Goal: Task Accomplishment & Management: Manage account settings

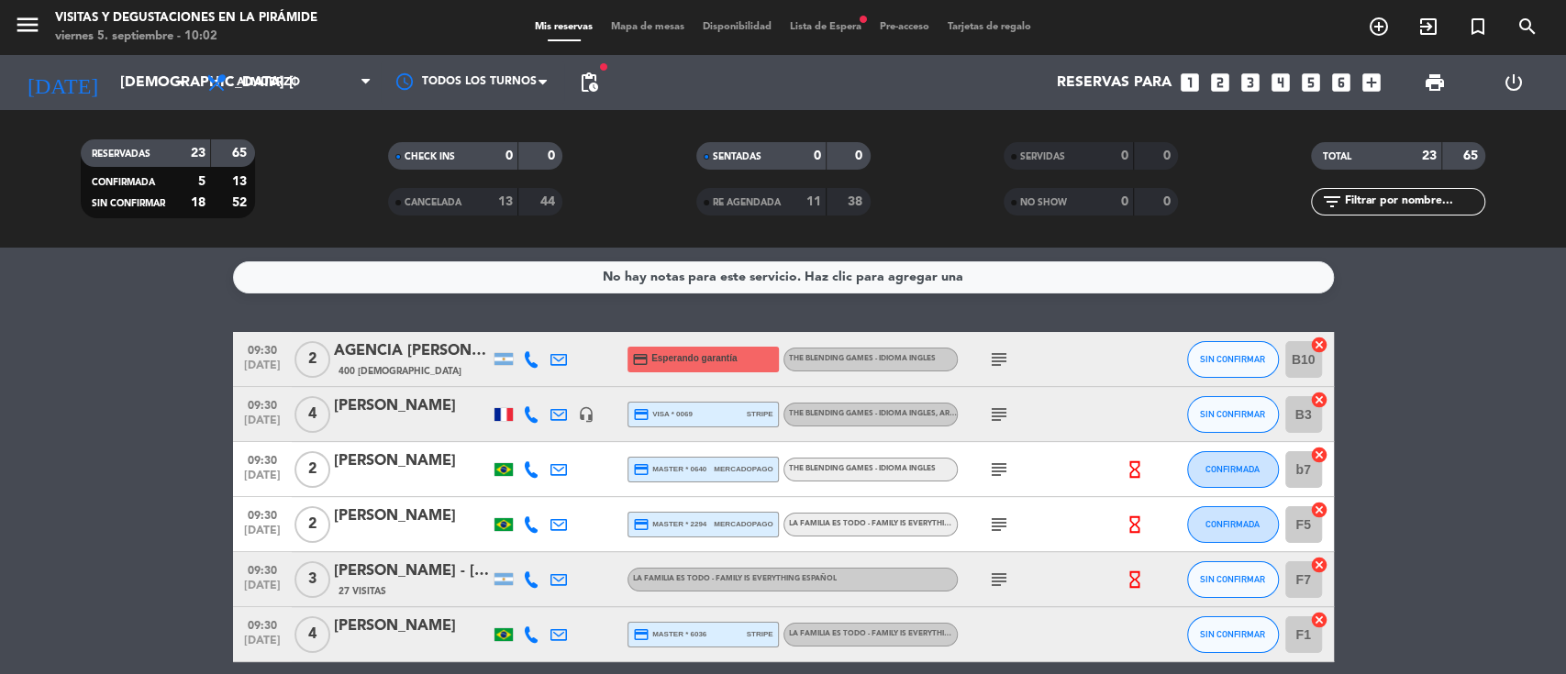
click at [800, 26] on span "Lista de Espera fiber_manual_record" at bounding box center [826, 27] width 90 height 10
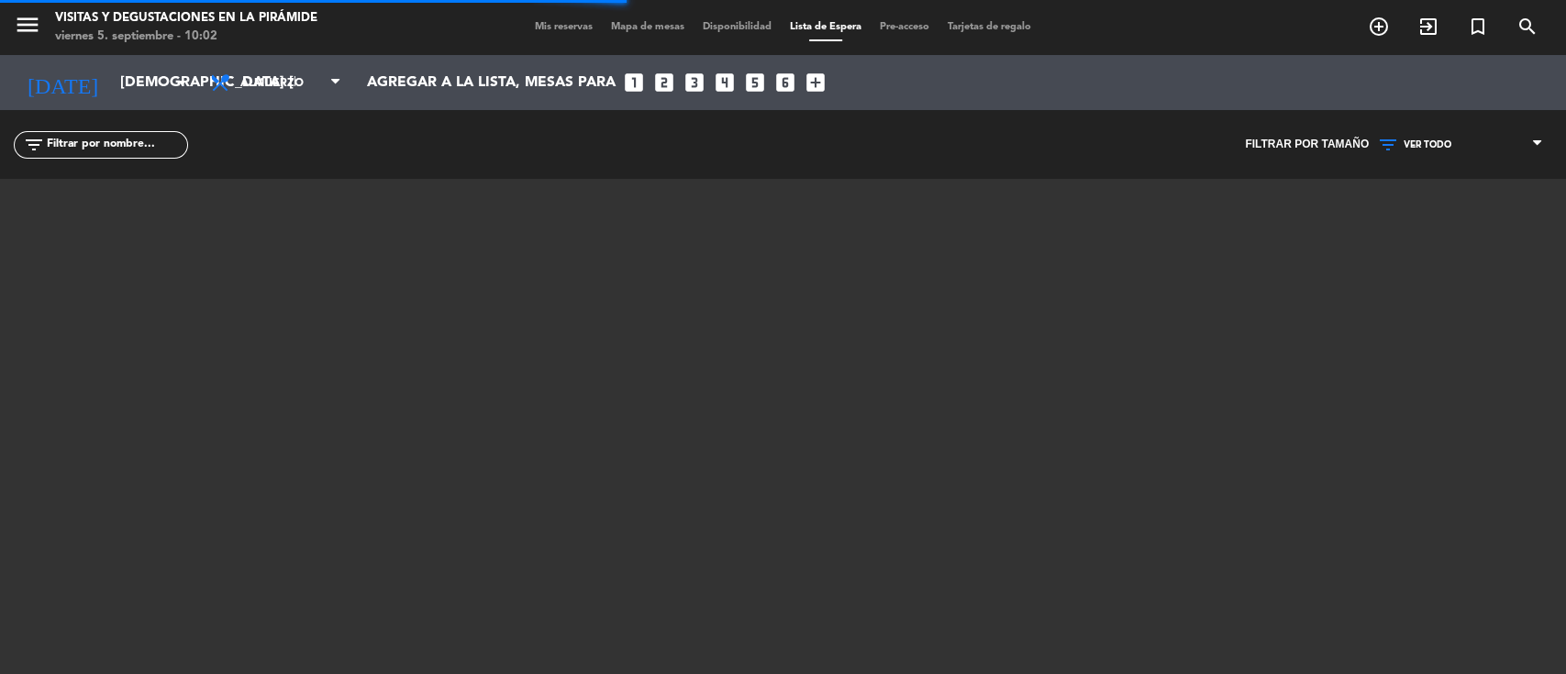
click at [158, 150] on input "text" at bounding box center [116, 145] width 142 height 20
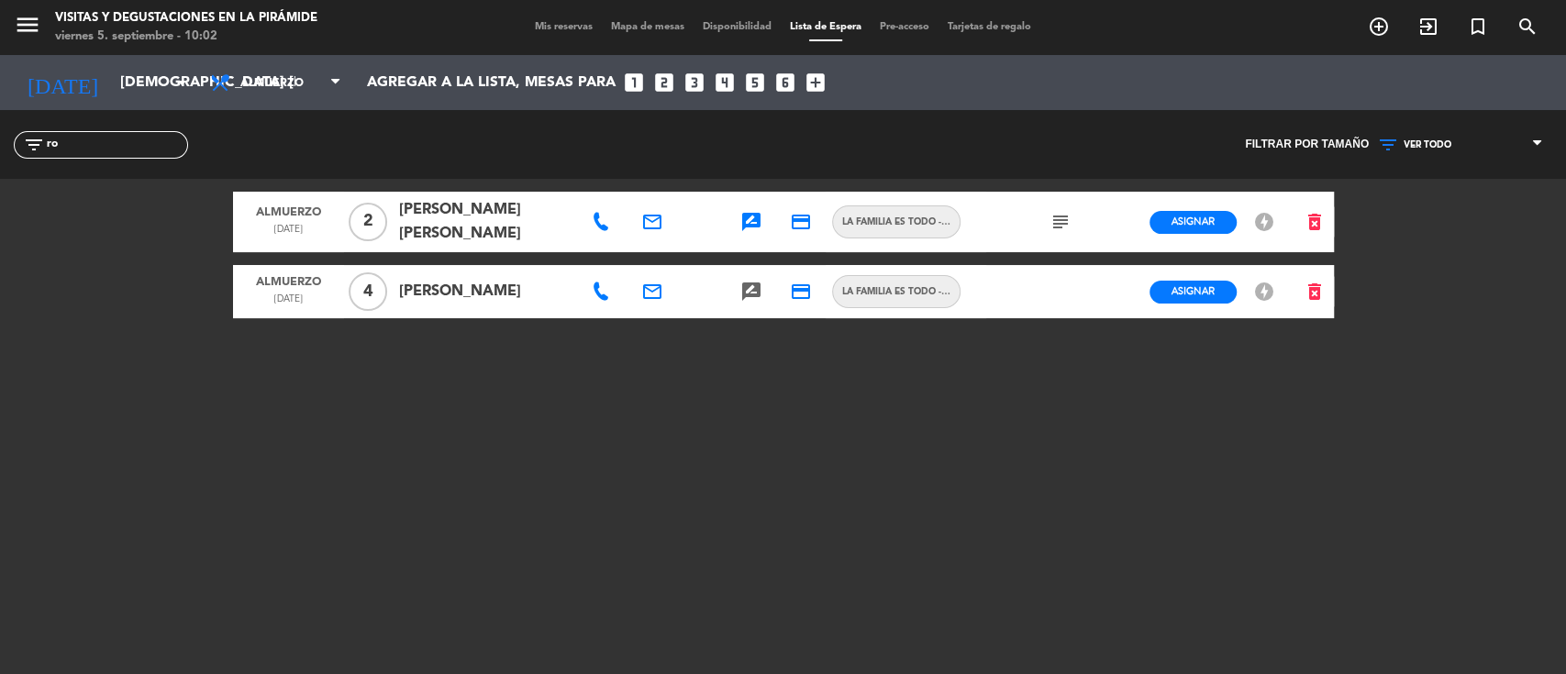
type input "ro"
click at [1207, 286] on span "Asignar" at bounding box center [1193, 291] width 43 height 14
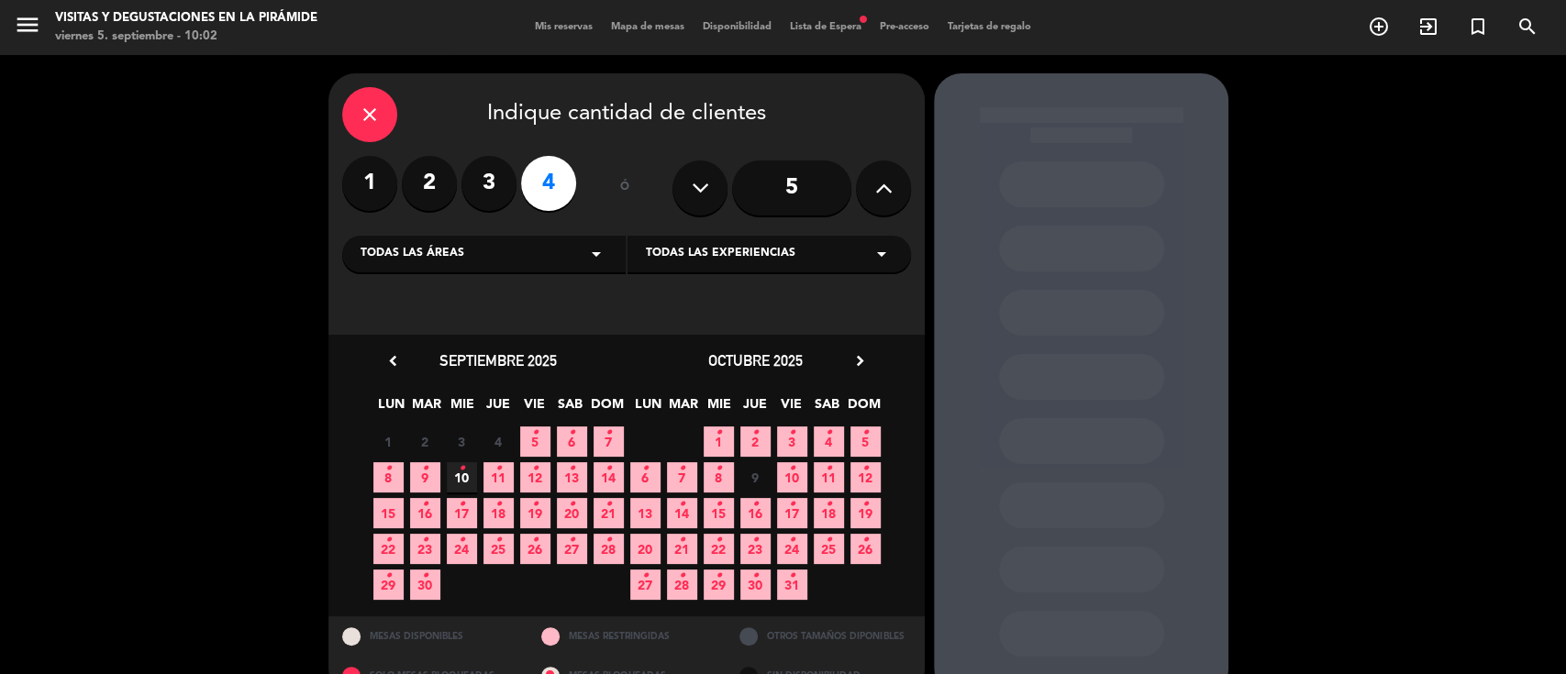
click at [505, 480] on span "11 •" at bounding box center [499, 477] width 30 height 30
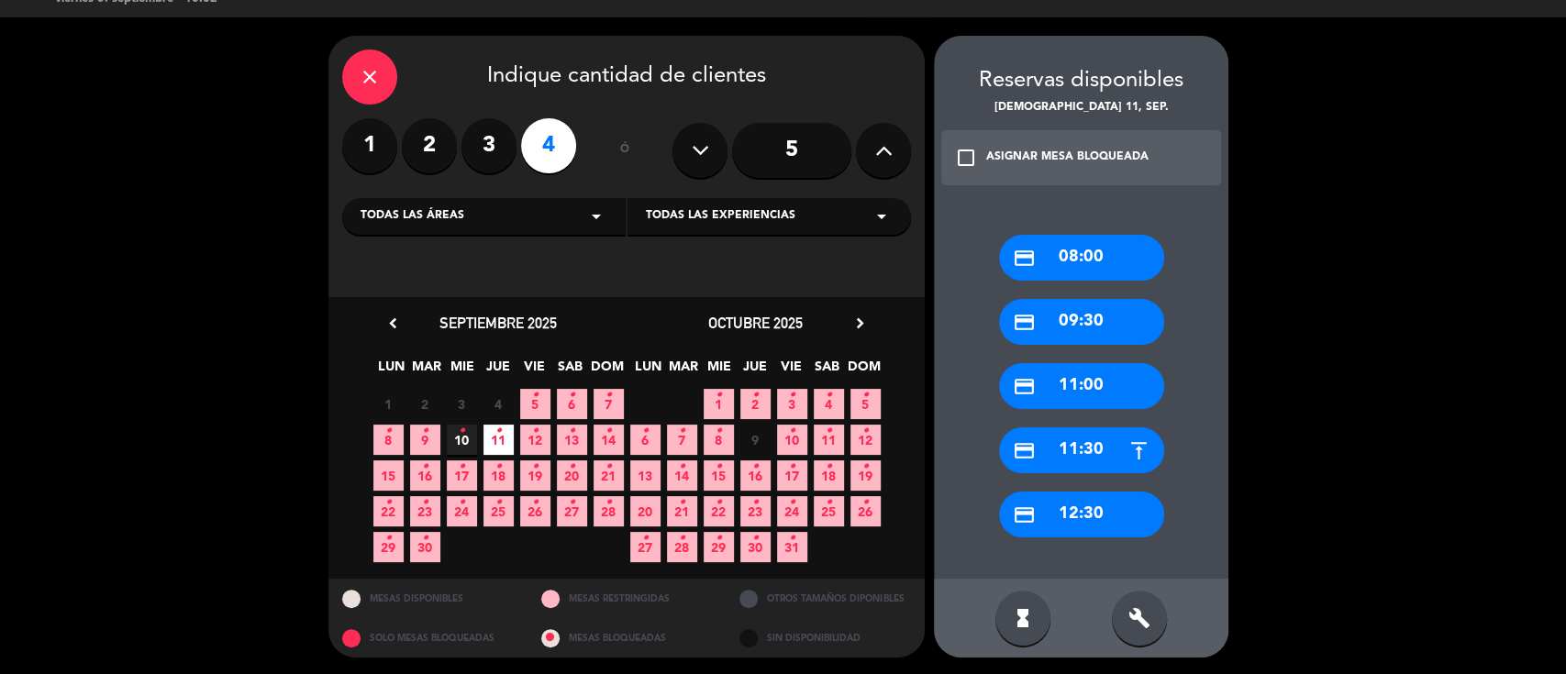
drag, startPoint x: 1078, startPoint y: 445, endPoint x: 884, endPoint y: 439, distance: 193.7
click at [1077, 445] on div "credit_card 11:30" at bounding box center [1081, 451] width 165 height 46
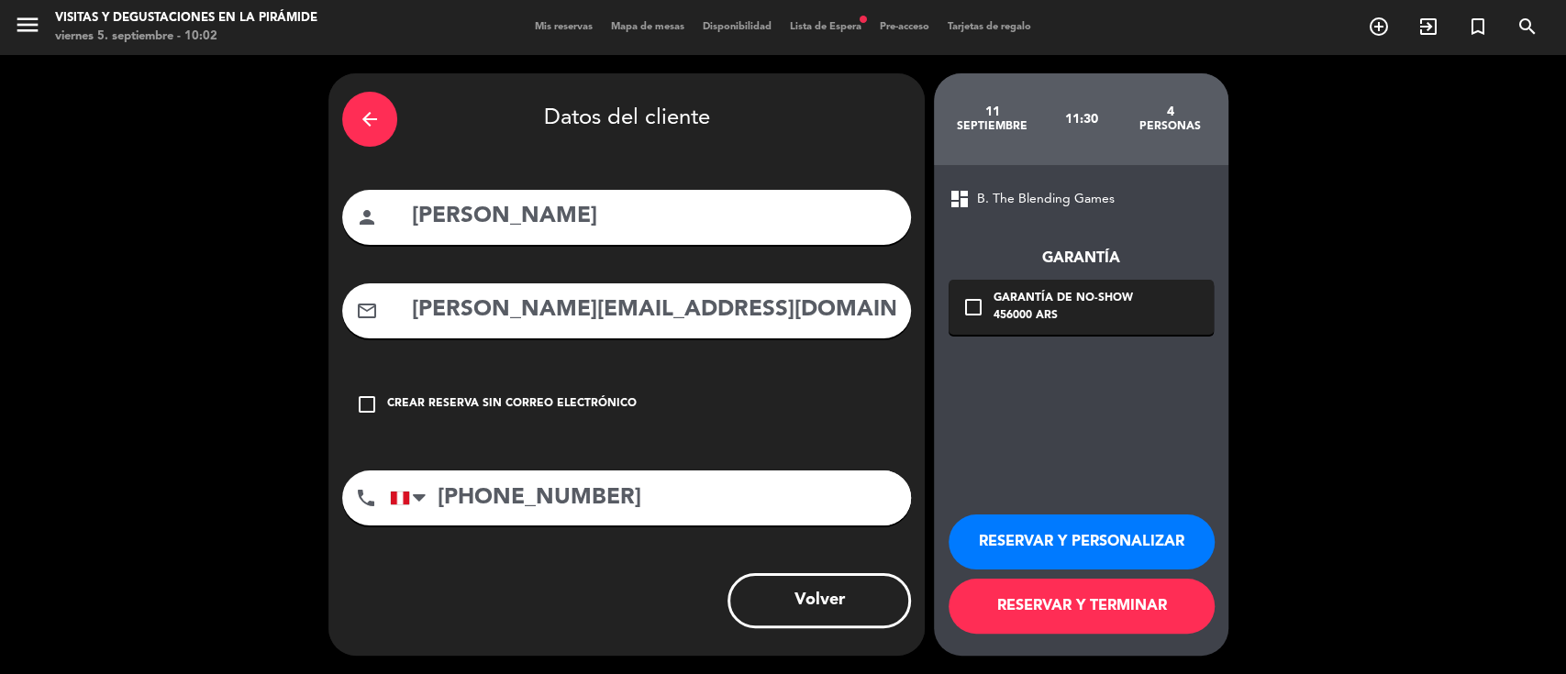
drag, startPoint x: 736, startPoint y: 312, endPoint x: 406, endPoint y: 304, distance: 330.4
click at [406, 304] on div "mail_outline [PERSON_NAME][EMAIL_ADDRESS][DOMAIN_NAME]" at bounding box center [626, 310] width 569 height 55
drag, startPoint x: 1006, startPoint y: 547, endPoint x: 991, endPoint y: 541, distance: 16.5
click at [1006, 546] on button "RESERVAR Y PERSONALIZAR" at bounding box center [1082, 542] width 266 height 55
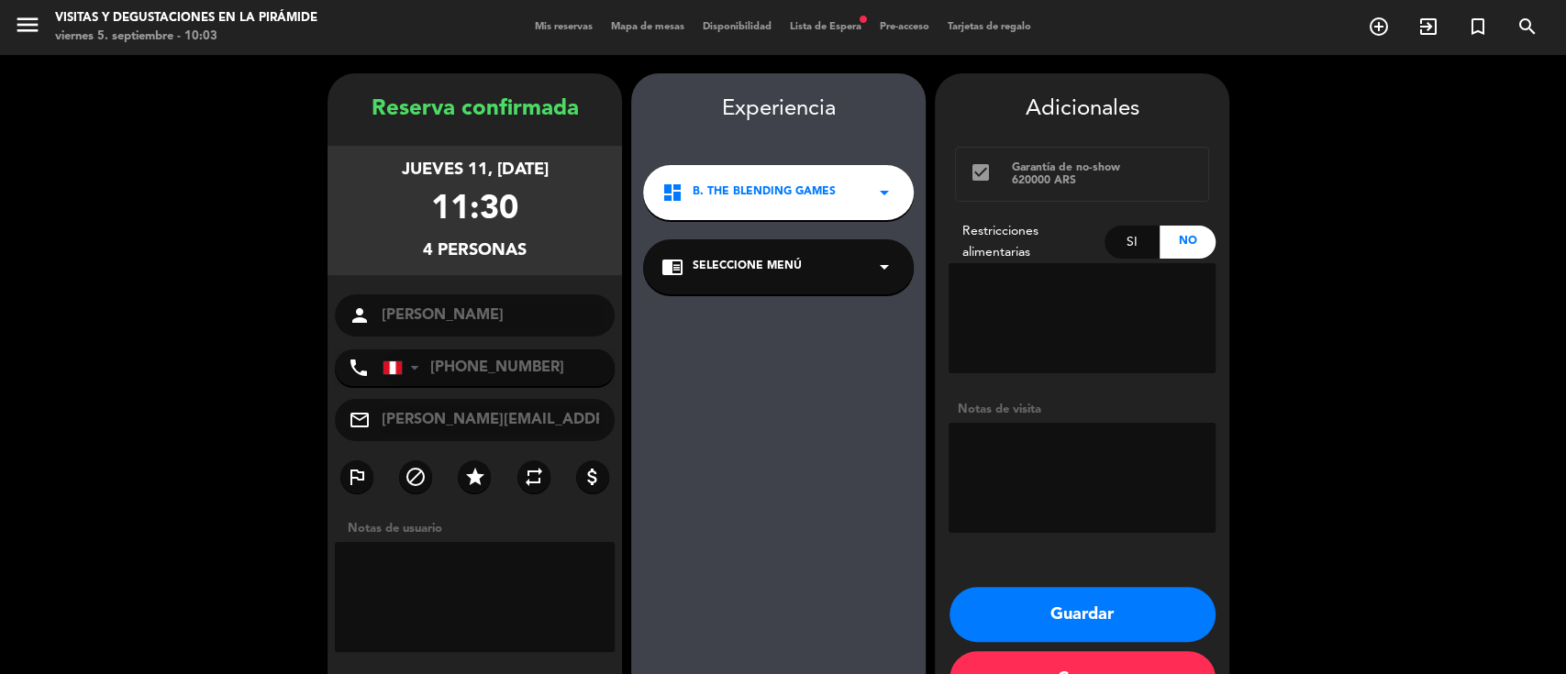
scroll to position [59, 0]
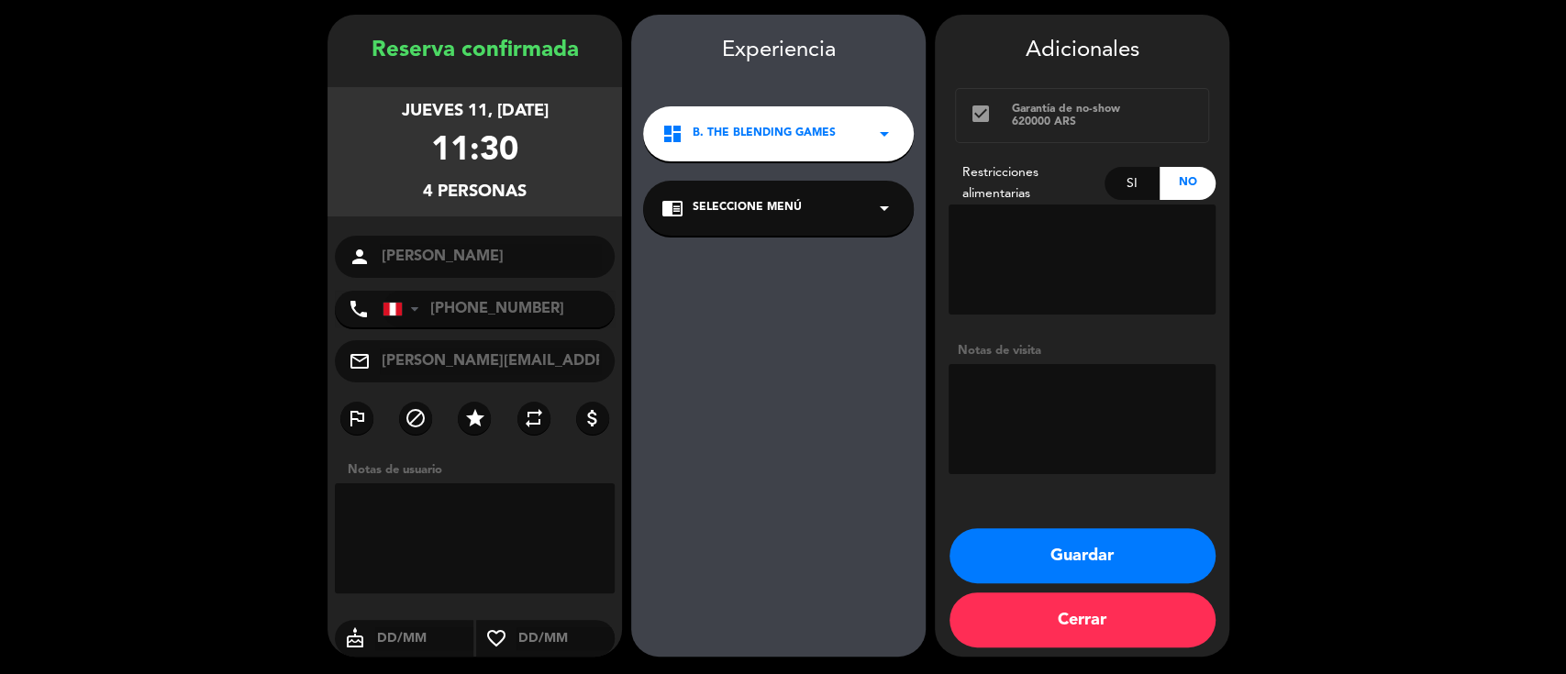
click at [738, 151] on div "dashboard B. The Blending Games arrow_drop_down" at bounding box center [778, 133] width 271 height 55
click at [739, 241] on div "Experiencia dashboard B. The Blending Games arrow_drop_down B. The Blending Gam…" at bounding box center [778, 354] width 295 height 642
click at [1035, 567] on button "Guardar" at bounding box center [1083, 555] width 266 height 55
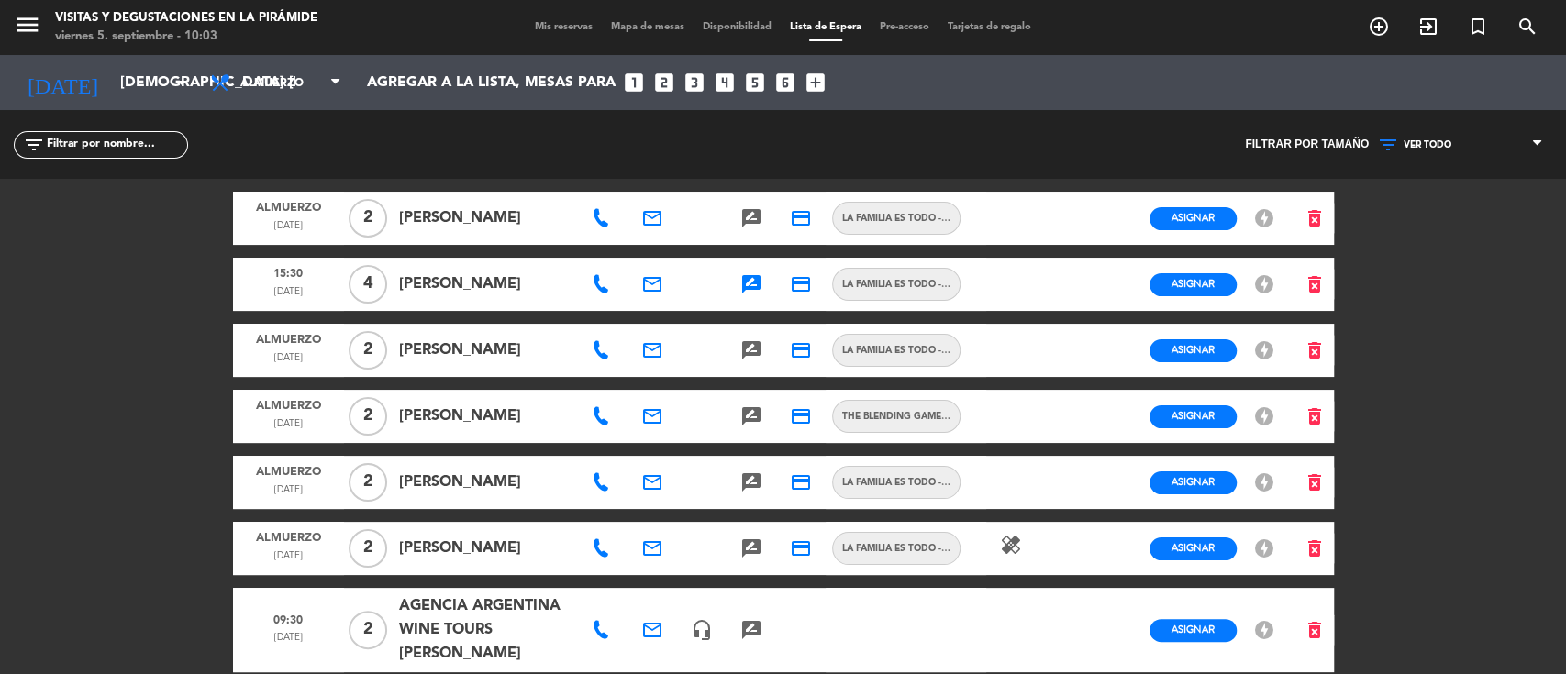
click at [548, 32] on span "Mis reservas" at bounding box center [564, 27] width 76 height 10
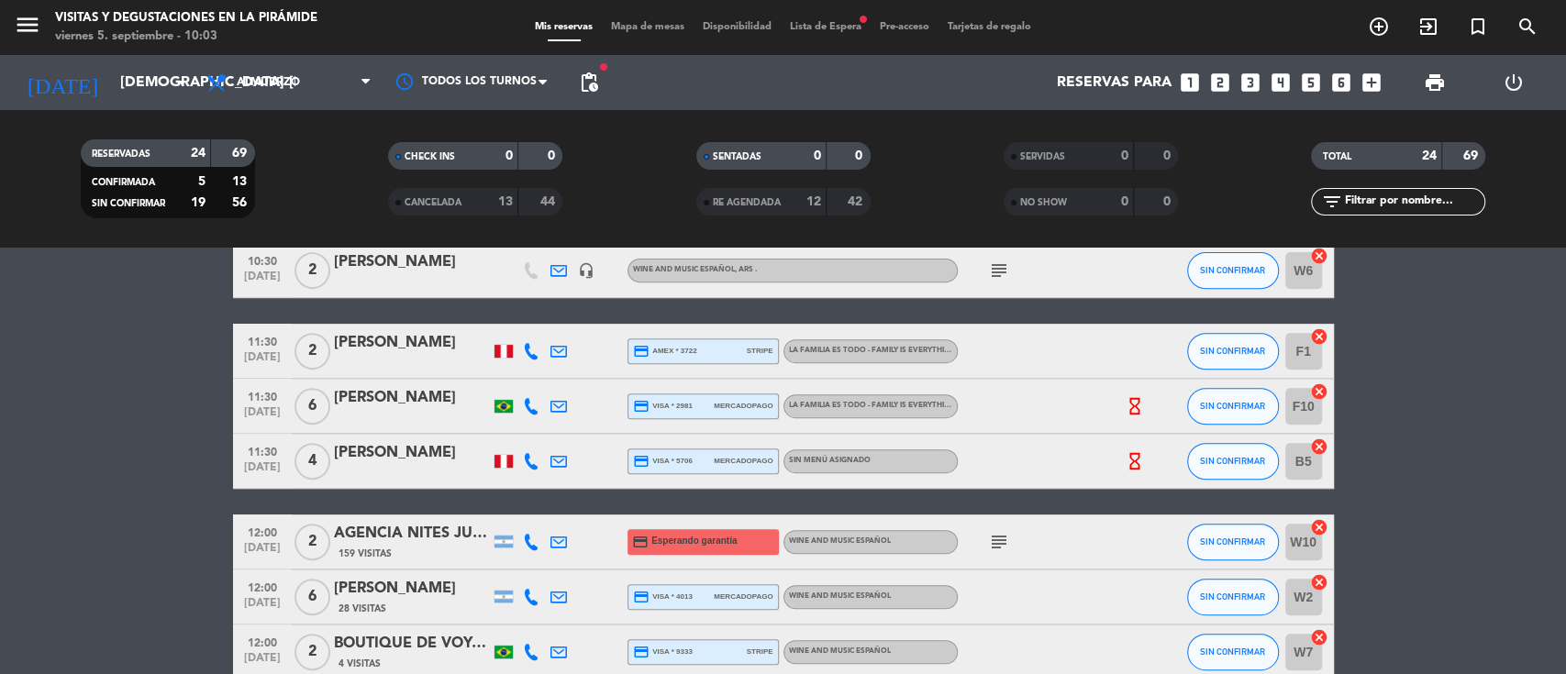
scroll to position [611, 0]
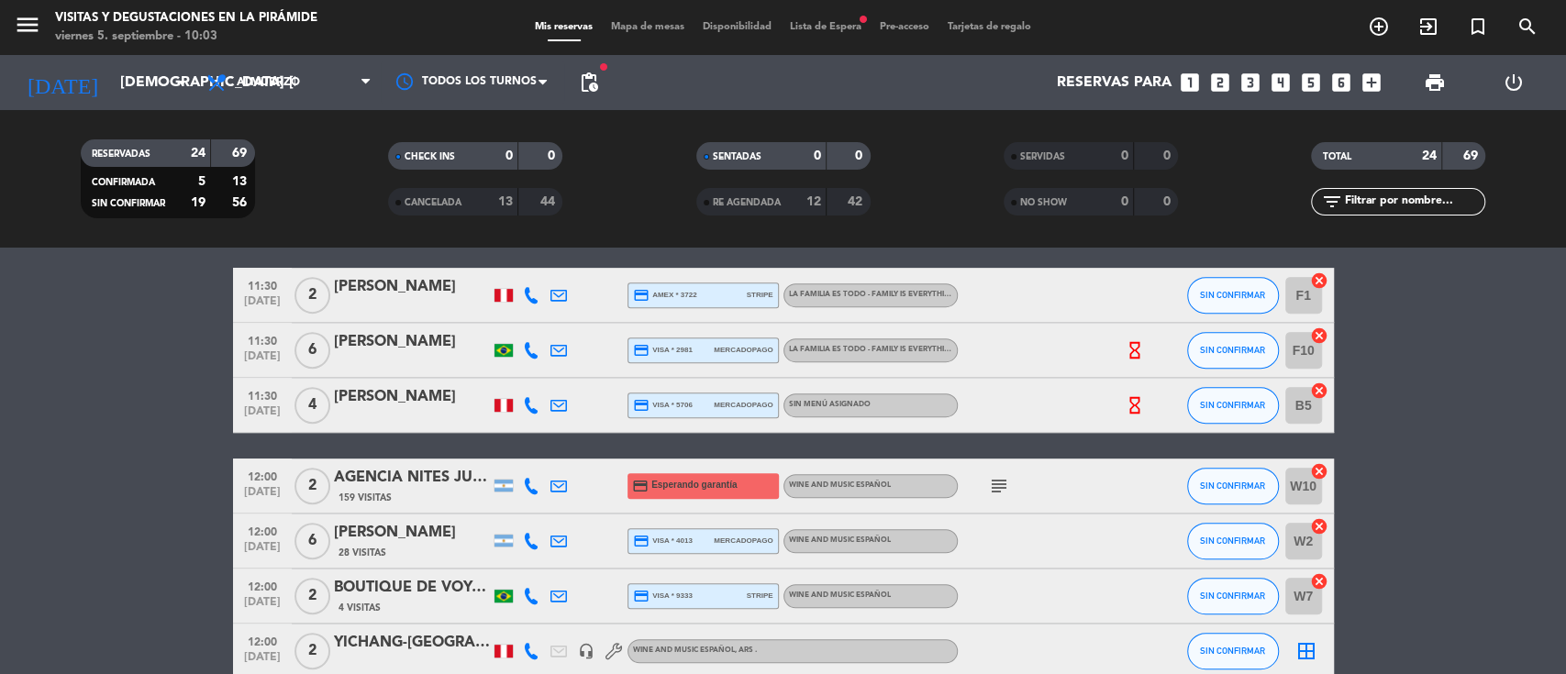
click at [1319, 390] on icon "cancel" at bounding box center [1319, 391] width 18 height 18
click at [374, 394] on div "[PERSON_NAME]" at bounding box center [412, 397] width 156 height 24
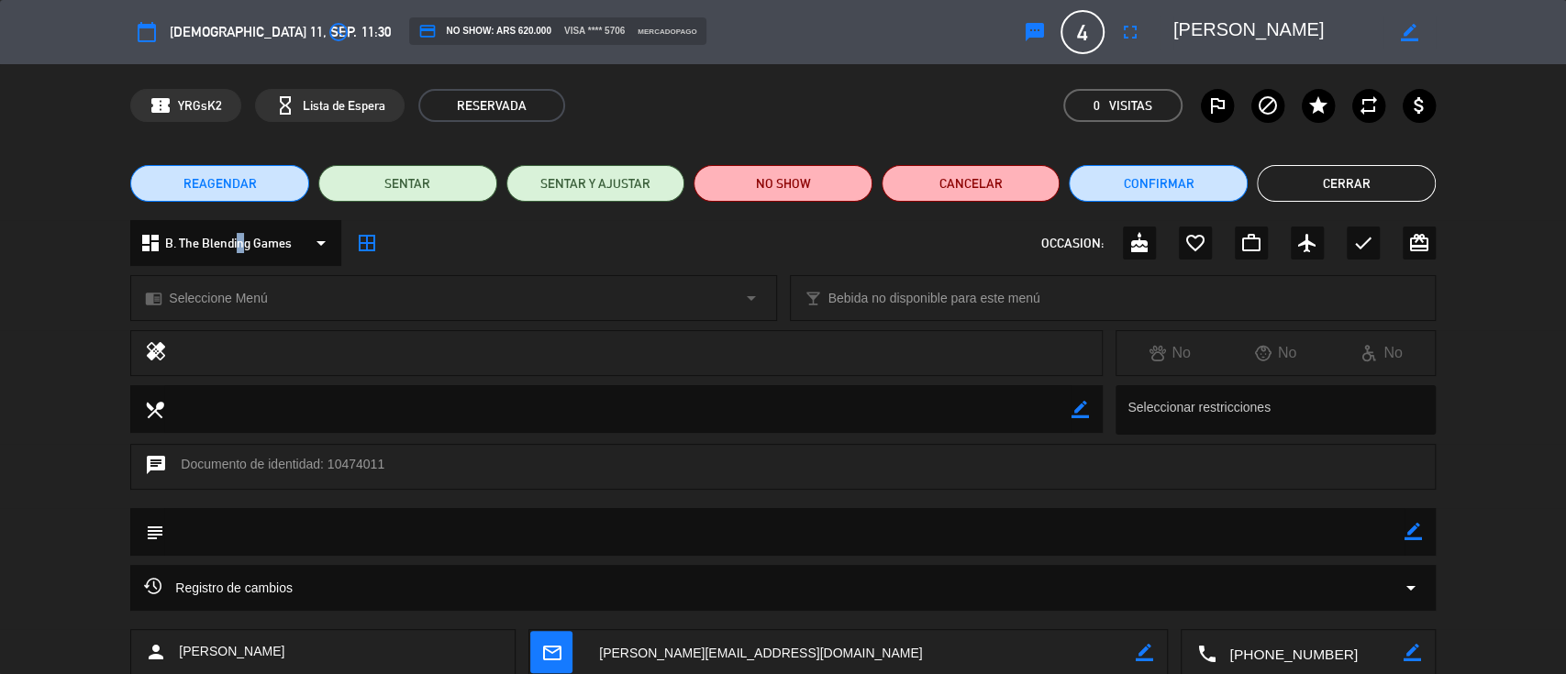
click at [234, 261] on div "dashboard B. The Blending Games arrow_drop_down" at bounding box center [235, 243] width 211 height 46
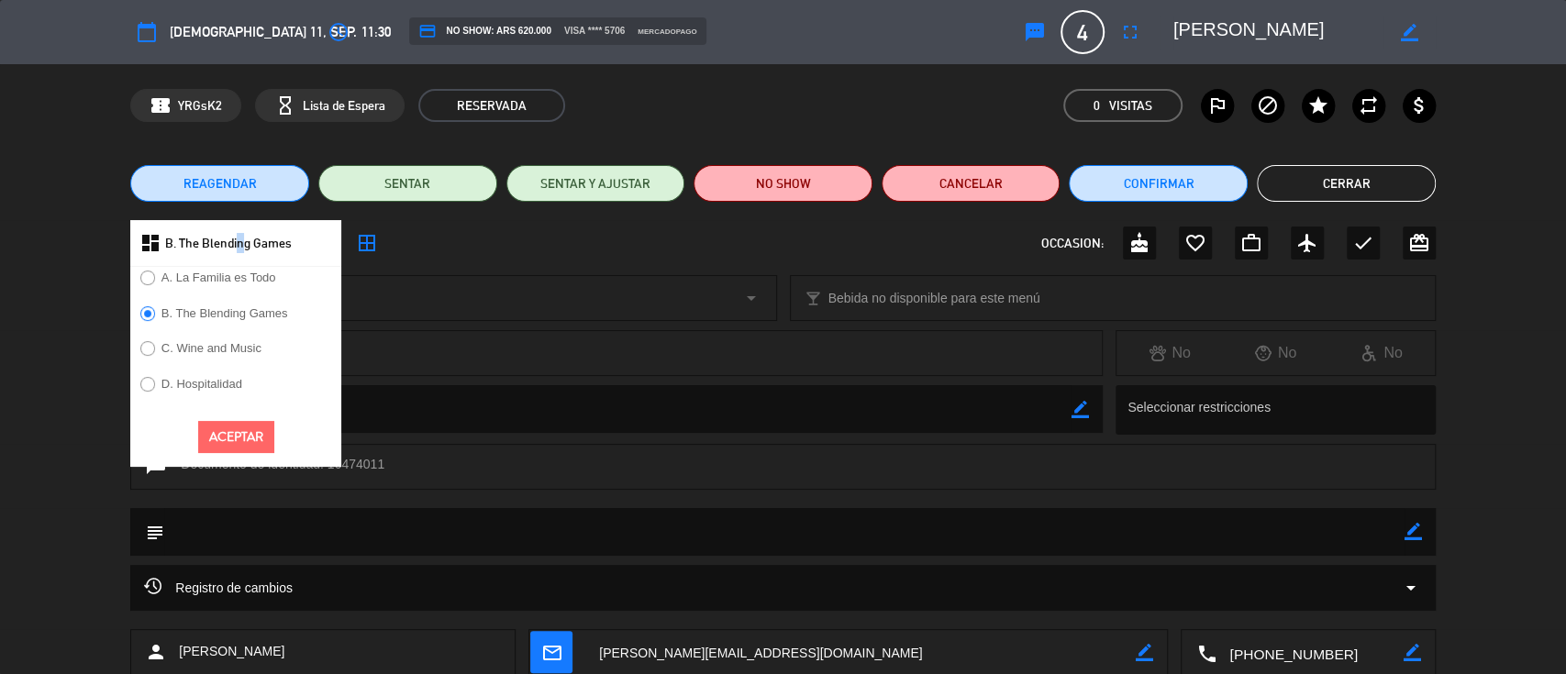
click at [233, 281] on label "A. La Familia es Todo" at bounding box center [218, 278] width 115 height 12
click at [238, 437] on button "Aceptar" at bounding box center [236, 437] width 76 height 32
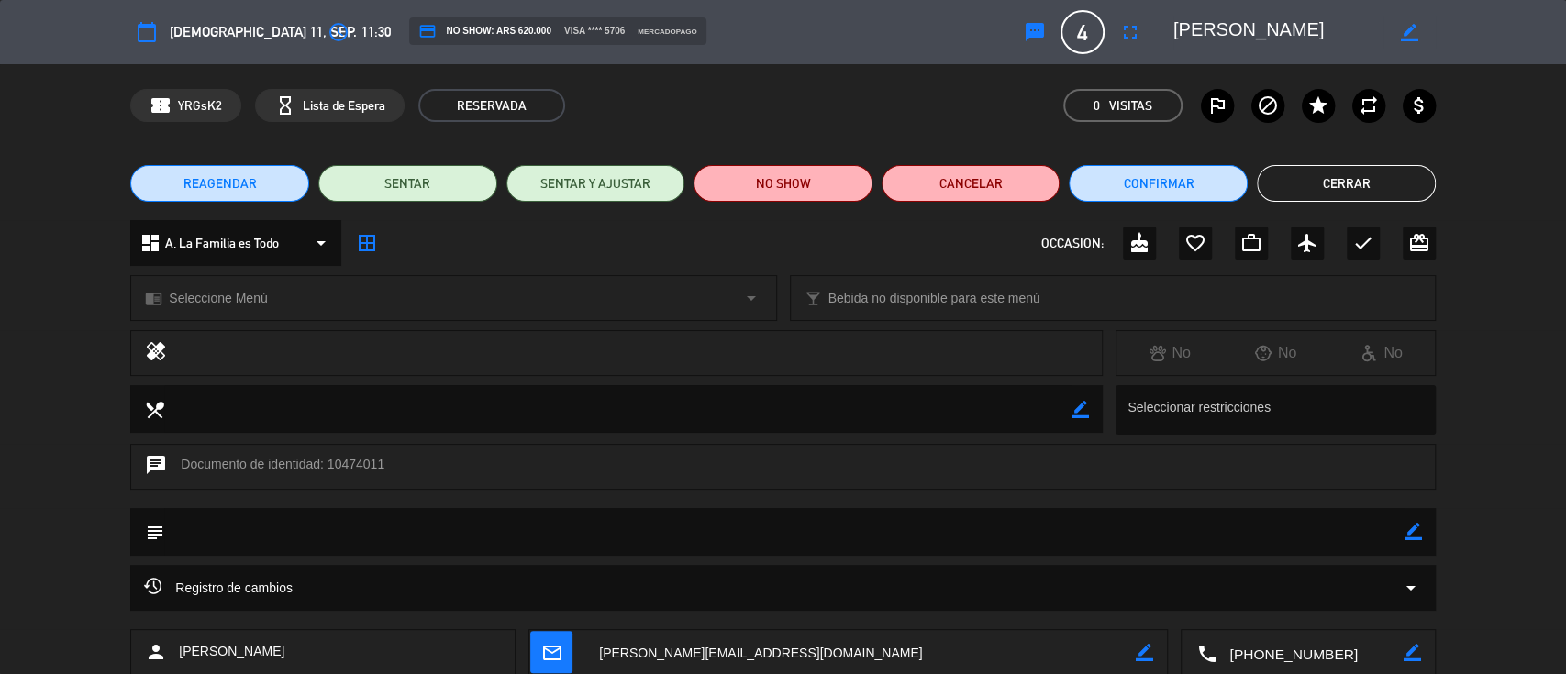
click at [239, 305] on span "Seleccione Menú" at bounding box center [218, 298] width 98 height 21
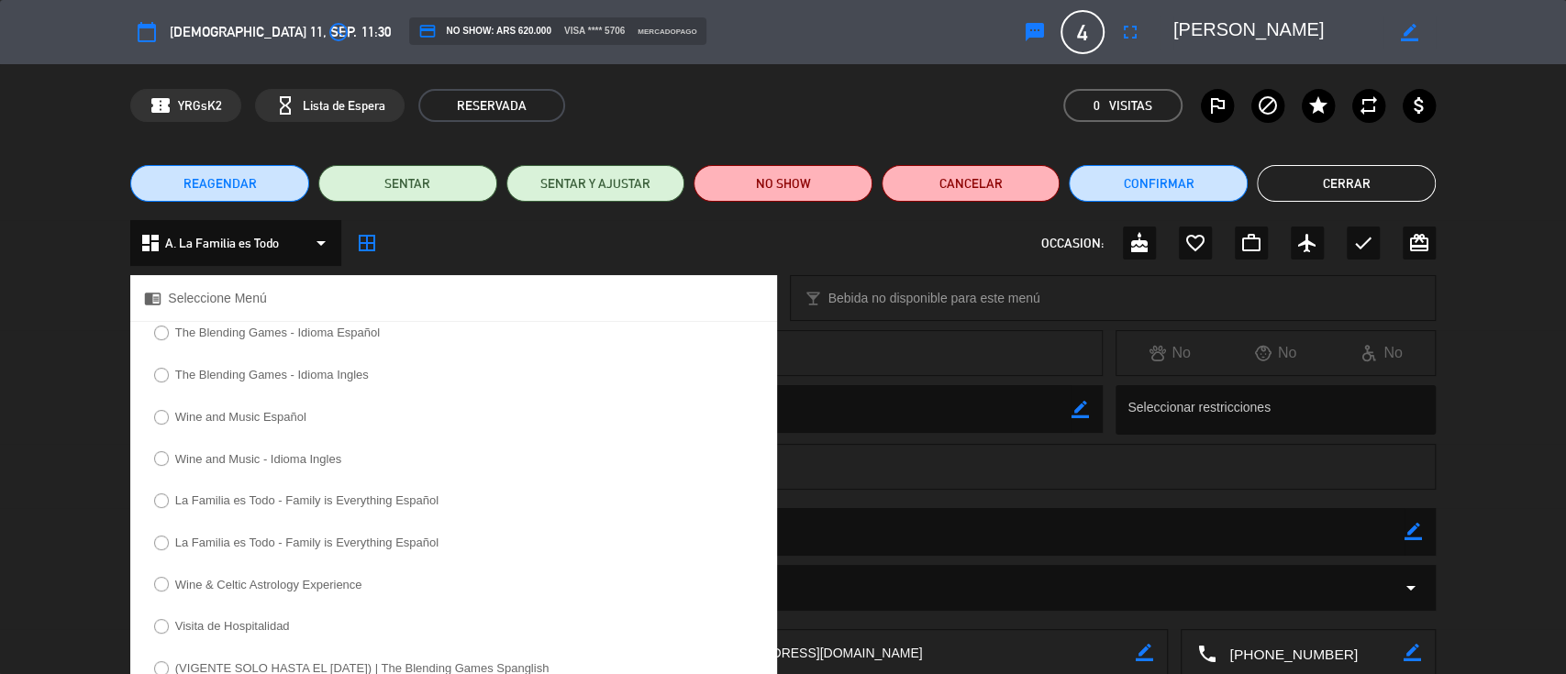
click at [246, 501] on label "La Familia es Todo - Family is Everything Español" at bounding box center [306, 501] width 263 height 12
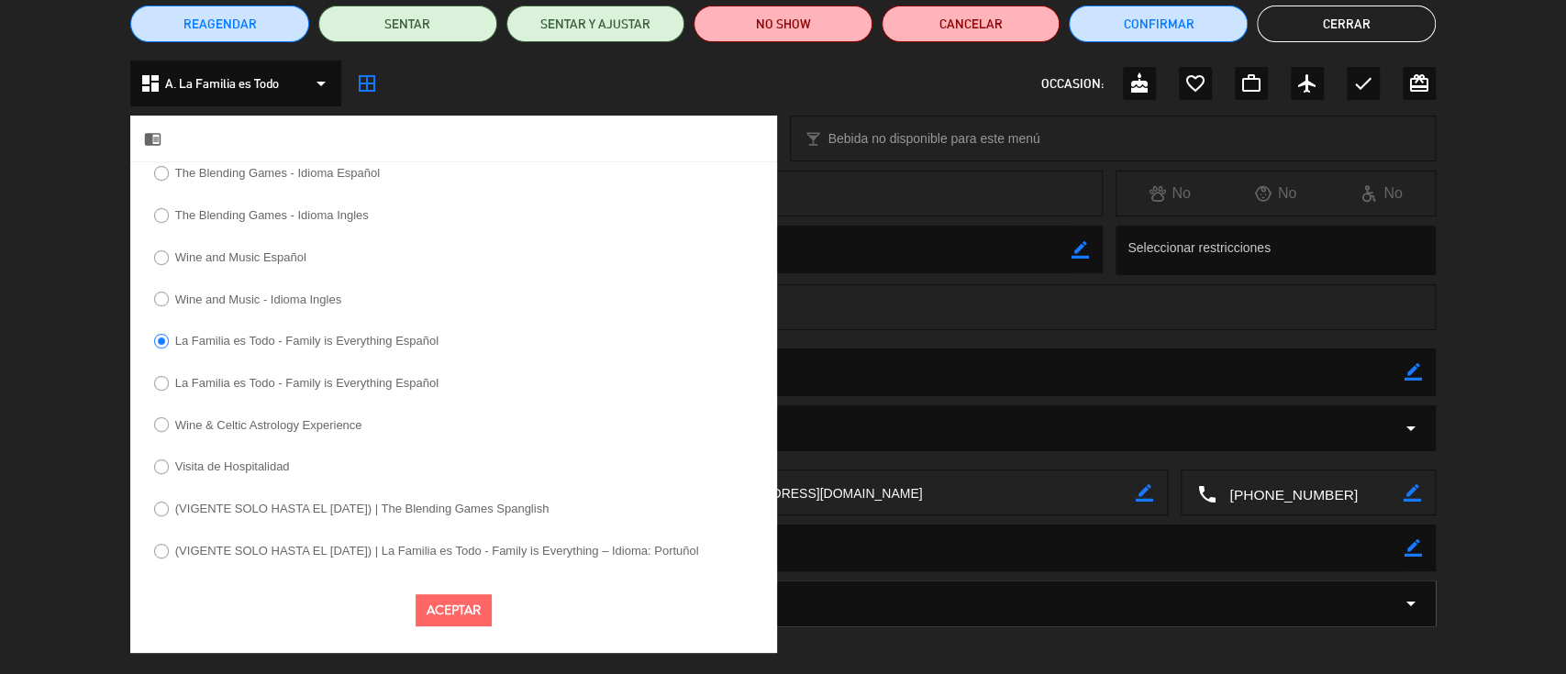
scroll to position [167, 0]
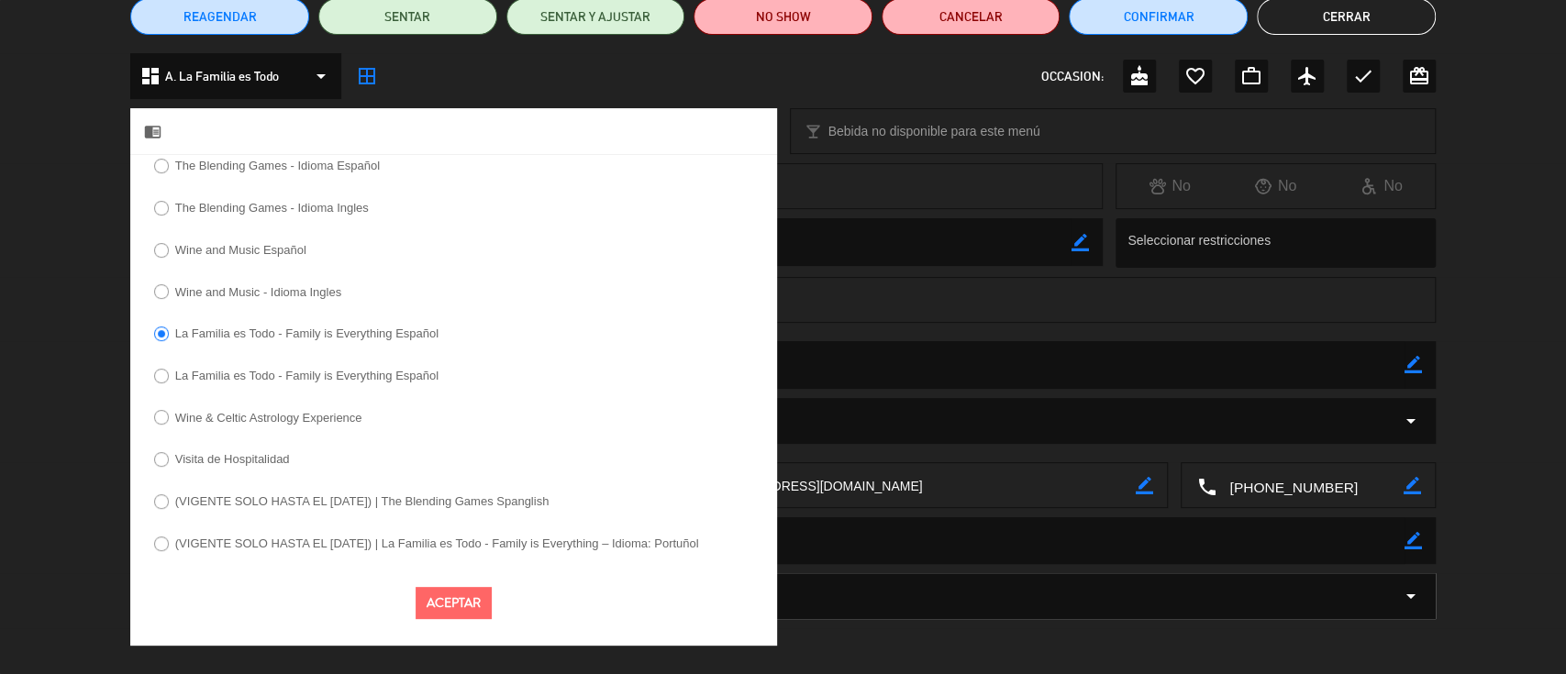
click at [472, 597] on button "Aceptar" at bounding box center [454, 603] width 76 height 32
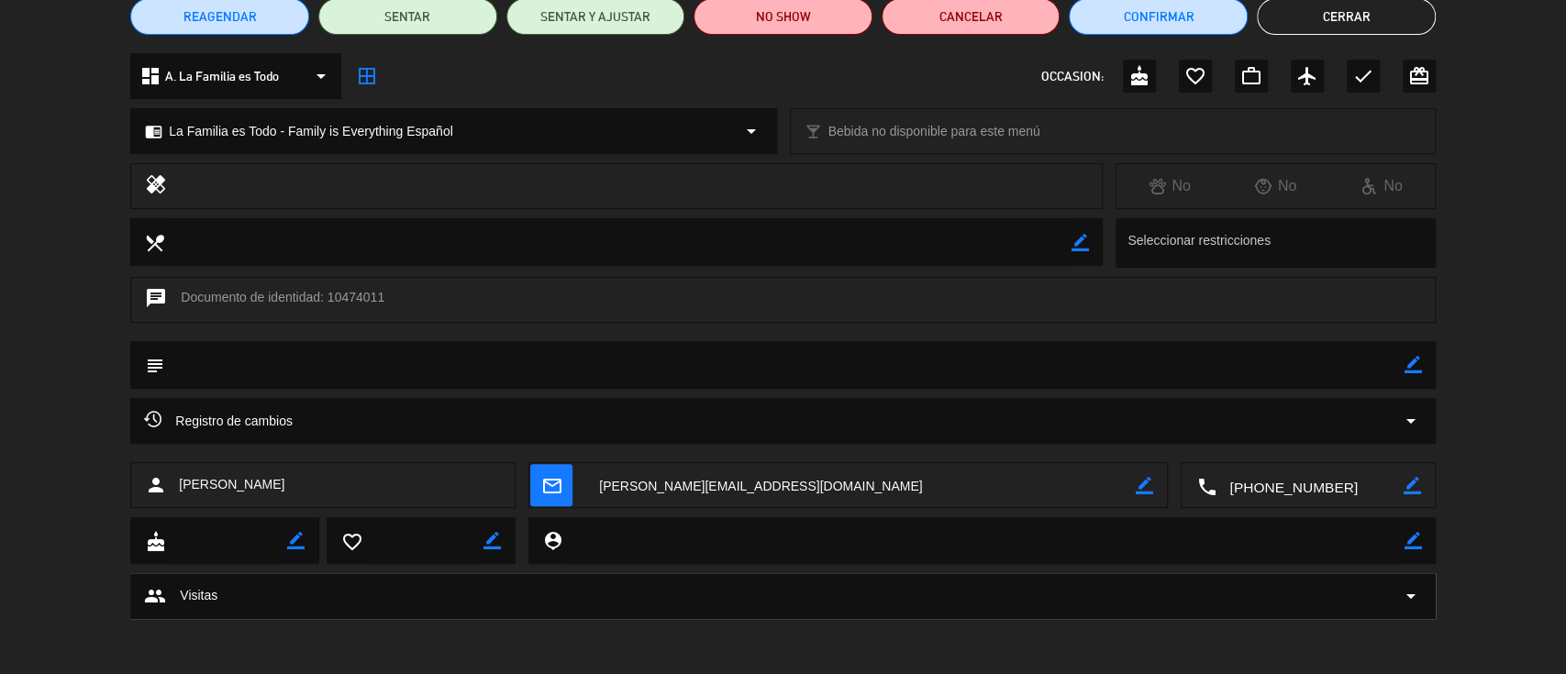
drag, startPoint x: 367, startPoint y: 81, endPoint x: 374, endPoint y: 56, distance: 25.8
click at [366, 81] on icon "border_all" at bounding box center [367, 76] width 22 height 22
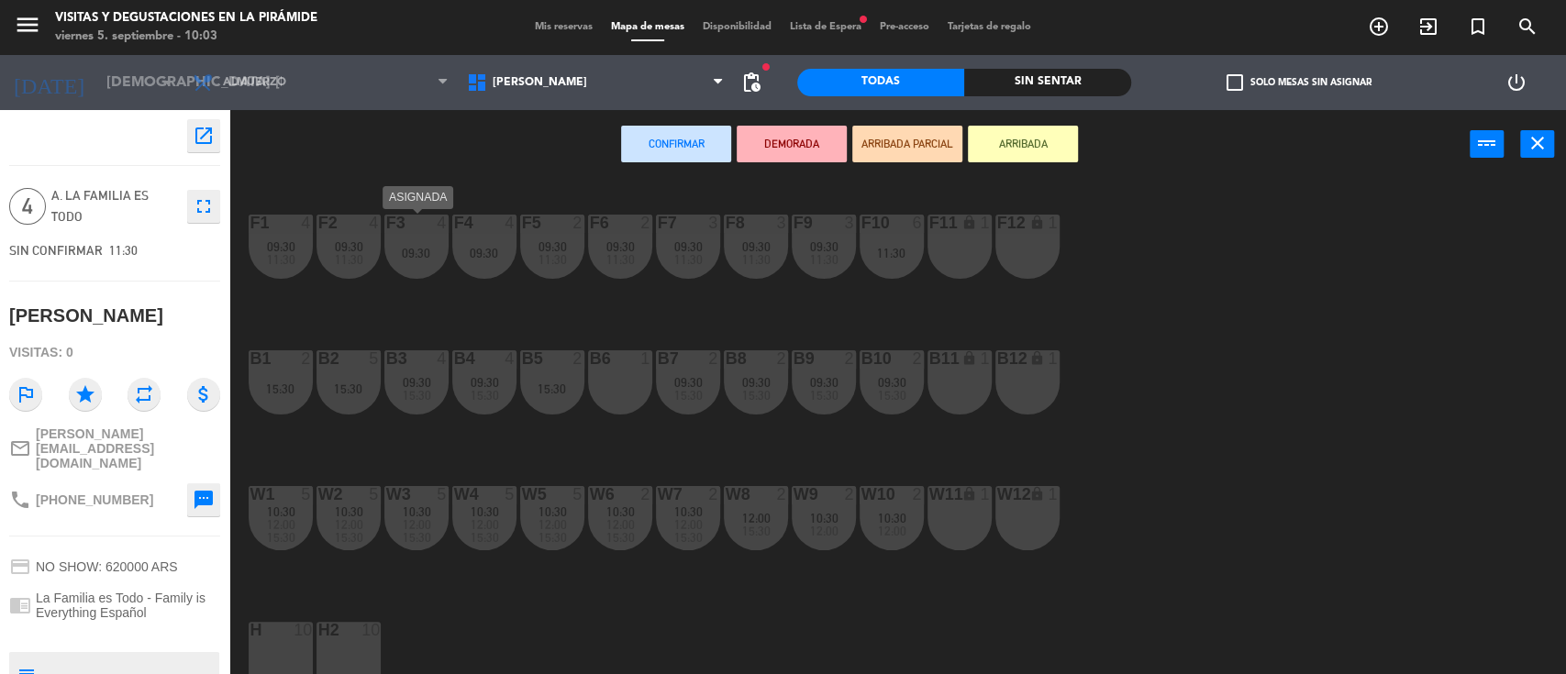
drag, startPoint x: 432, startPoint y: 261, endPoint x: 460, endPoint y: 267, distance: 28.3
click at [431, 261] on div "F3 4 09:30" at bounding box center [416, 247] width 64 height 64
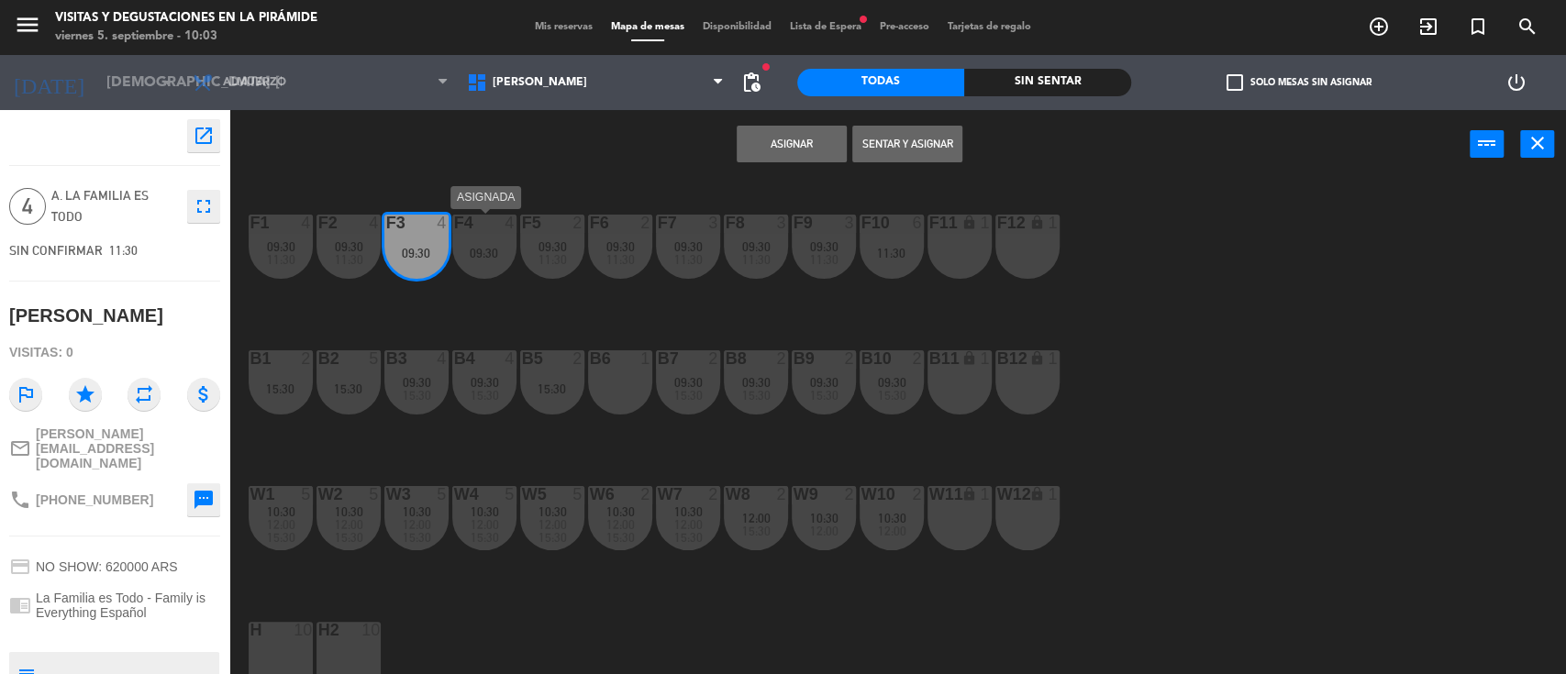
click at [487, 261] on div "F4 4 09:30" at bounding box center [484, 247] width 64 height 64
click at [942, 267] on div "F11 lock 1" at bounding box center [960, 247] width 64 height 64
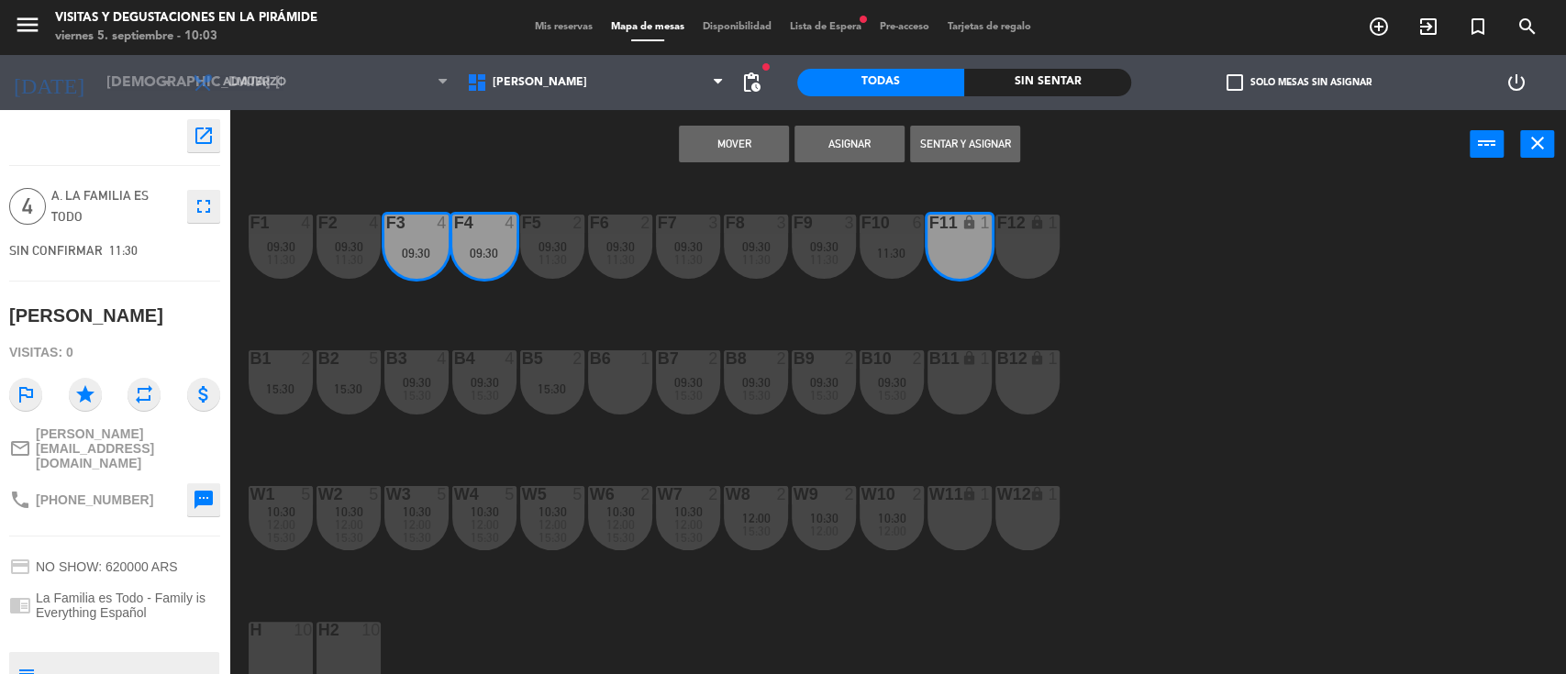
click at [1020, 251] on div "F12 lock 1" at bounding box center [1027, 247] width 64 height 64
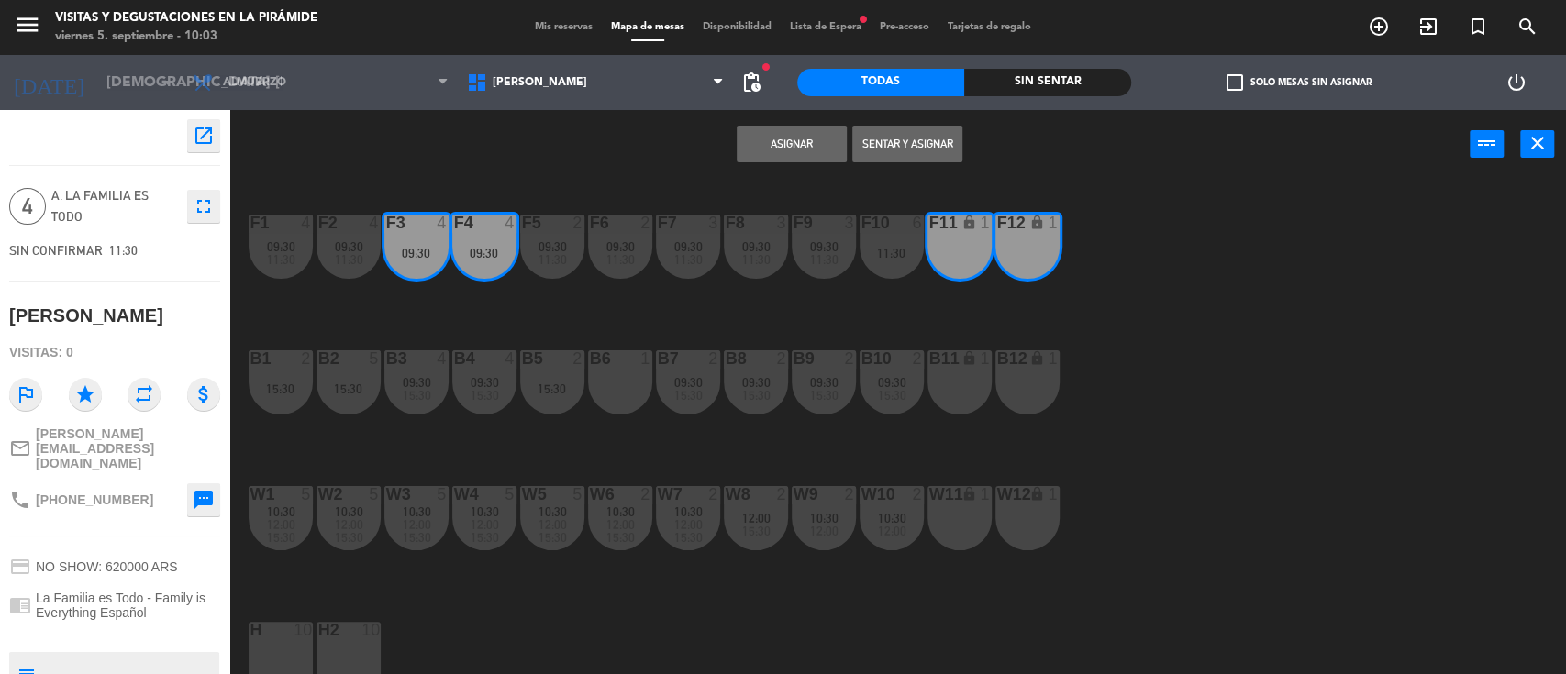
click at [796, 152] on button "Asignar" at bounding box center [792, 144] width 110 height 37
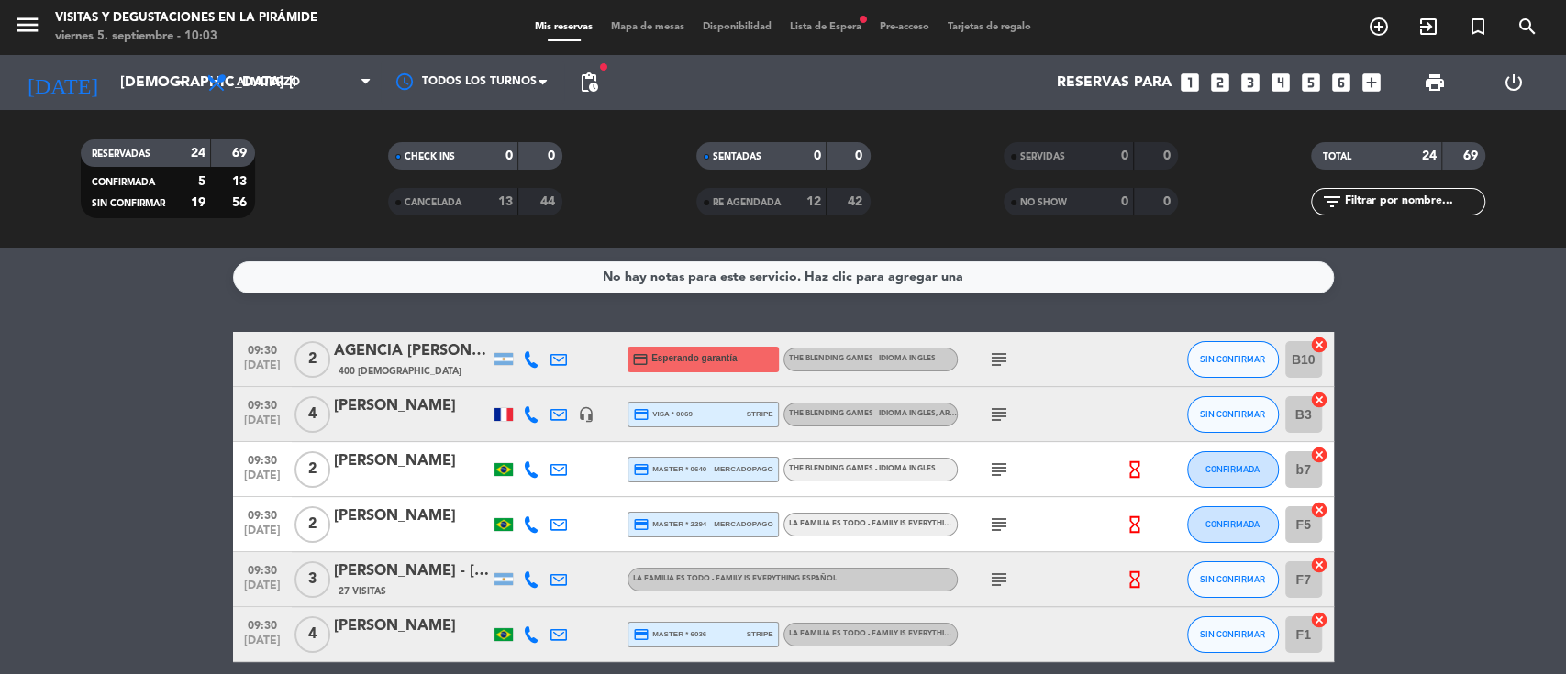
click at [145, 297] on div "No hay notas para este servicio. Haz clic para agregar una 09:30 [DATE] 2 AGENC…" at bounding box center [783, 461] width 1566 height 427
click at [151, 70] on input "[DEMOGRAPHIC_DATA] [DATE]" at bounding box center [208, 83] width 194 height 36
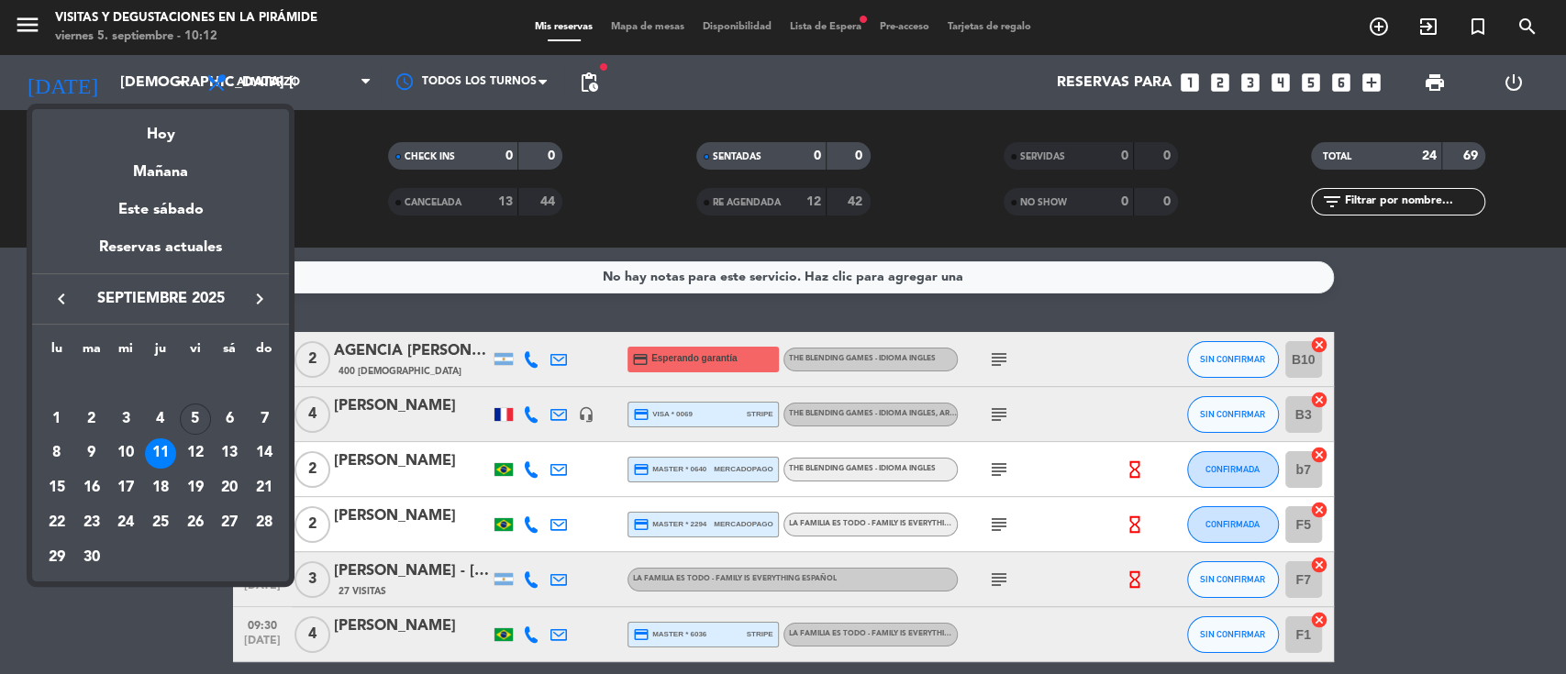
click at [0, 525] on div at bounding box center [783, 337] width 1566 height 674
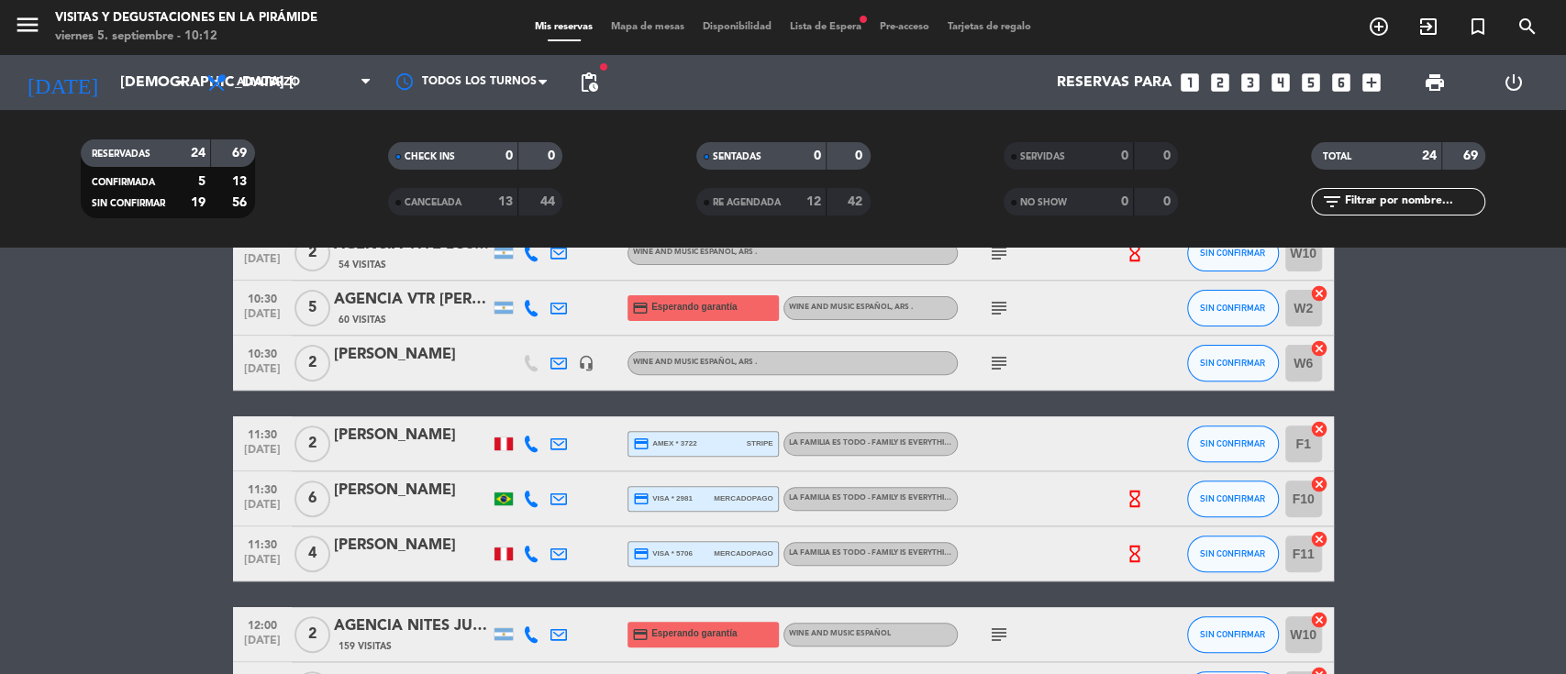
scroll to position [489, 0]
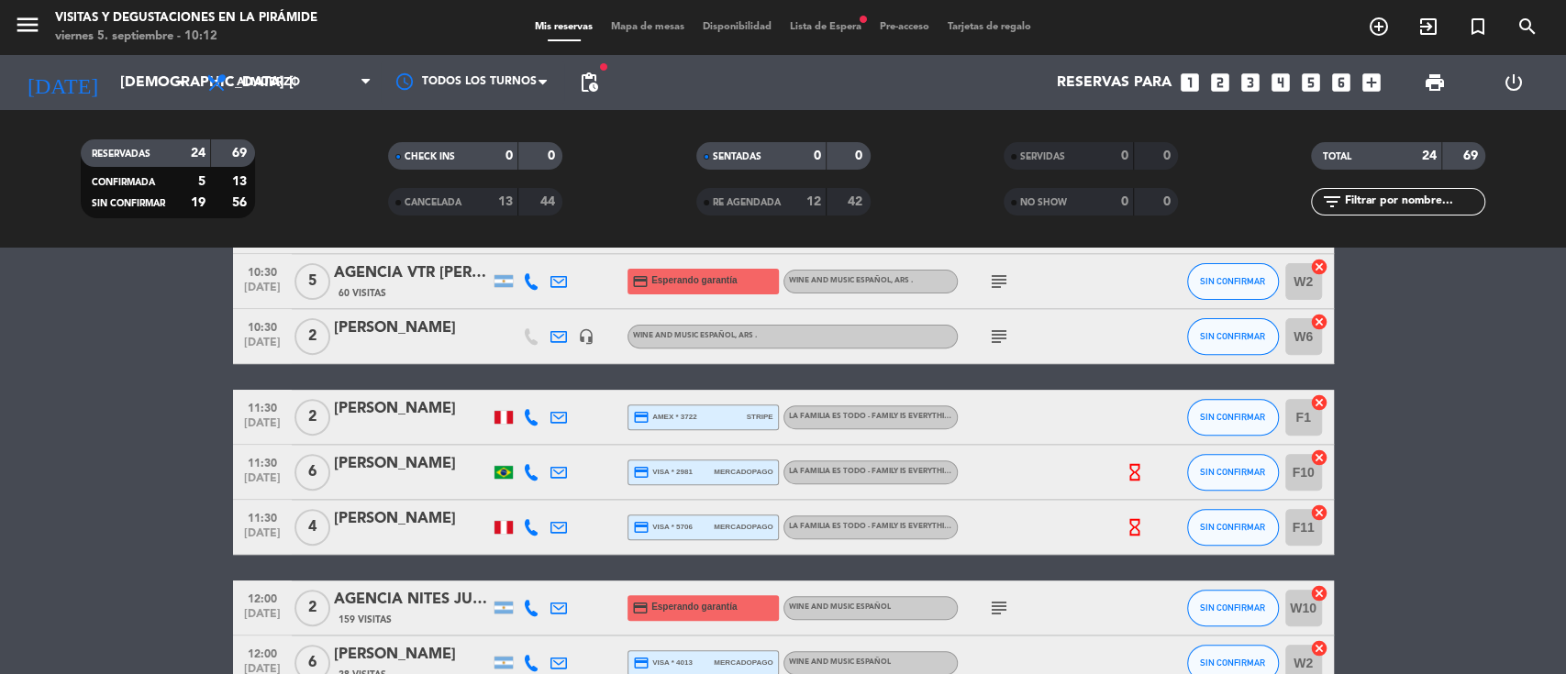
click at [828, 22] on span "Lista de Espera fiber_manual_record" at bounding box center [826, 27] width 90 height 10
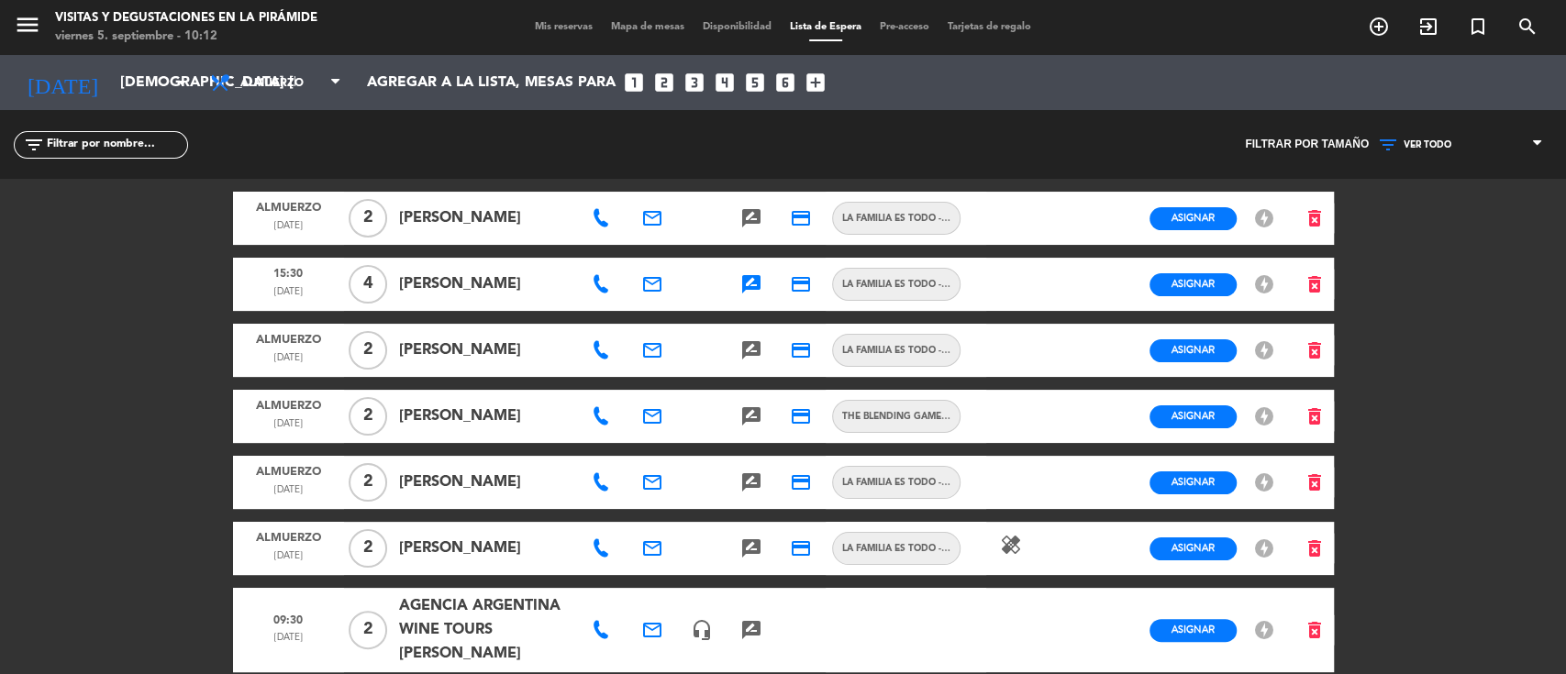
click at [764, 281] on div "rate_review" at bounding box center [752, 284] width 50 height 53
click at [758, 281] on icon "rate_review" at bounding box center [751, 284] width 22 height 22
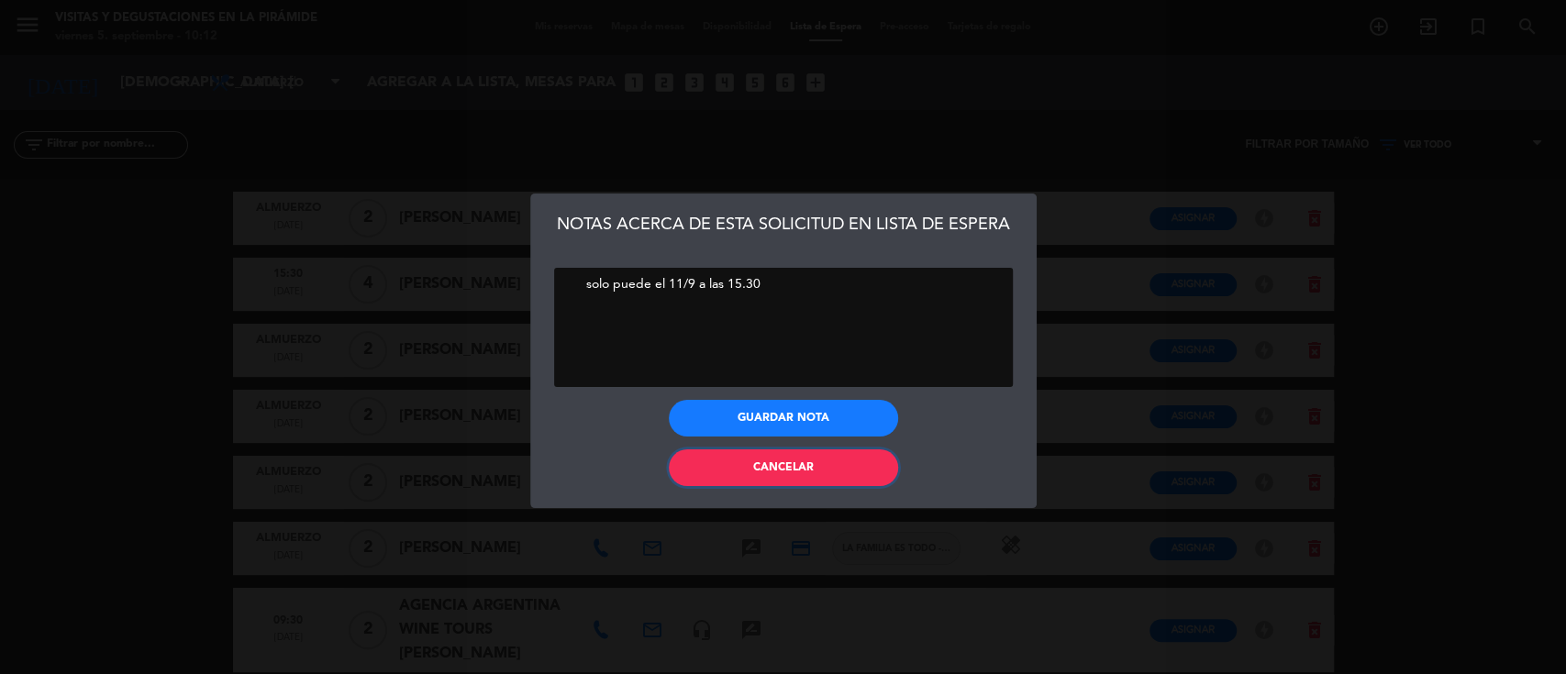
click at [750, 463] on button "Cancelar" at bounding box center [783, 468] width 229 height 37
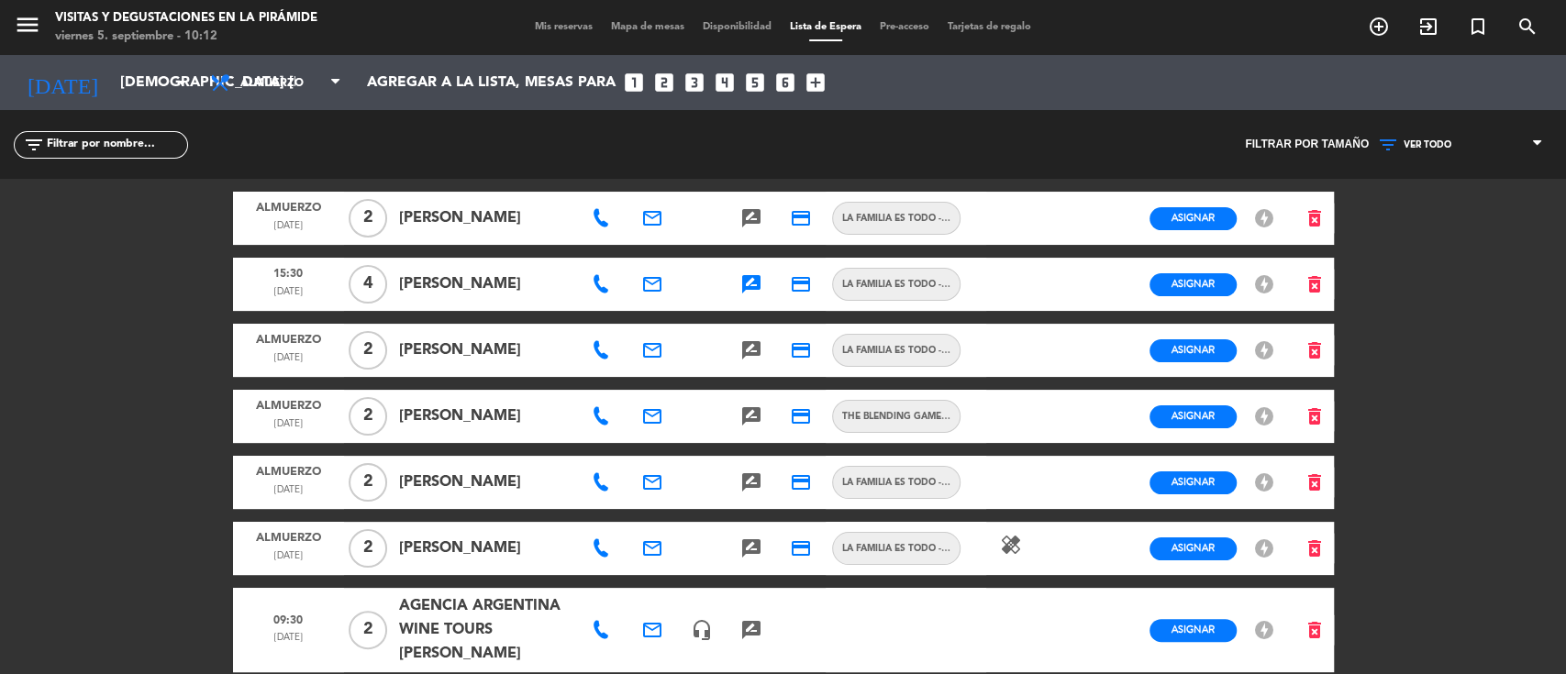
click at [597, 138] on div "filter_list" at bounding box center [392, 144] width 784 height 69
click at [595, 286] on icon at bounding box center [601, 284] width 18 height 18
click at [639, 246] on span "Copiar" at bounding box center [658, 251] width 39 height 19
click at [624, 158] on div "filter_list" at bounding box center [392, 144] width 784 height 69
click at [599, 228] on div at bounding box center [603, 218] width 50 height 53
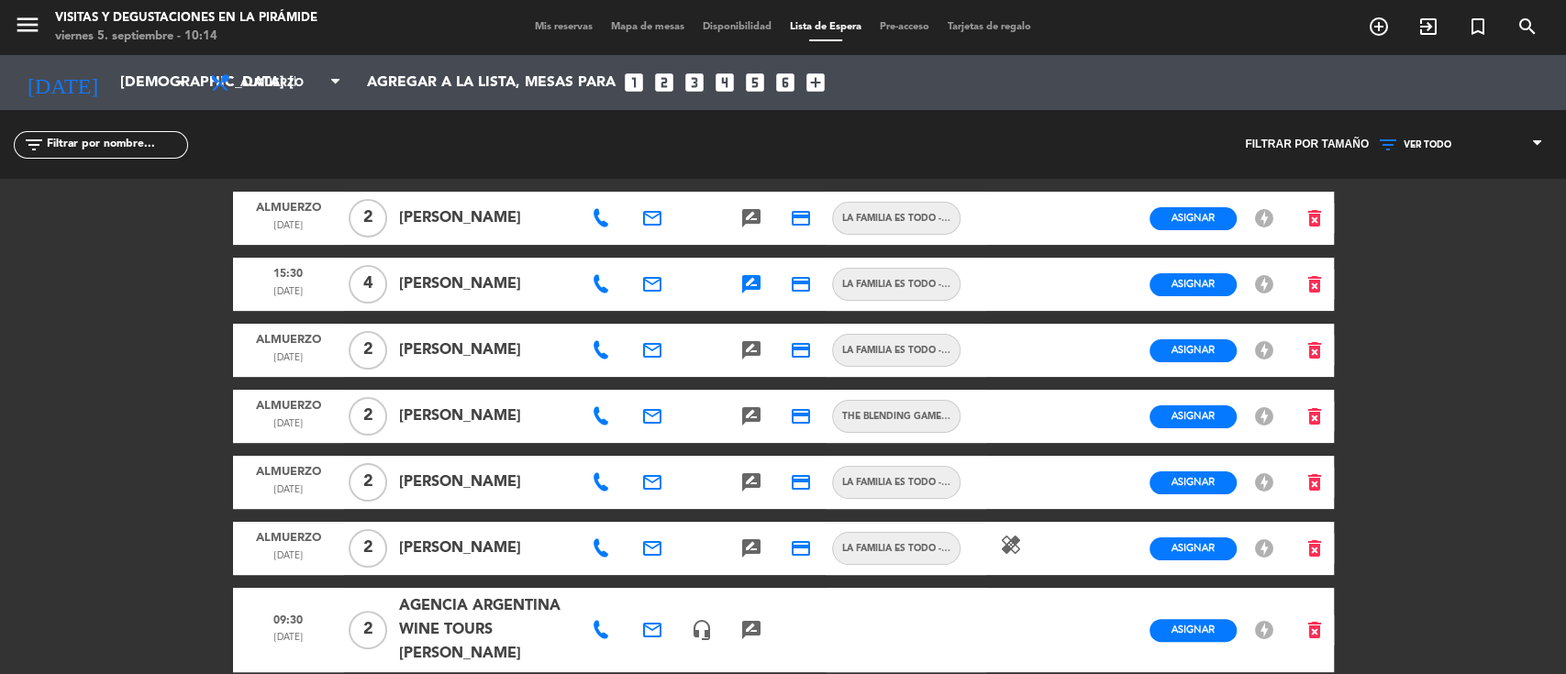
click at [617, 220] on div at bounding box center [603, 218] width 50 height 53
click at [604, 221] on icon at bounding box center [601, 218] width 18 height 18
click at [646, 221] on icon "email" at bounding box center [652, 218] width 22 height 22
click at [784, 189] on span "Copiar" at bounding box center [803, 183] width 39 height 19
click at [1534, 37] on icon "search" at bounding box center [1528, 27] width 22 height 22
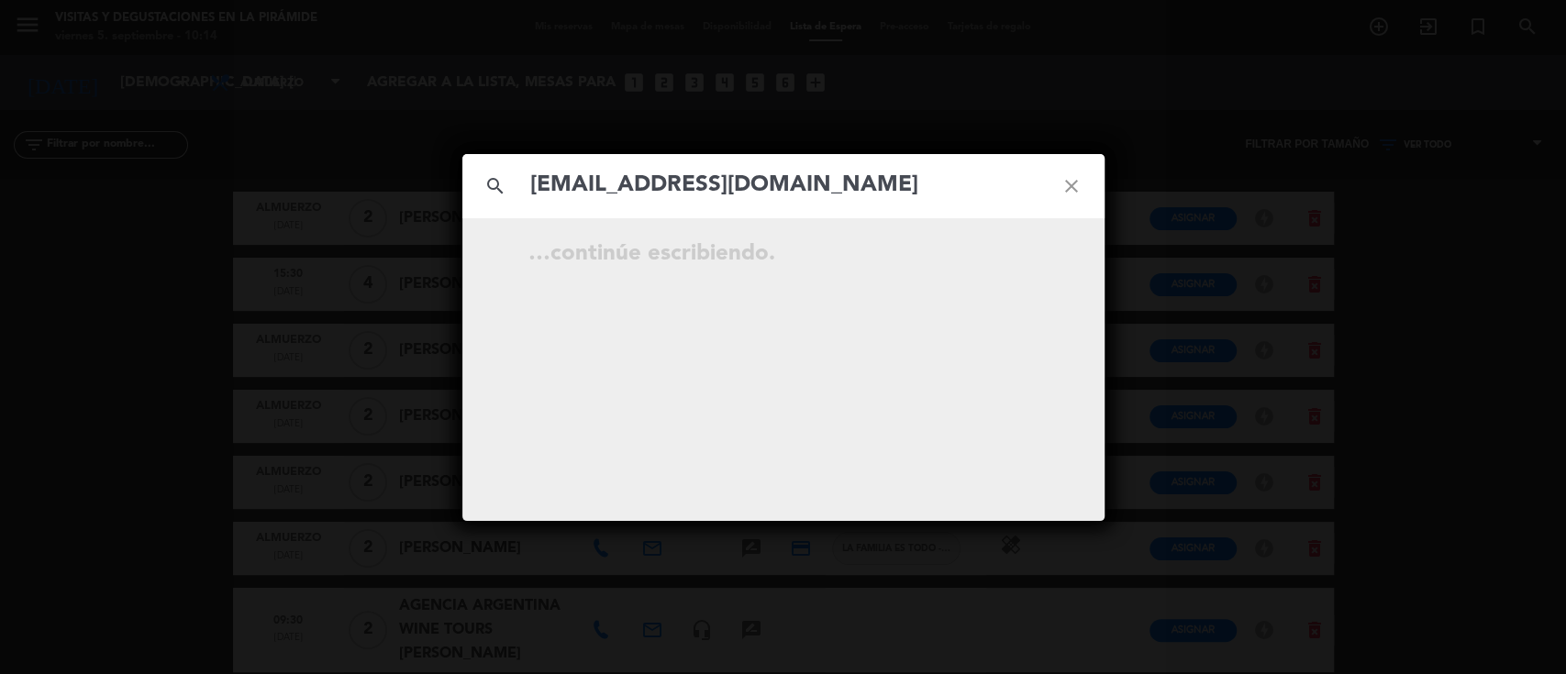
type input "[EMAIL_ADDRESS][DOMAIN_NAME]"
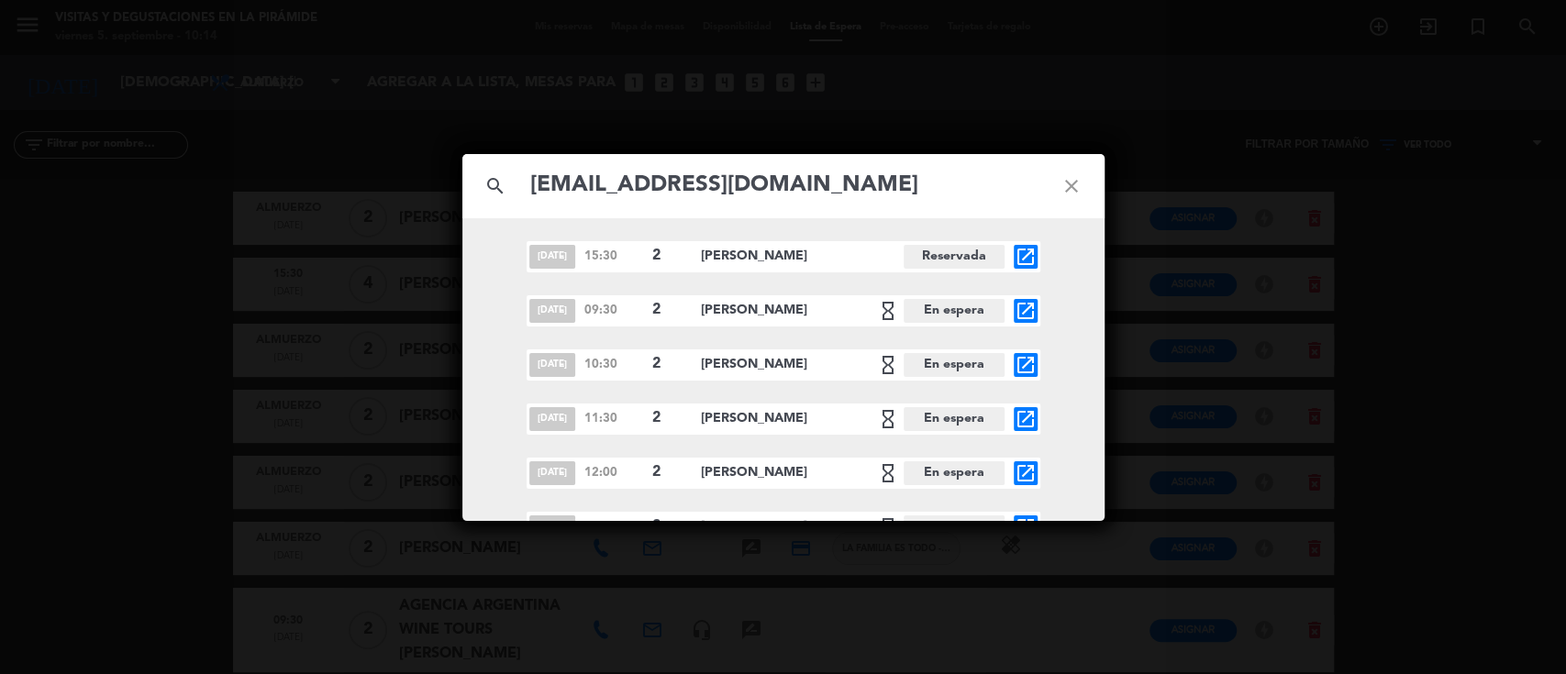
click at [1079, 188] on icon "close" at bounding box center [1072, 186] width 66 height 66
click at [1077, 187] on icon "close" at bounding box center [1072, 186] width 66 height 66
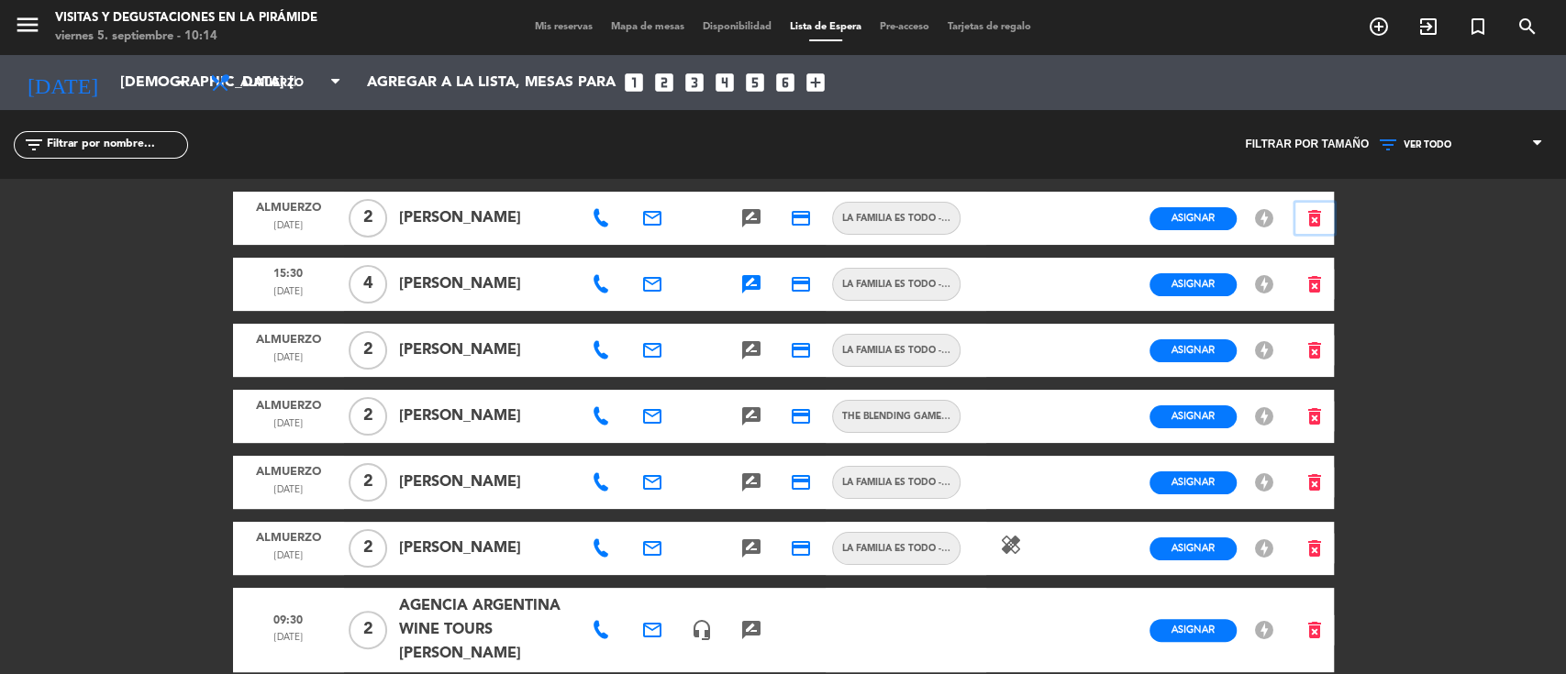
click at [1314, 222] on icon "delete_forever" at bounding box center [1315, 218] width 22 height 22
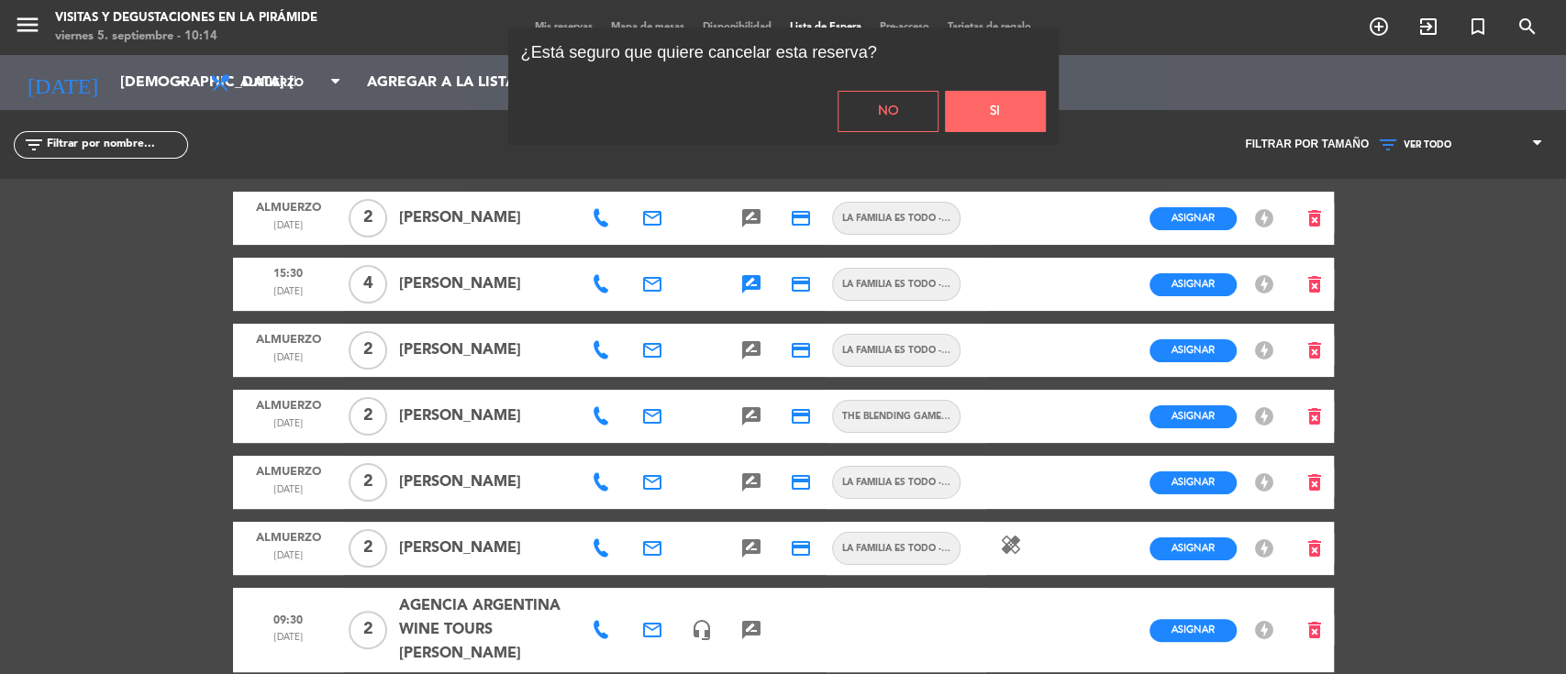
click at [982, 112] on button "Si" at bounding box center [995, 111] width 101 height 41
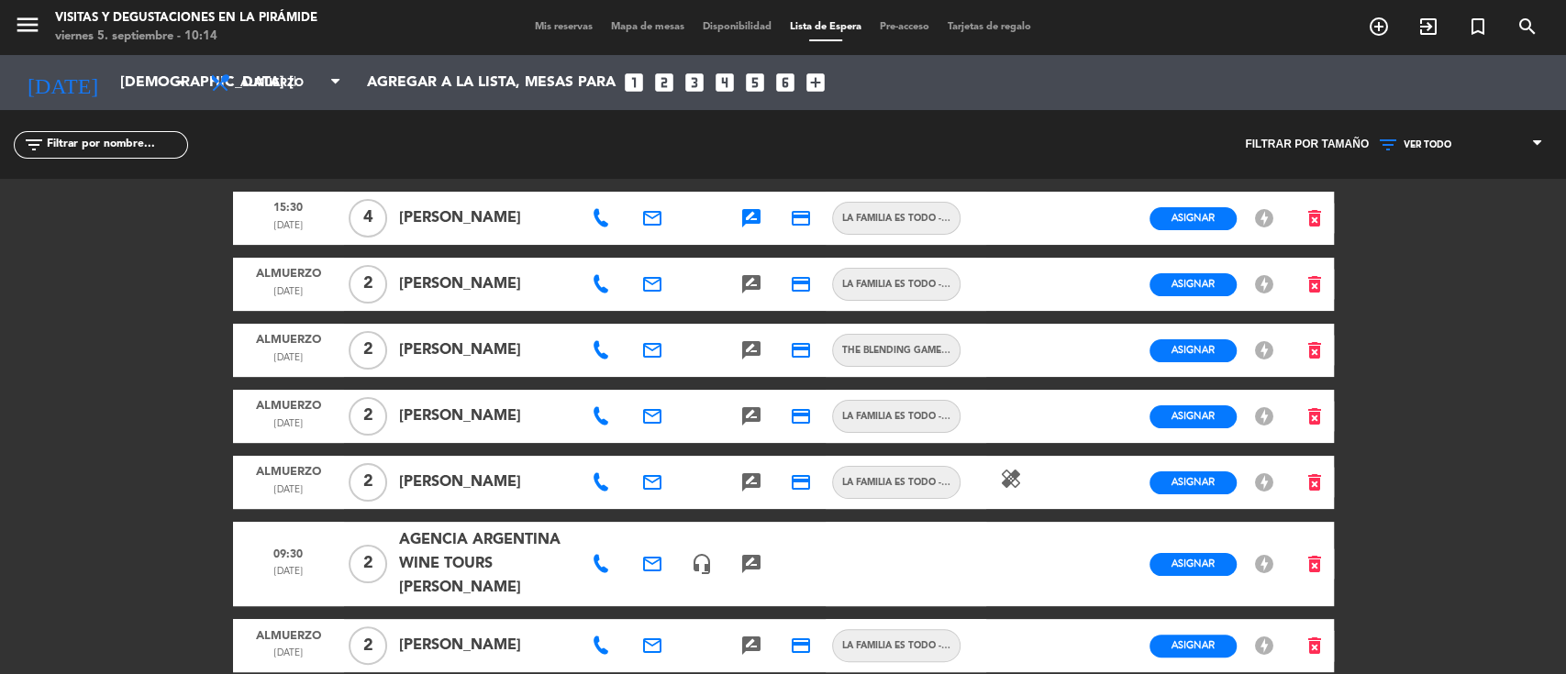
click at [601, 290] on icon at bounding box center [601, 284] width 18 height 18
drag, startPoint x: 633, startPoint y: 256, endPoint x: 566, endPoint y: 125, distance: 147.3
click at [639, 254] on span "Copiar" at bounding box center [658, 251] width 39 height 19
click at [1316, 275] on icon "delete_forever" at bounding box center [1315, 284] width 22 height 22
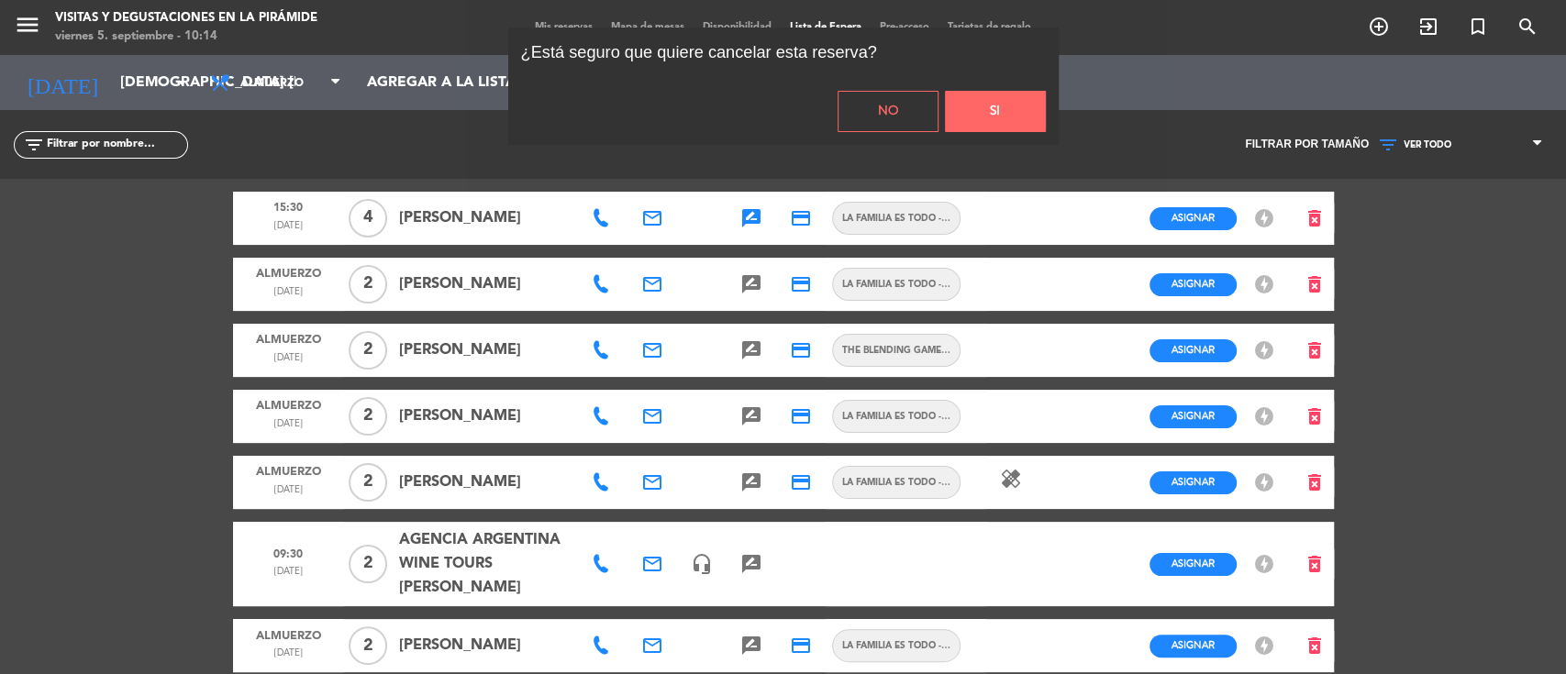
click at [966, 109] on button "Si" at bounding box center [995, 111] width 101 height 41
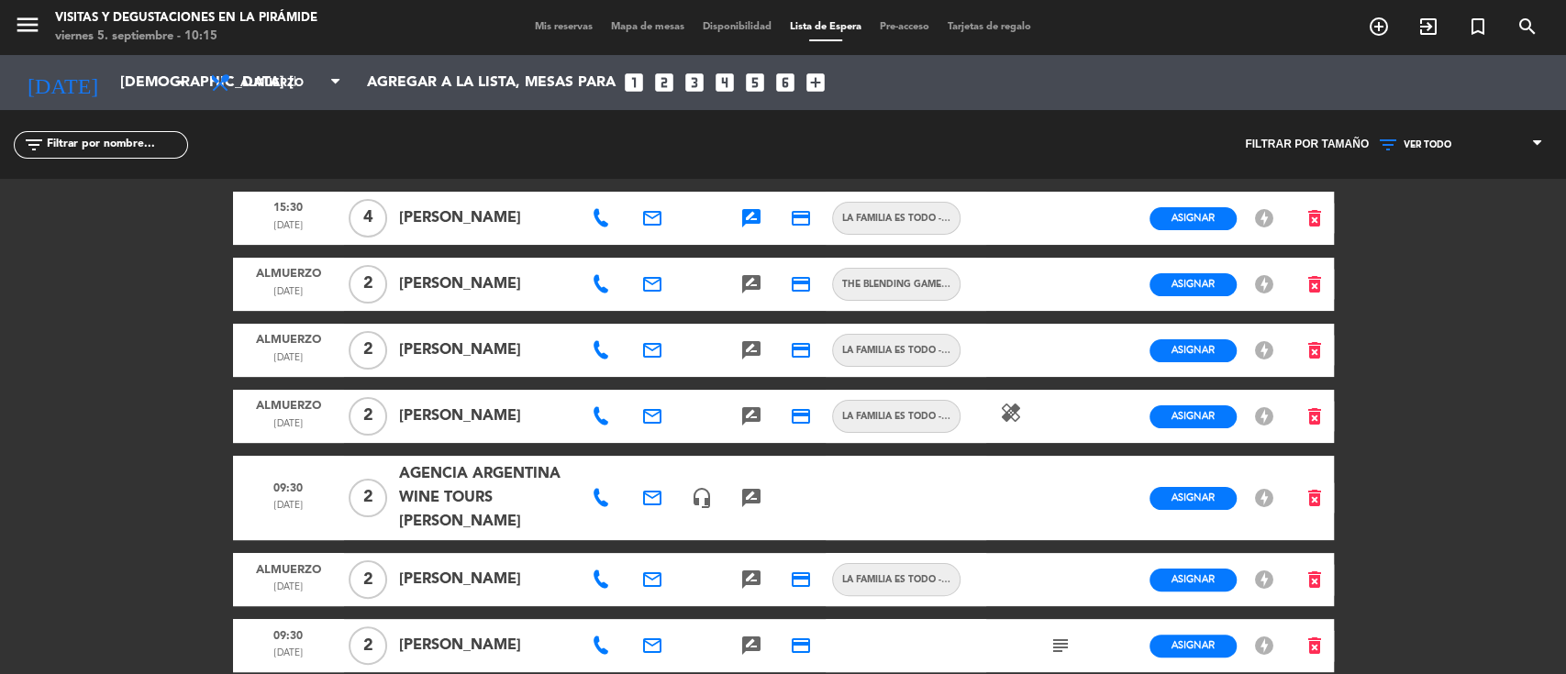
click at [602, 286] on icon at bounding box center [601, 284] width 18 height 18
click at [639, 246] on span "Copiar" at bounding box center [658, 251] width 39 height 19
click at [1322, 282] on icon "delete_forever" at bounding box center [1315, 284] width 22 height 22
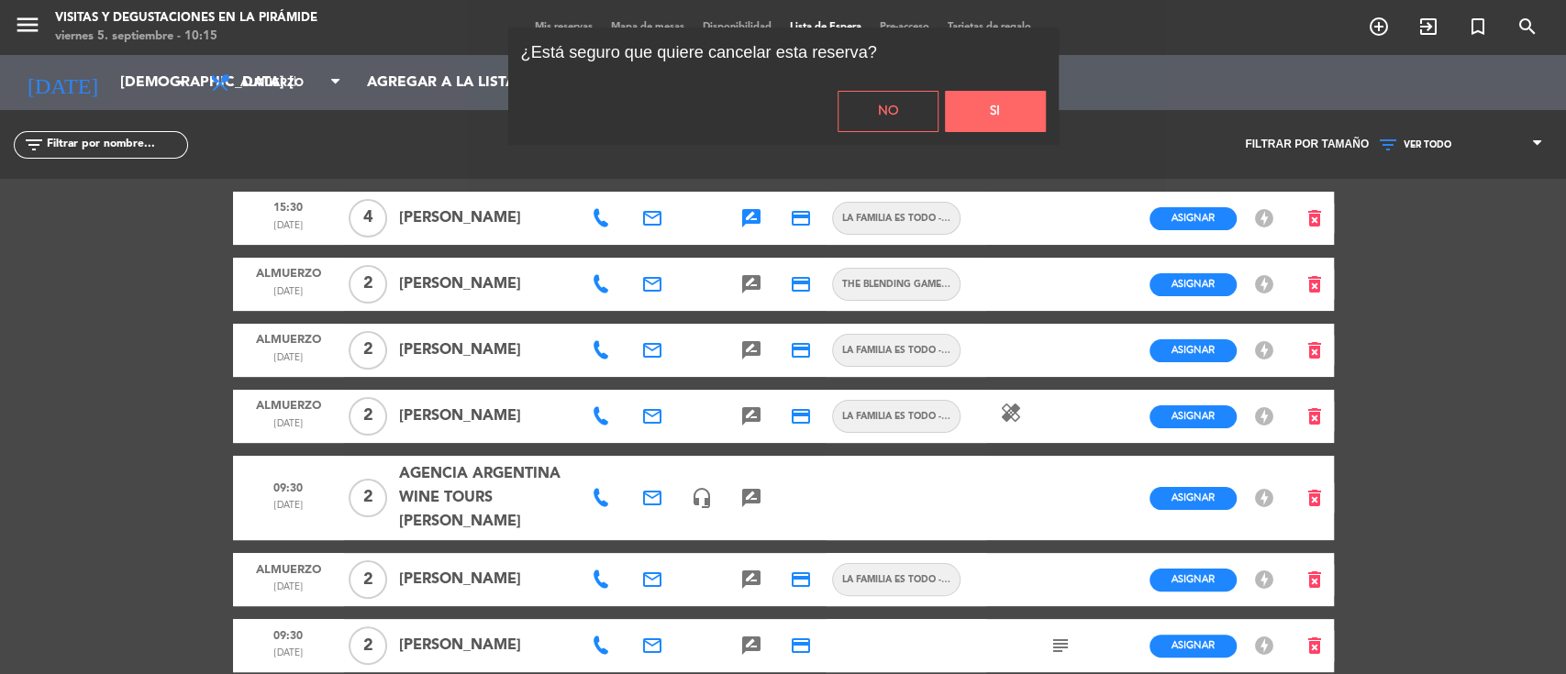
click at [991, 115] on button "Si" at bounding box center [995, 111] width 101 height 41
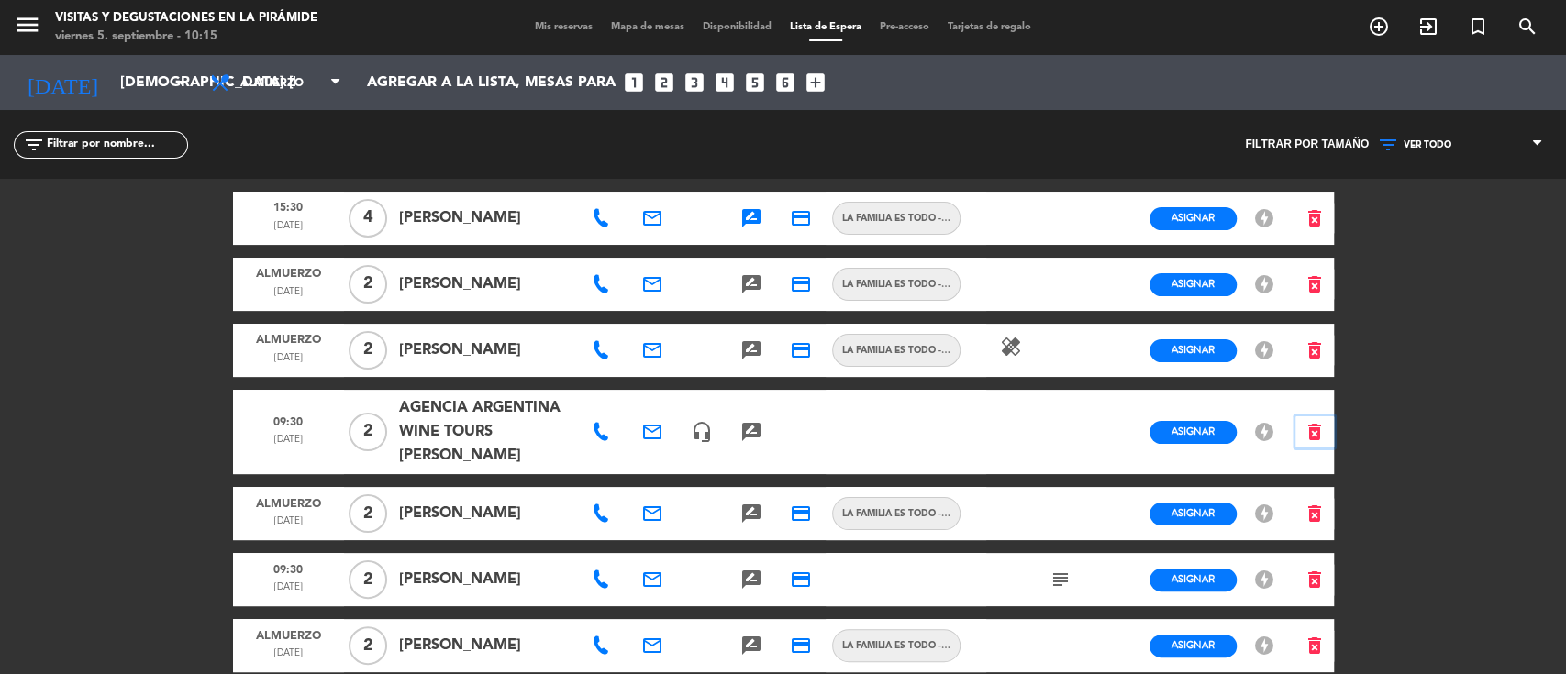
click at [1318, 429] on icon "delete_forever" at bounding box center [1315, 432] width 22 height 22
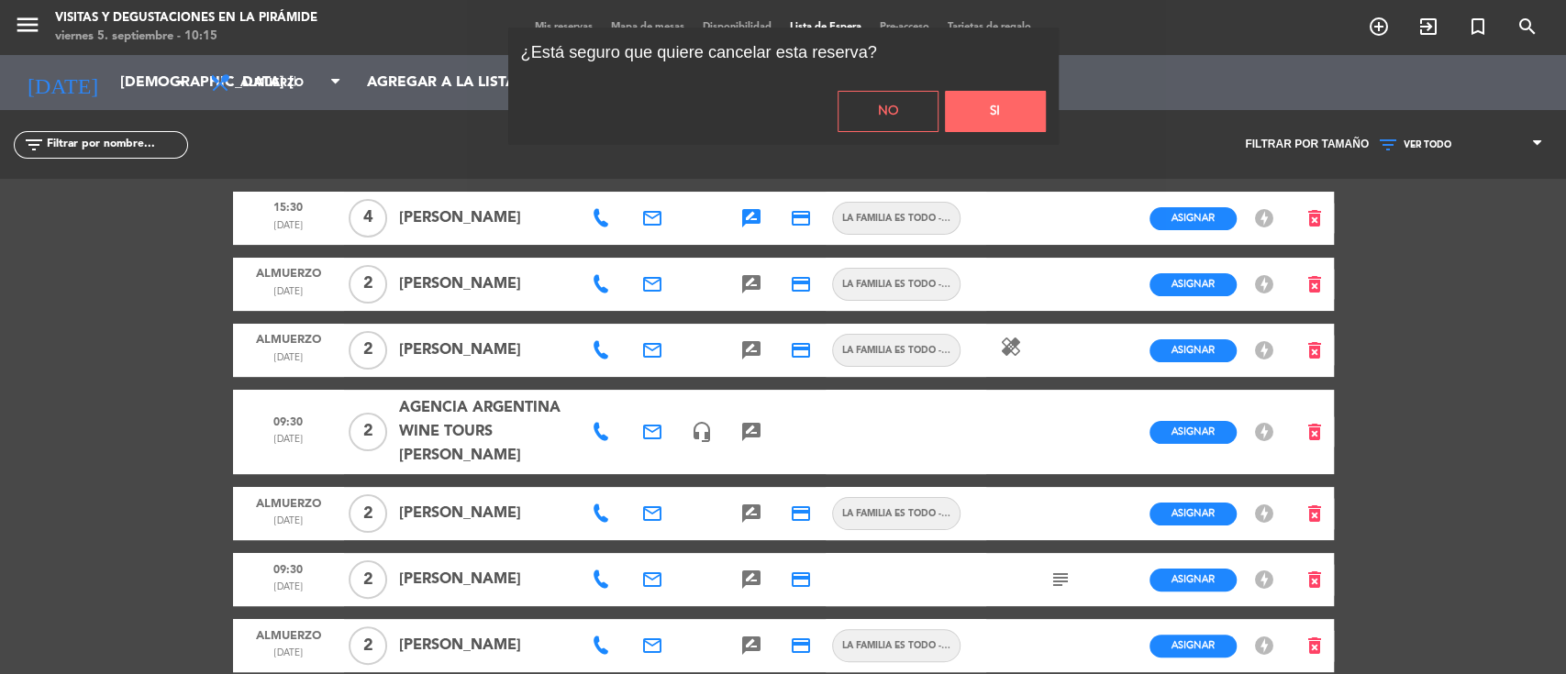
click at [1023, 121] on button "Si" at bounding box center [995, 111] width 101 height 41
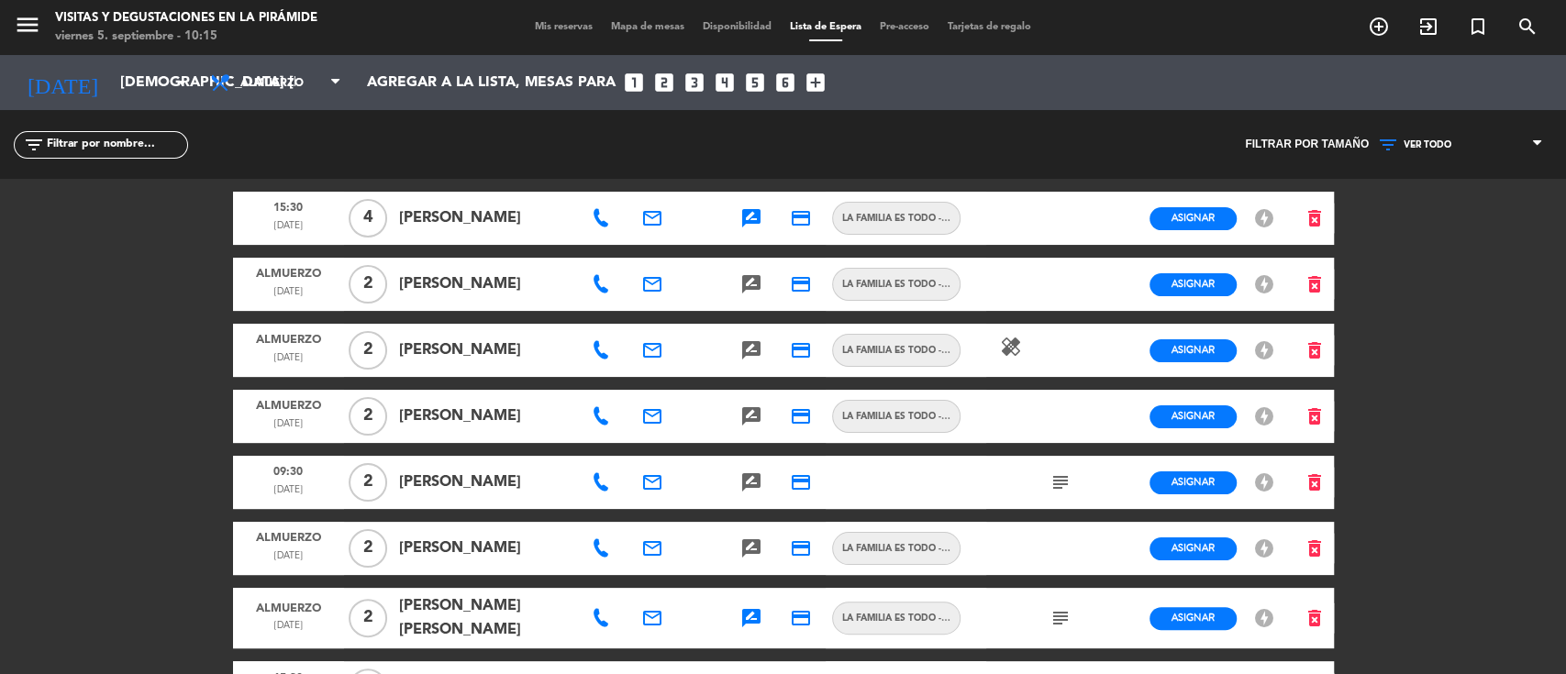
click at [753, 613] on icon "rate_review" at bounding box center [751, 618] width 22 height 22
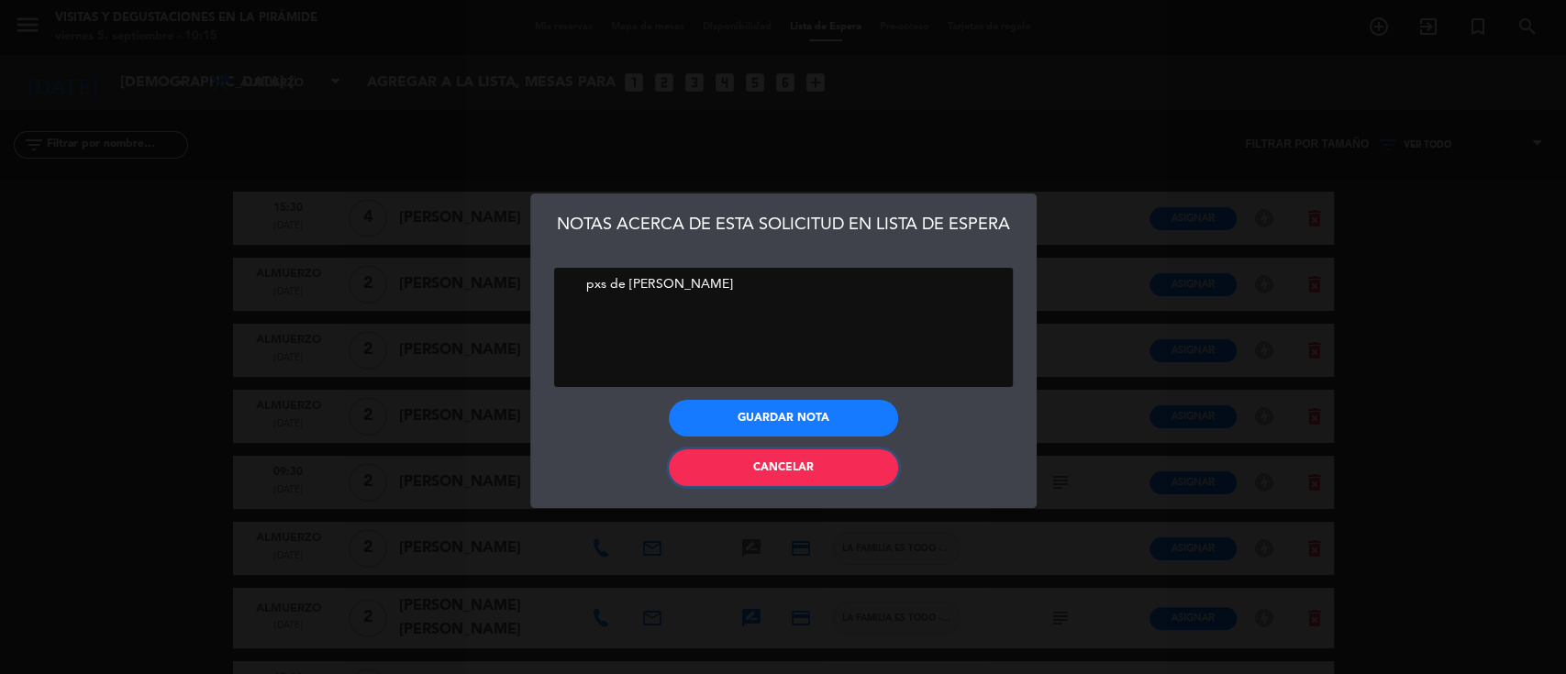
click at [749, 475] on button "Cancelar" at bounding box center [783, 468] width 229 height 37
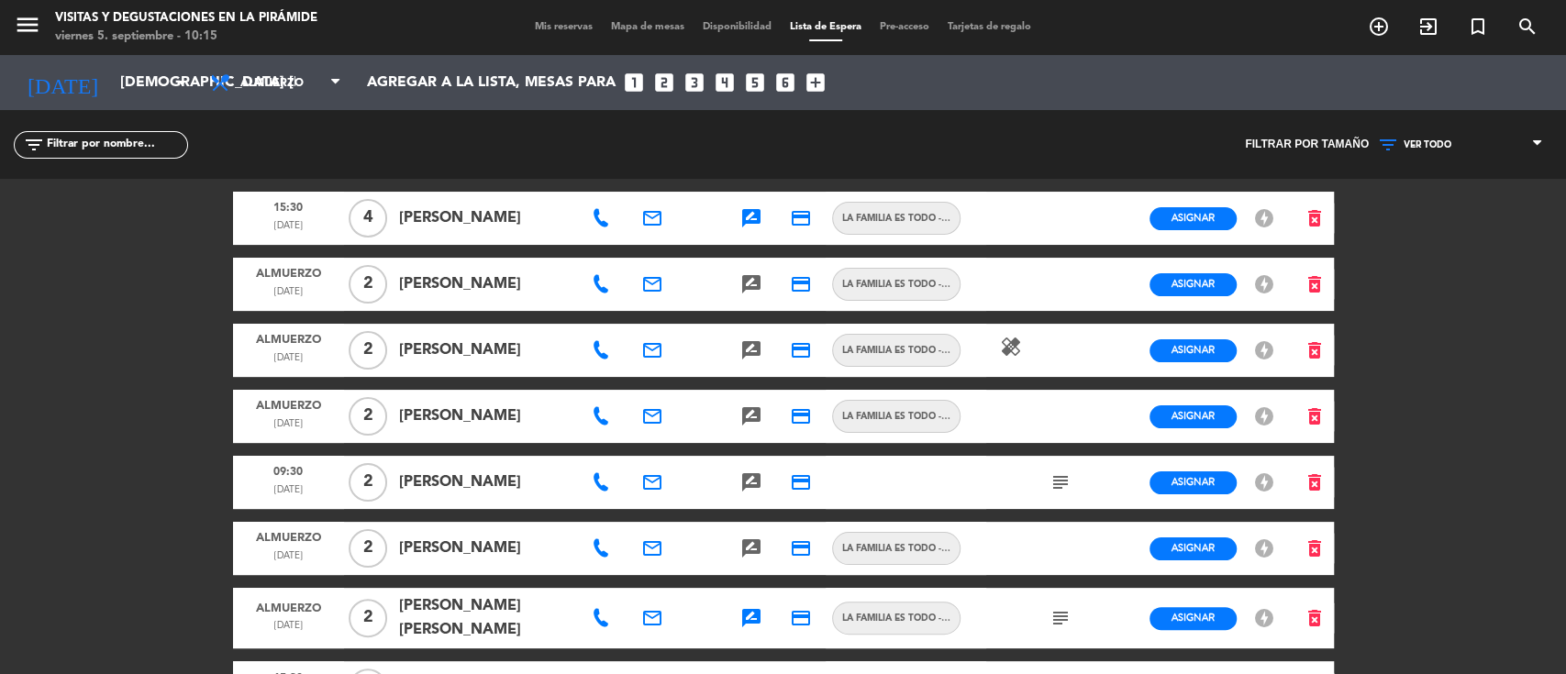
click at [602, 286] on icon at bounding box center [601, 284] width 18 height 18
click at [665, 285] on div "email" at bounding box center [653, 284] width 50 height 53
click at [650, 277] on icon "email" at bounding box center [652, 284] width 22 height 22
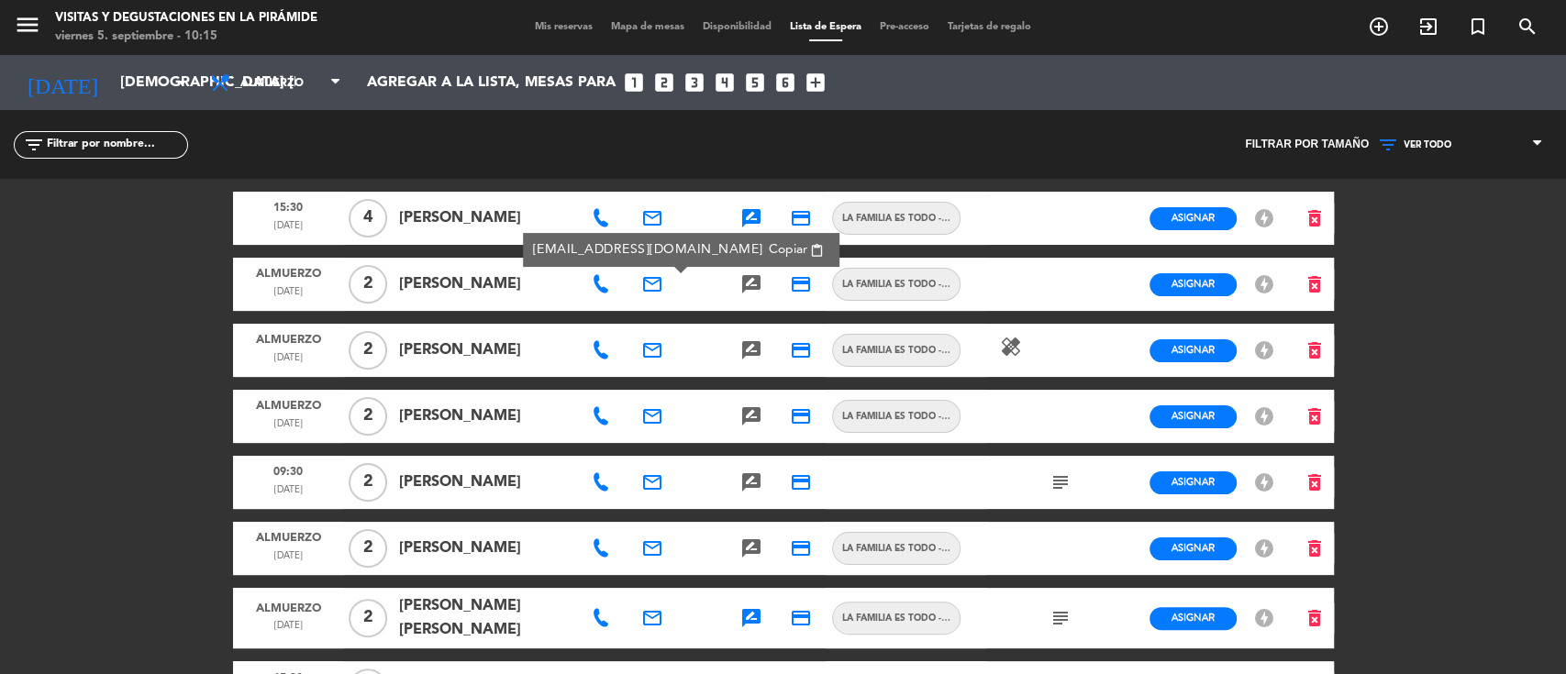
click at [769, 250] on span "Copiar" at bounding box center [788, 249] width 39 height 19
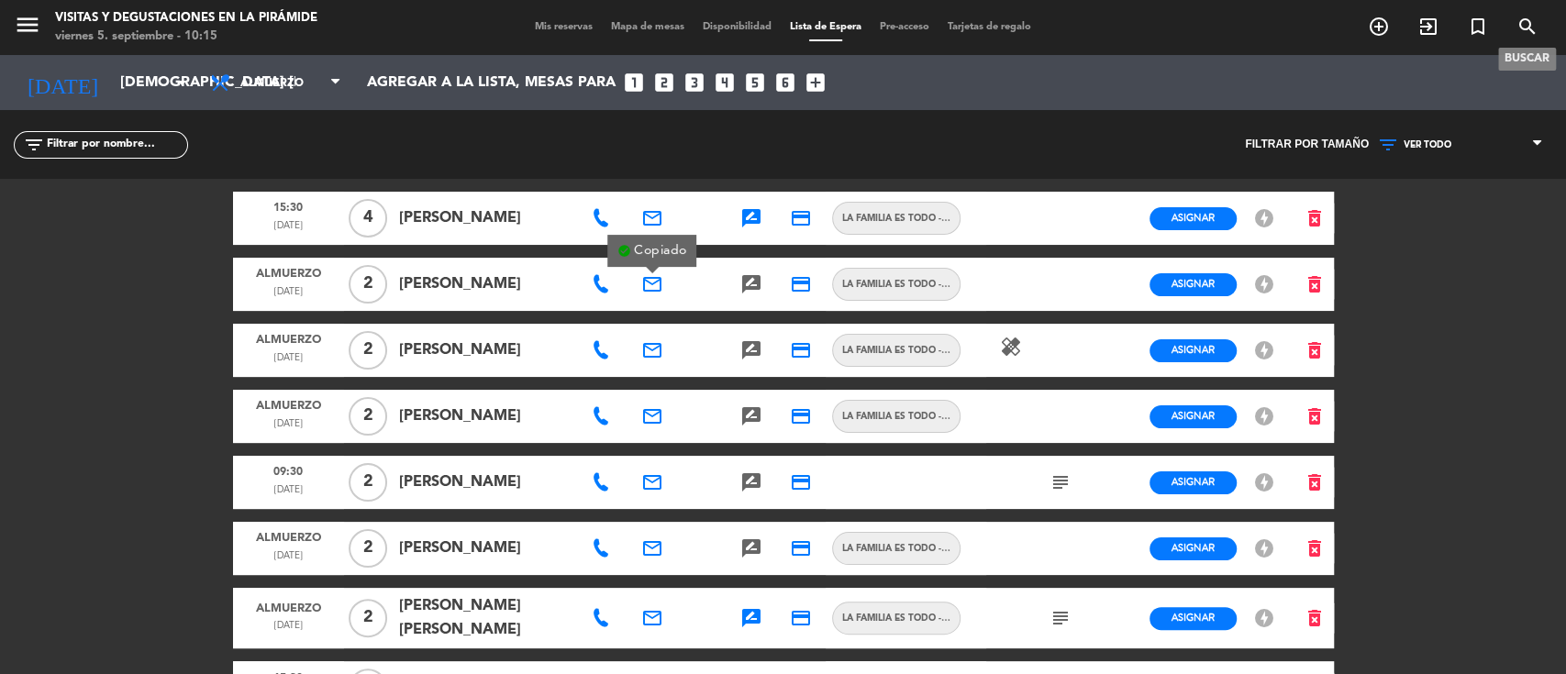
drag, startPoint x: 1529, startPoint y: 10, endPoint x: 1496, endPoint y: 25, distance: 35.3
click at [1529, 11] on div "menu Visitas y degustaciones en La Pirámide viernes 5. septiembre - 10:15 Mis r…" at bounding box center [783, 27] width 1566 height 55
click at [1522, 28] on icon "search" at bounding box center [1528, 27] width 22 height 22
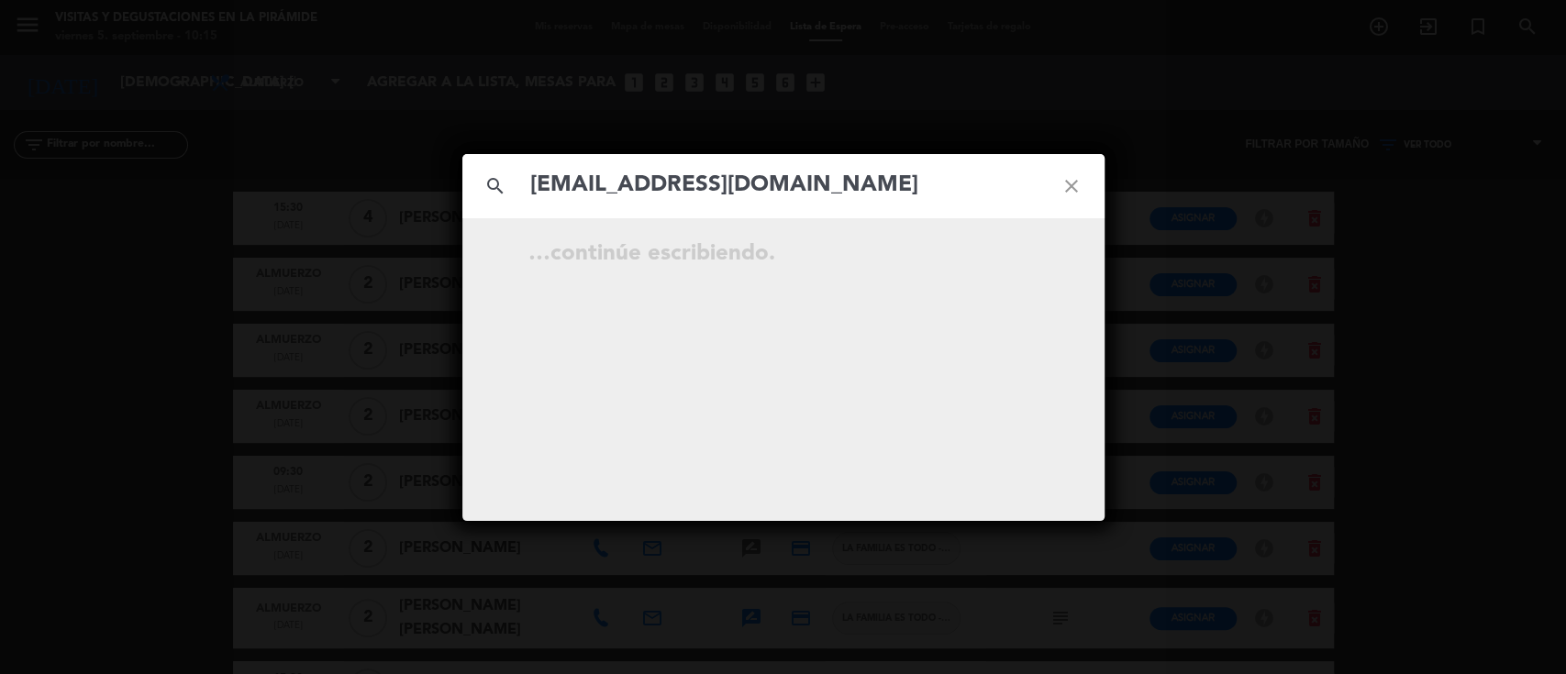
type input "[EMAIL_ADDRESS][DOMAIN_NAME]"
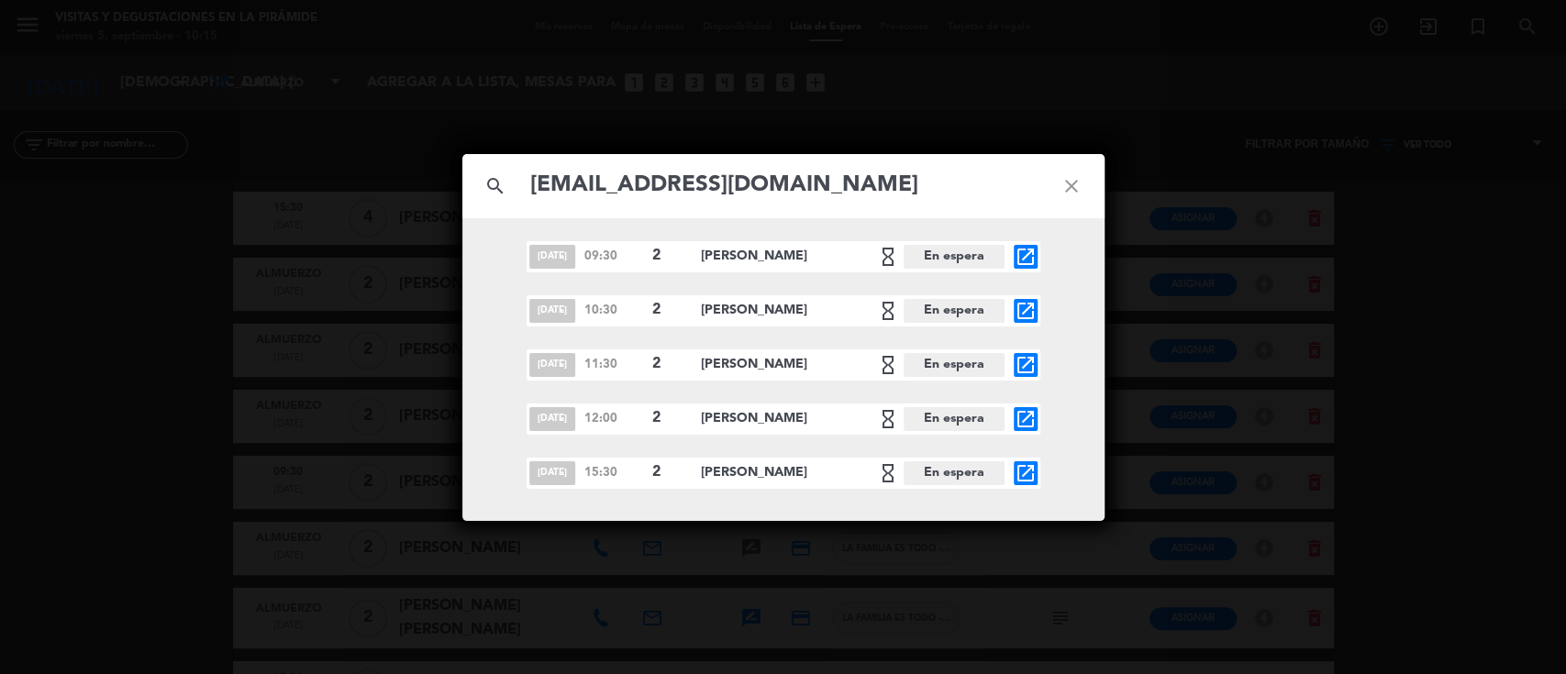
click at [1076, 180] on icon "close" at bounding box center [1072, 186] width 66 height 66
click at [1075, 180] on icon "close" at bounding box center [1072, 186] width 66 height 66
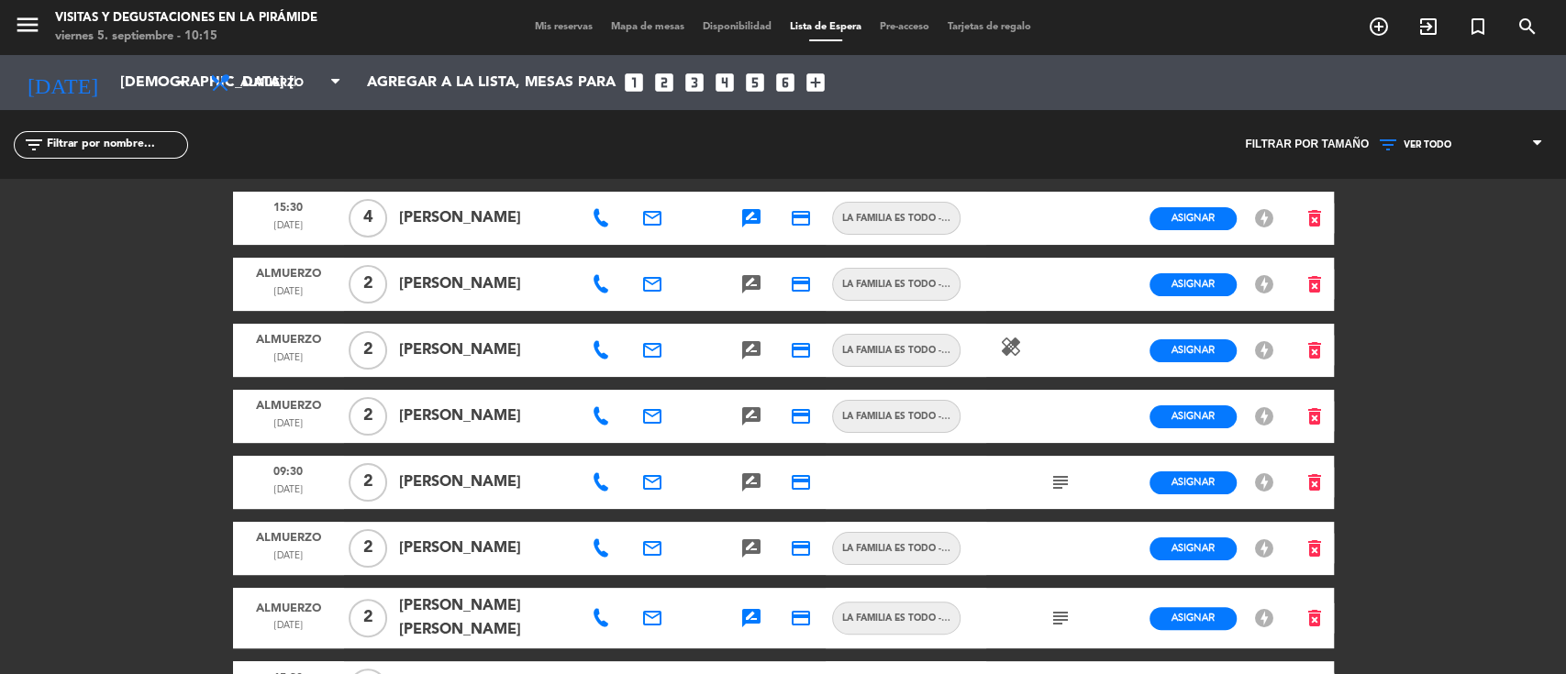
click at [599, 283] on icon at bounding box center [601, 284] width 18 height 18
click at [639, 251] on span "Copiar" at bounding box center [658, 251] width 39 height 19
click at [548, 162] on div "filter_list" at bounding box center [392, 144] width 784 height 69
click at [1062, 481] on icon "subject" at bounding box center [1061, 483] width 22 height 22
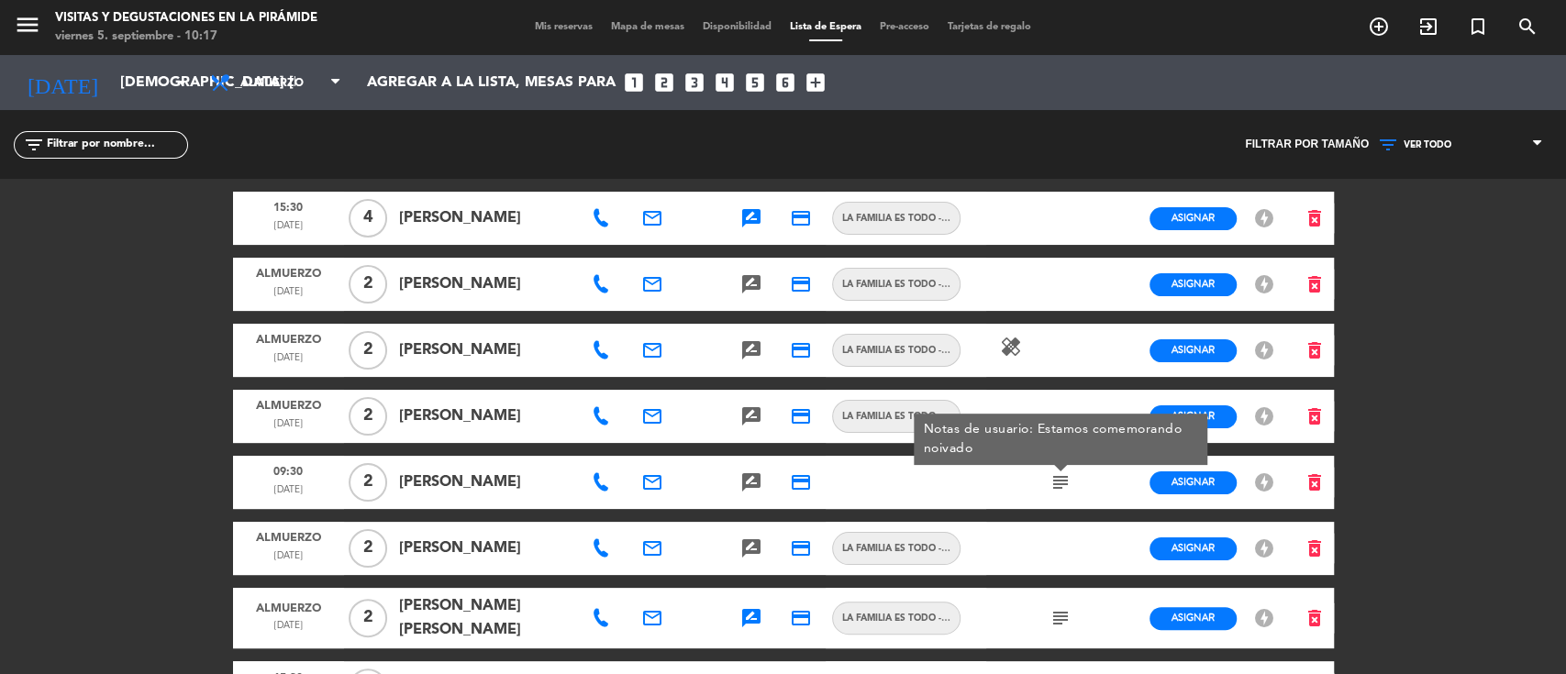
click at [3, 410] on div "menu Visitas y degustaciones en La Pirámide viernes 5. septiembre - 10:17 Mis r…" at bounding box center [783, 337] width 1566 height 674
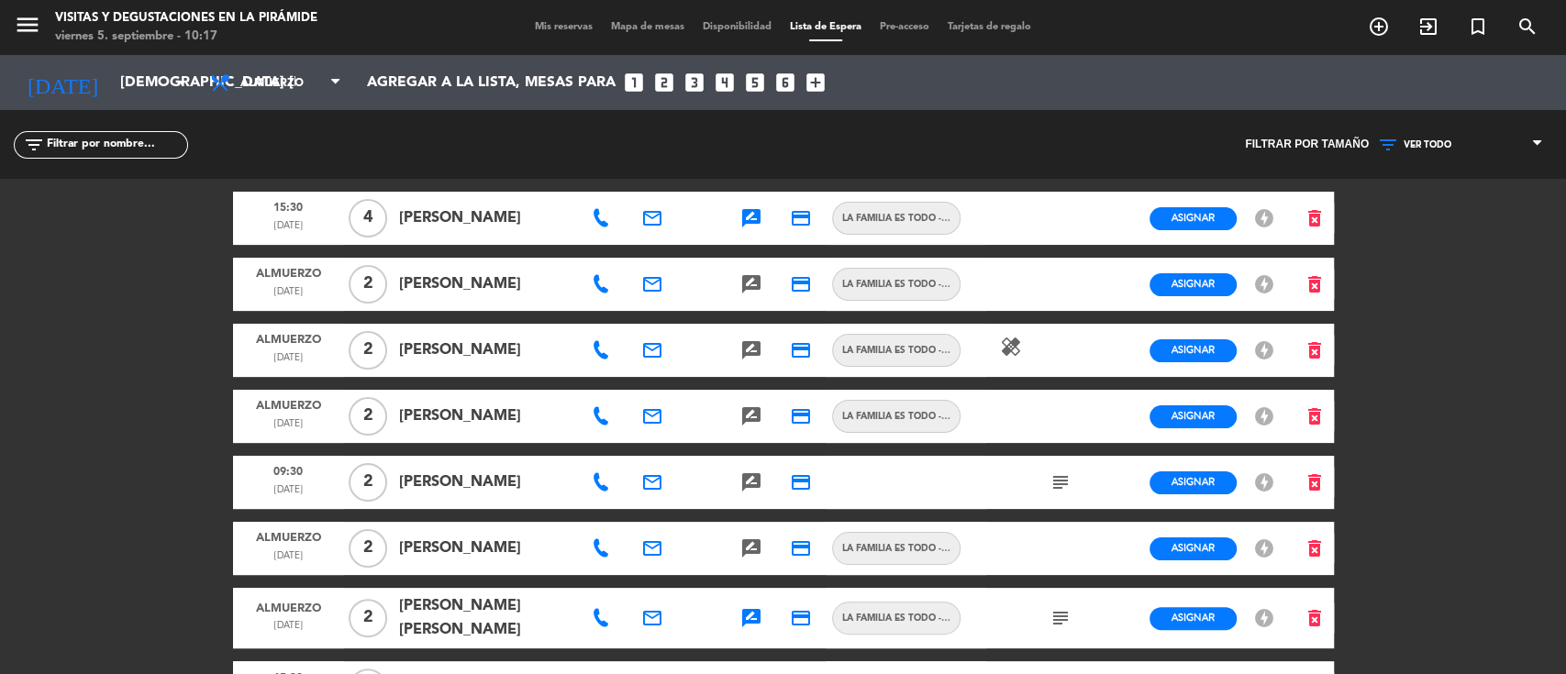
scroll to position [122, 0]
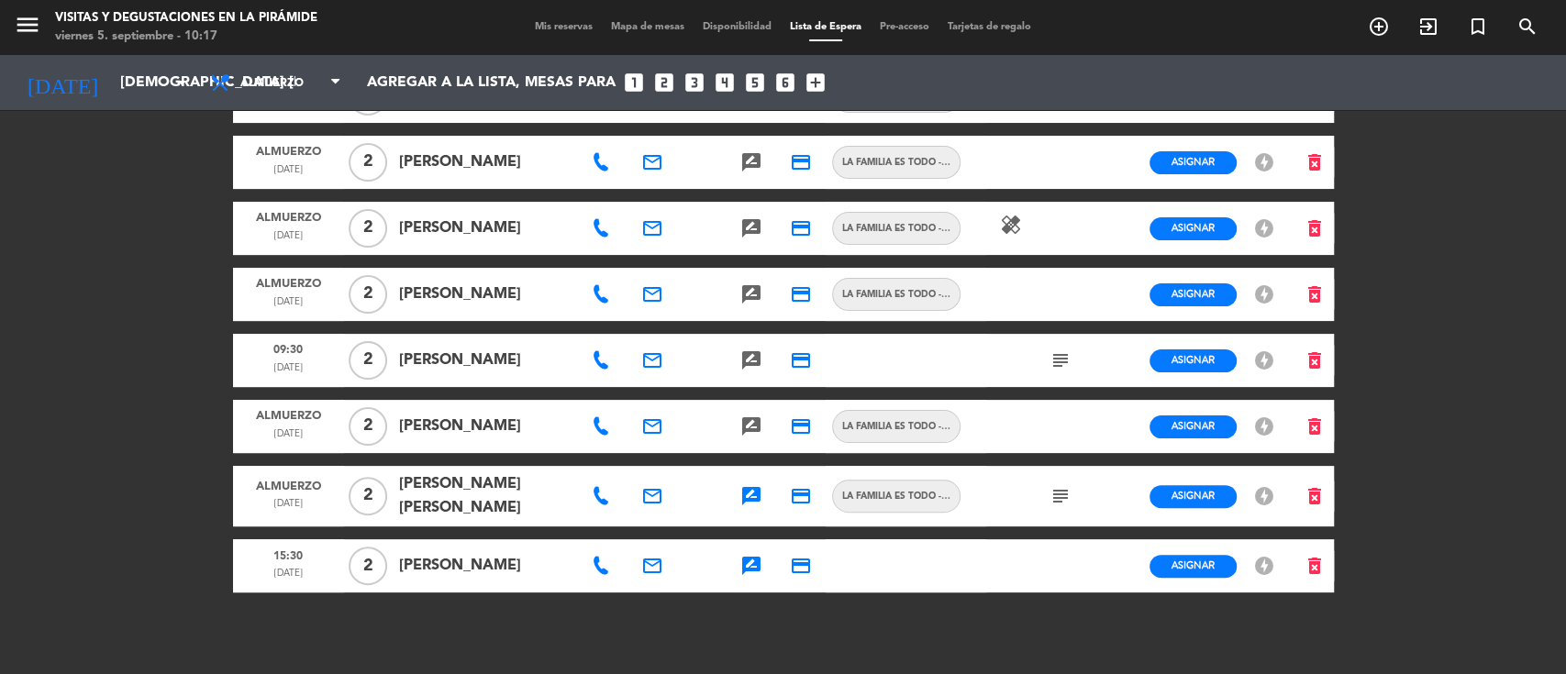
click at [762, 562] on icon "rate_review" at bounding box center [751, 566] width 22 height 22
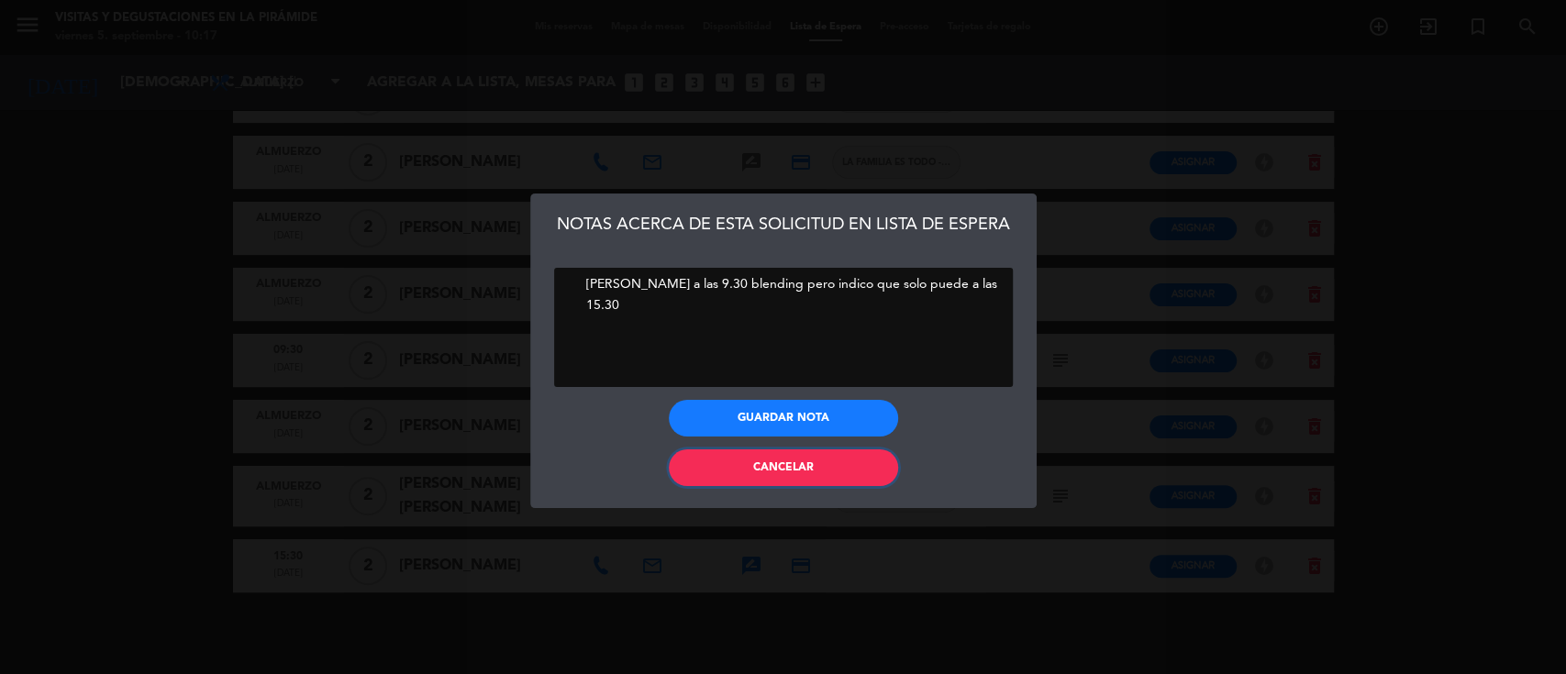
click at [738, 465] on button "Cancelar" at bounding box center [783, 468] width 229 height 37
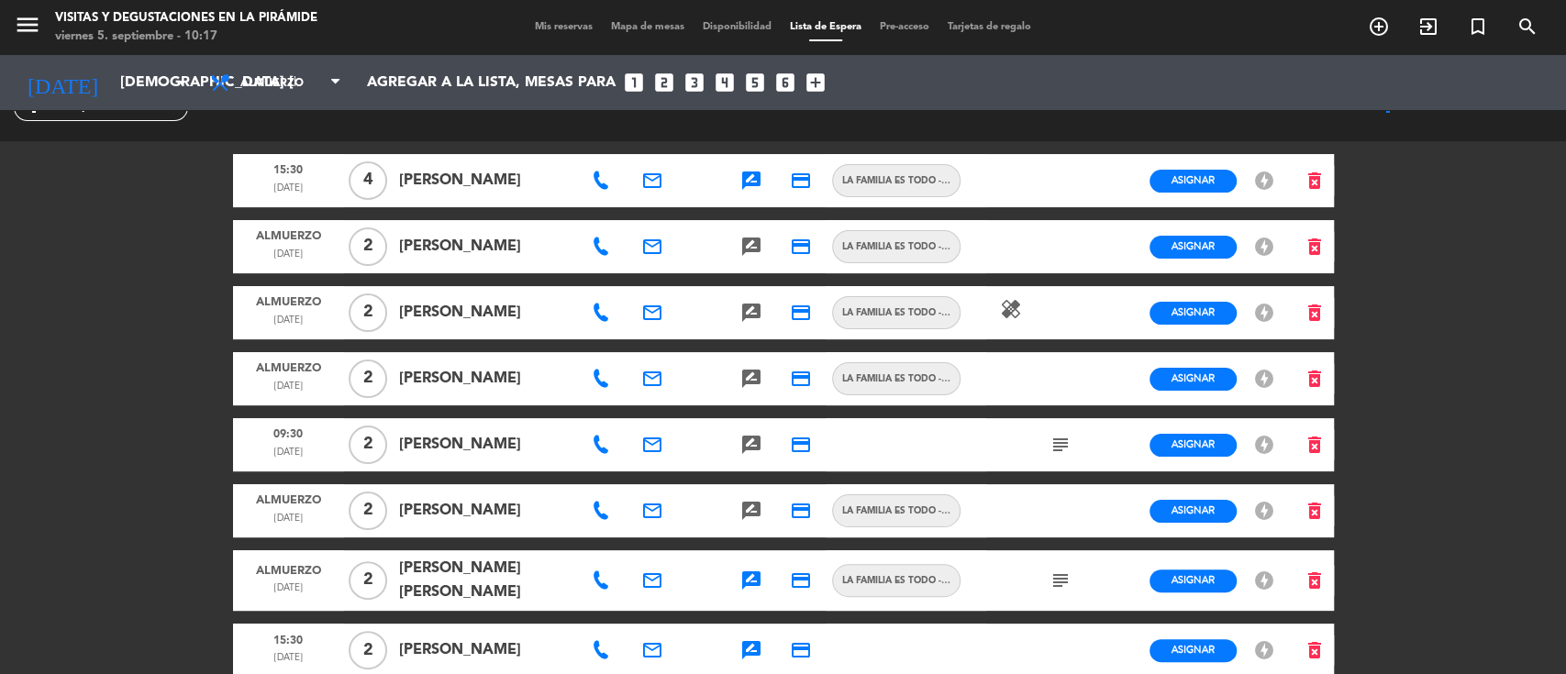
scroll to position [0, 0]
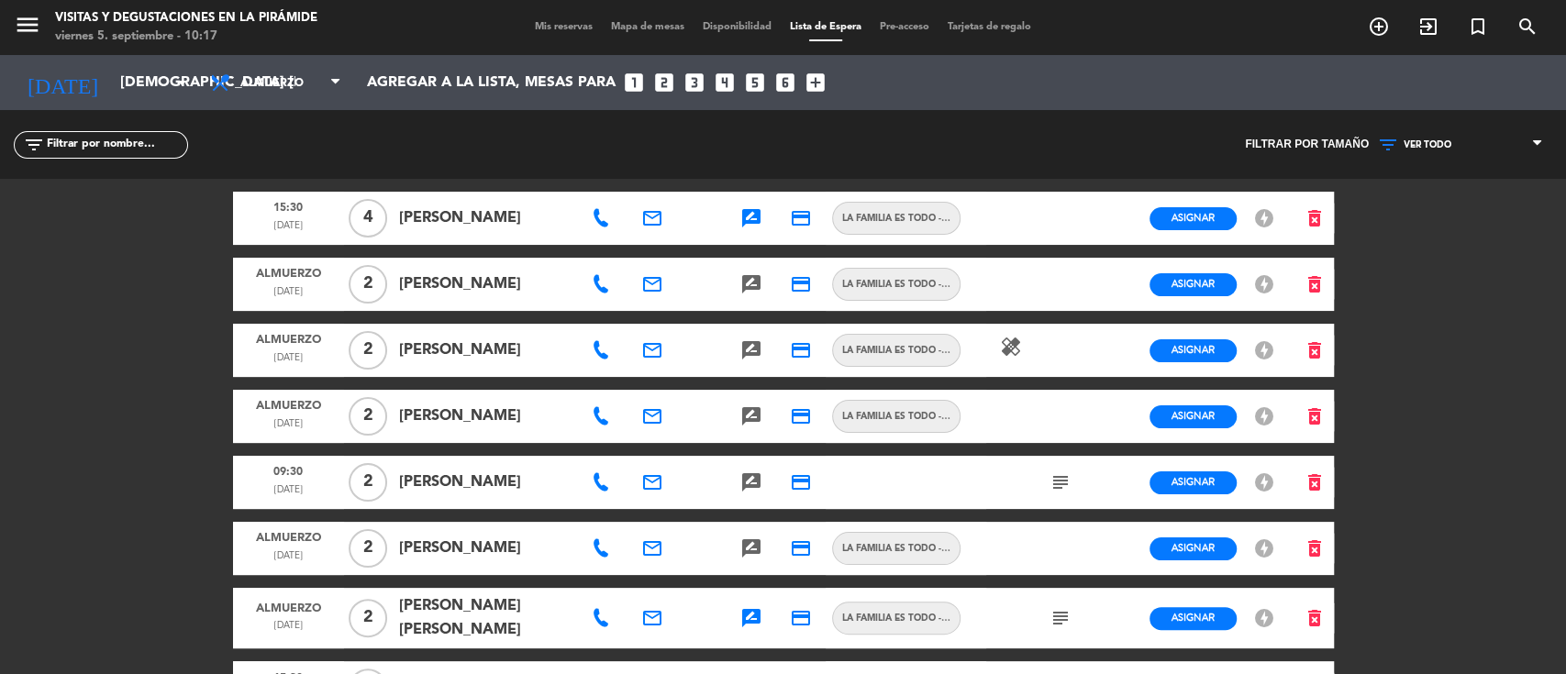
click at [611, 349] on span at bounding box center [603, 350] width 22 height 18
click at [599, 350] on icon at bounding box center [601, 350] width 18 height 18
click at [650, 343] on icon "email" at bounding box center [652, 350] width 22 height 22
click at [760, 315] on span "Copiar" at bounding box center [779, 315] width 39 height 19
click at [1525, 36] on icon "search" at bounding box center [1528, 27] width 22 height 22
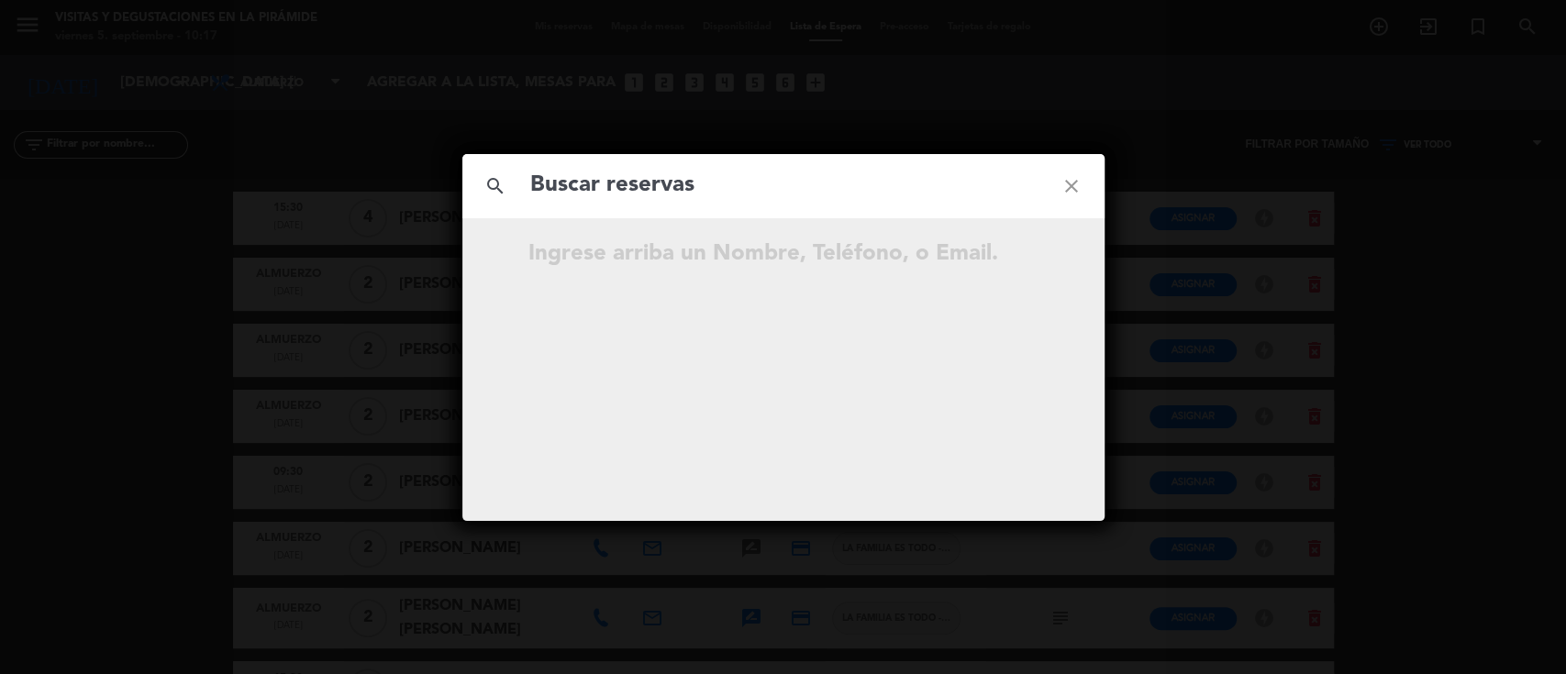
drag, startPoint x: 873, startPoint y: 165, endPoint x: 824, endPoint y: 214, distance: 68.8
click at [829, 222] on div "Ingrese arriba un Nombre, Teléfono, o Email." at bounding box center [783, 245] width 642 height 54
paste input "[EMAIL_ADDRESS][DOMAIN_NAME]"
type input "[EMAIL_ADDRESS][DOMAIN_NAME]"
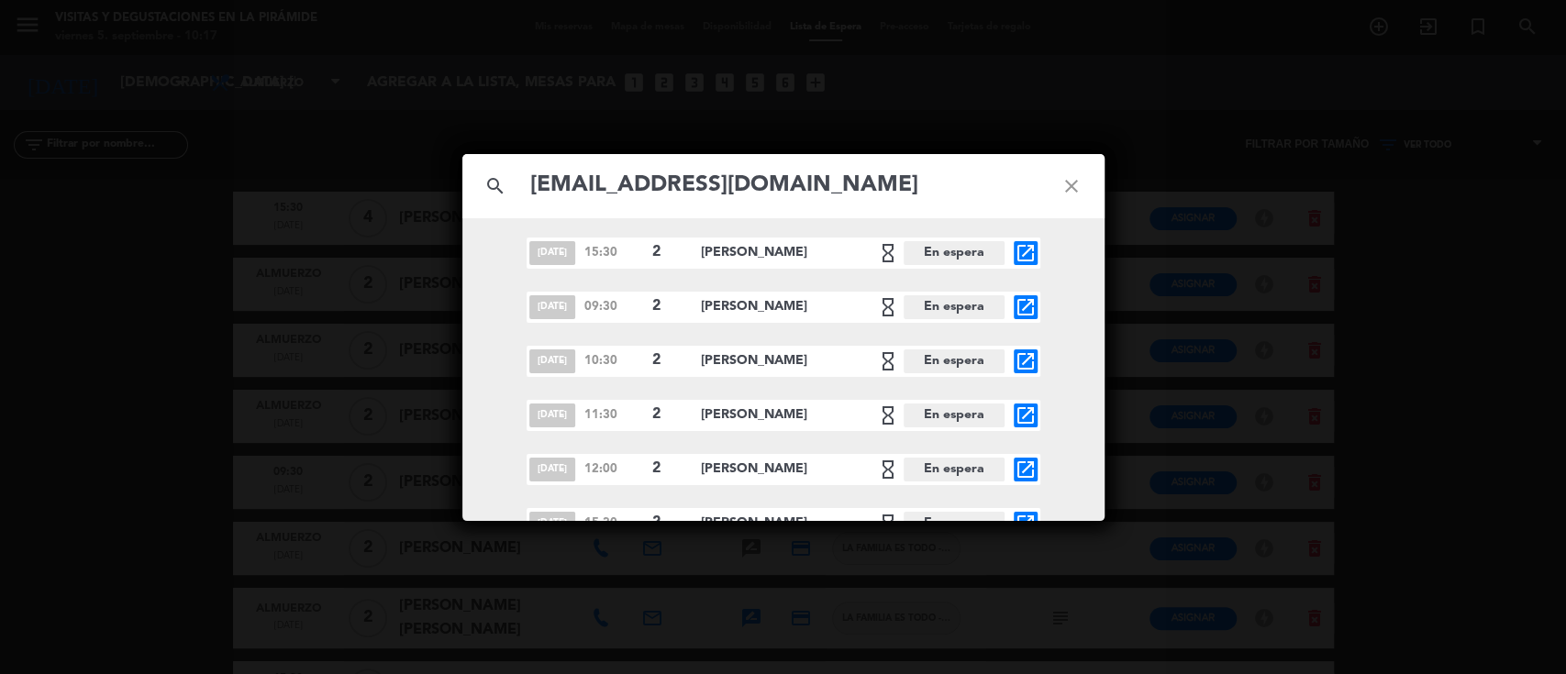
scroll to position [238, 0]
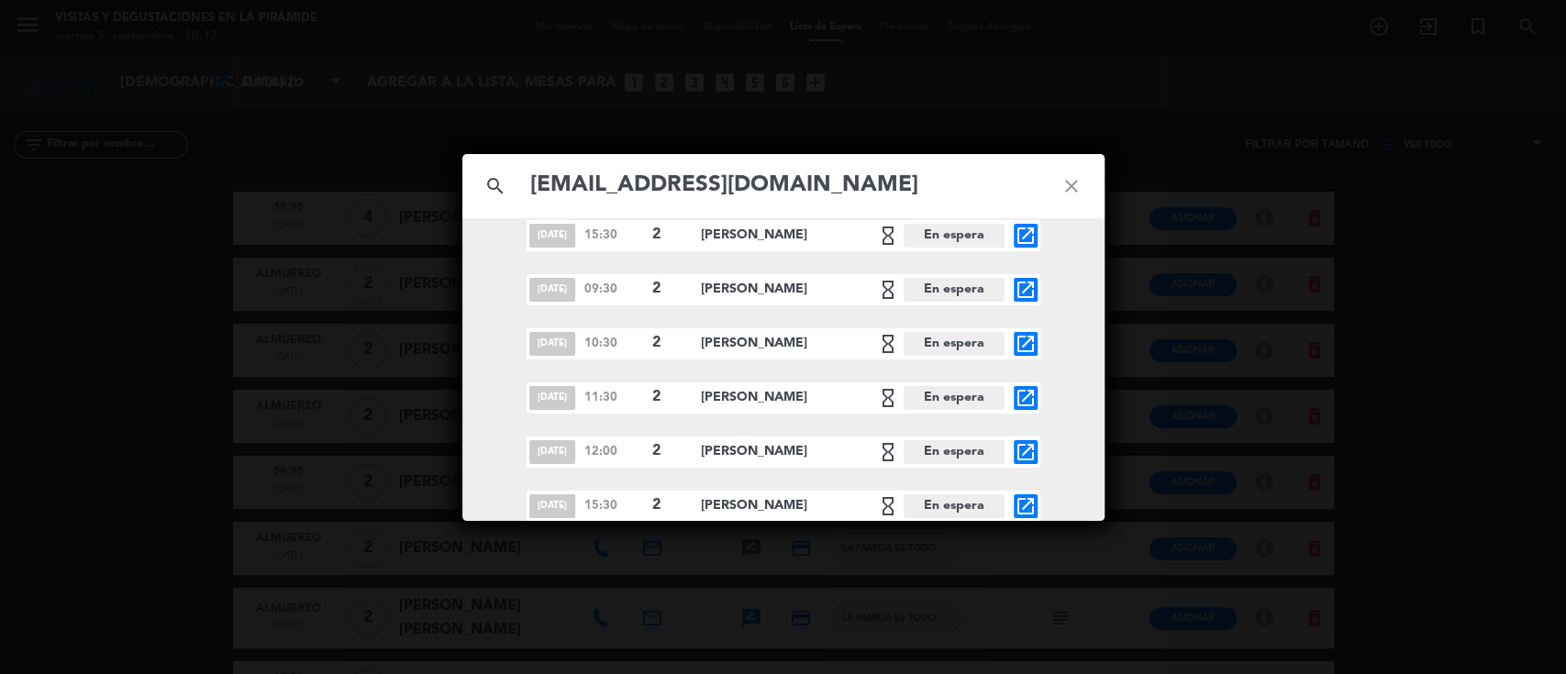
click at [1080, 172] on icon "close" at bounding box center [1072, 186] width 66 height 66
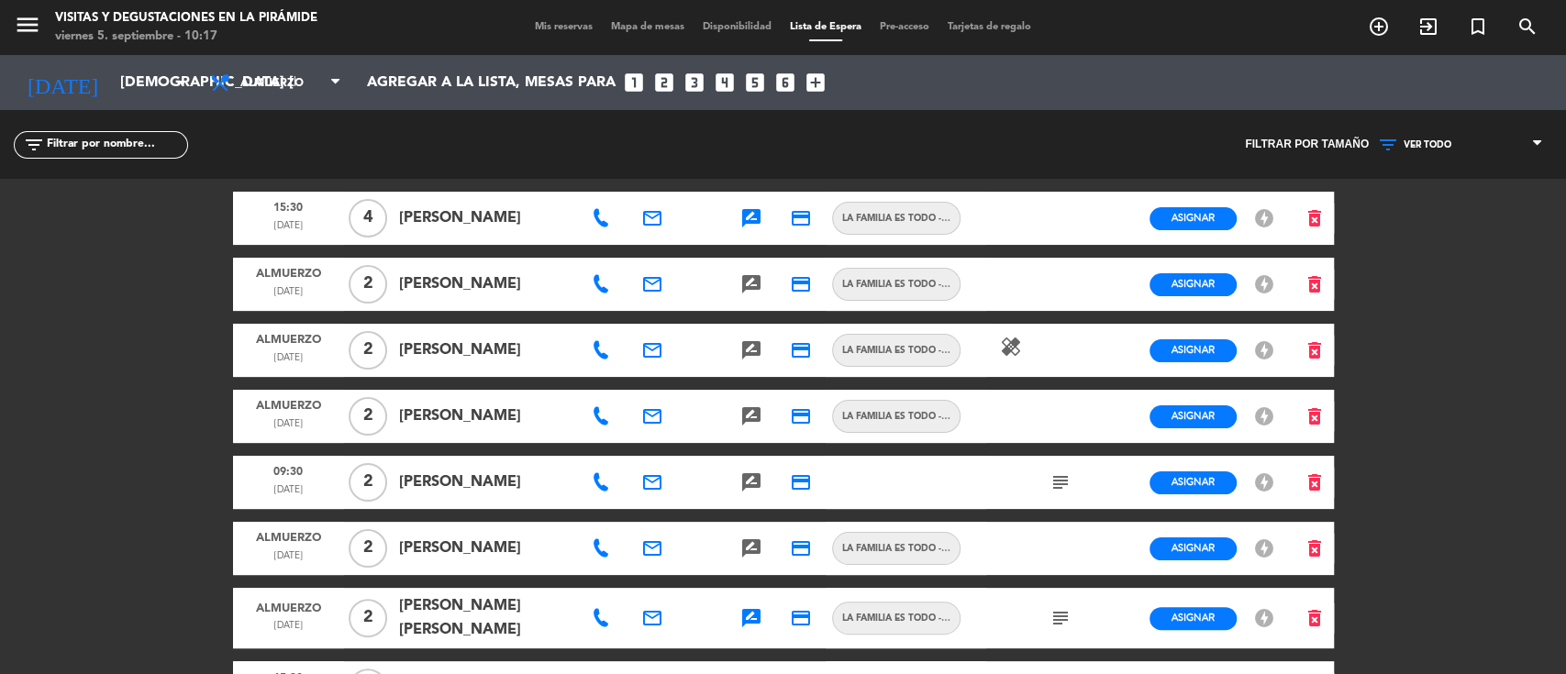
click at [598, 347] on icon at bounding box center [601, 350] width 18 height 18
drag, startPoint x: 653, startPoint y: 312, endPoint x: 564, endPoint y: 24, distance: 301.5
click at [653, 311] on span "Copiar" at bounding box center [658, 317] width 39 height 19
click at [1308, 350] on icon "delete_forever" at bounding box center [1315, 350] width 22 height 22
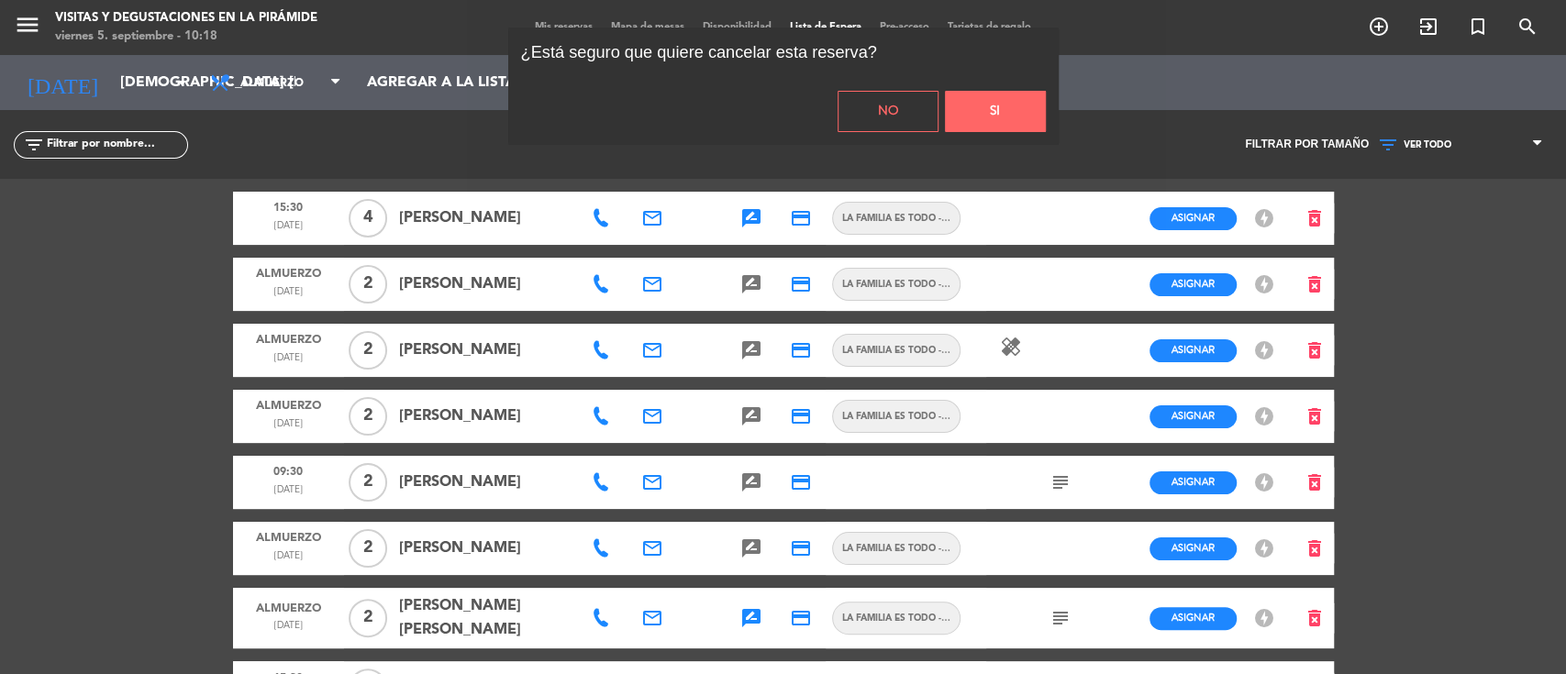
drag, startPoint x: 1020, startPoint y: 110, endPoint x: 954, endPoint y: 101, distance: 66.7
click at [1020, 110] on button "Si" at bounding box center [995, 111] width 101 height 41
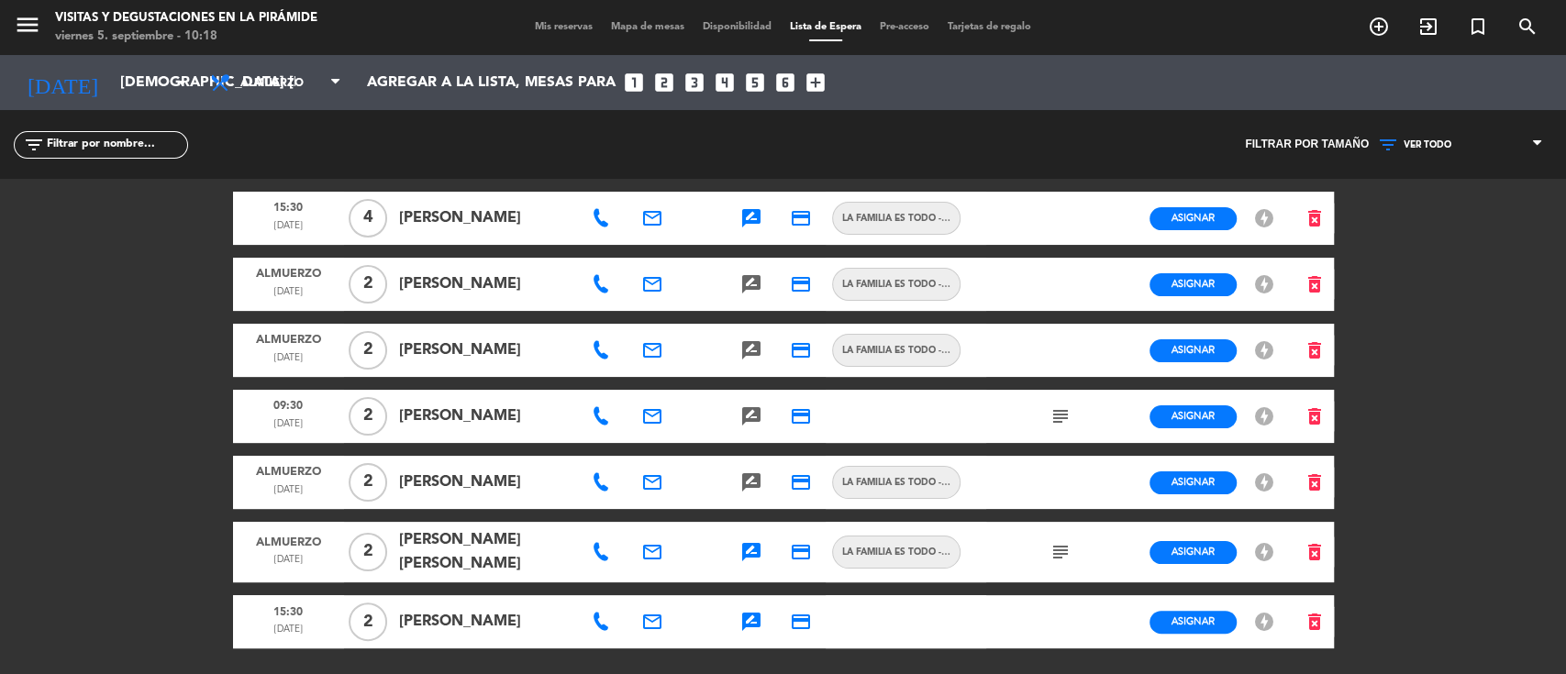
click at [606, 356] on icon at bounding box center [601, 350] width 18 height 18
click at [645, 358] on icon "email" at bounding box center [652, 350] width 22 height 22
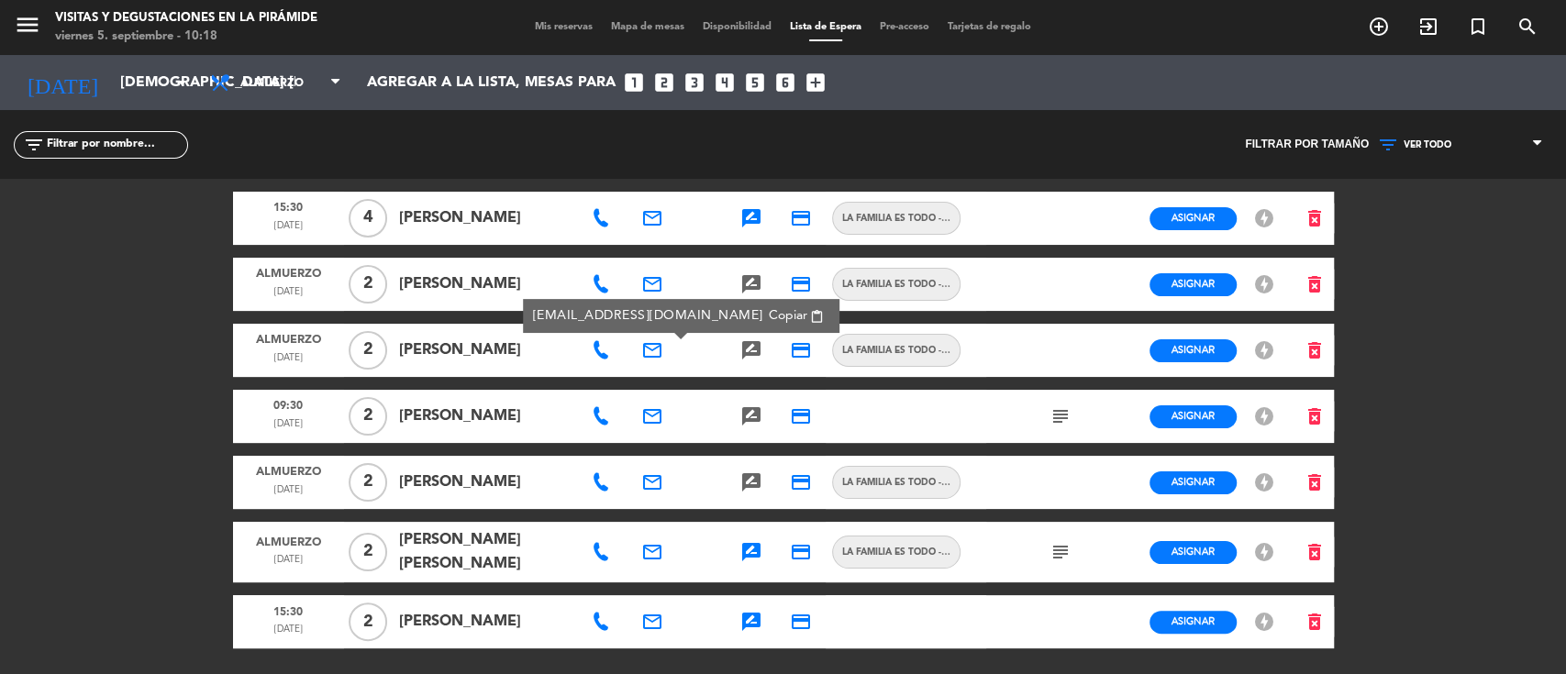
click at [769, 317] on span "Copiar" at bounding box center [788, 315] width 39 height 19
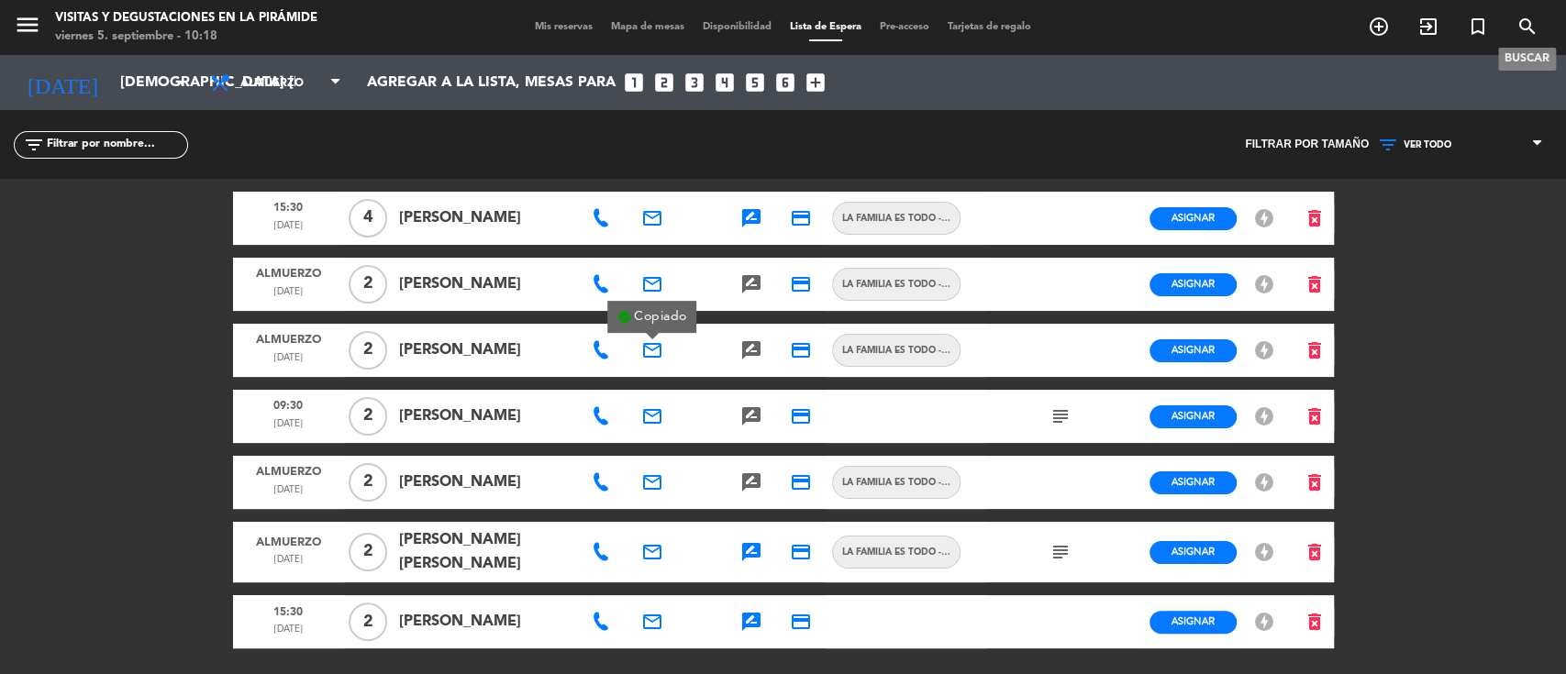
click at [1527, 25] on icon "search" at bounding box center [1528, 27] width 22 height 22
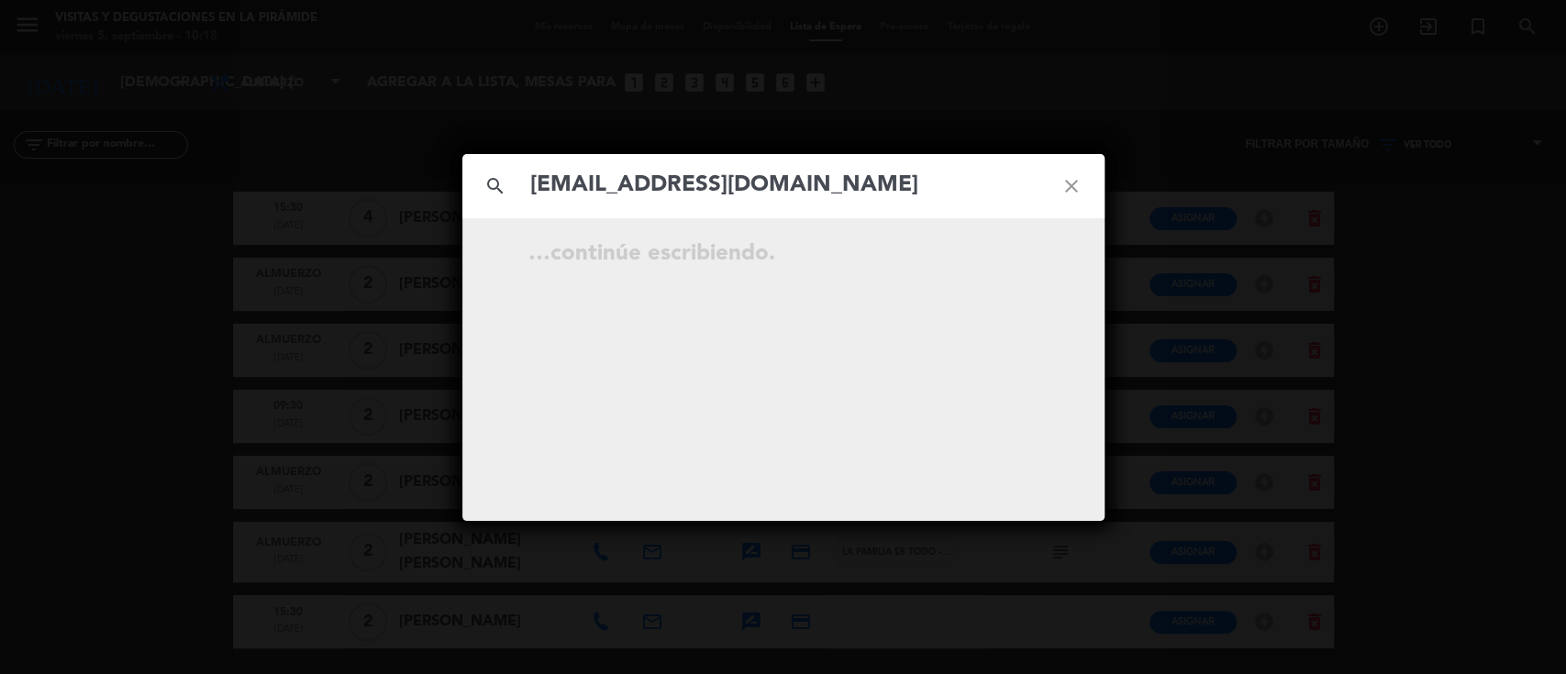
type input "[EMAIL_ADDRESS][DOMAIN_NAME]"
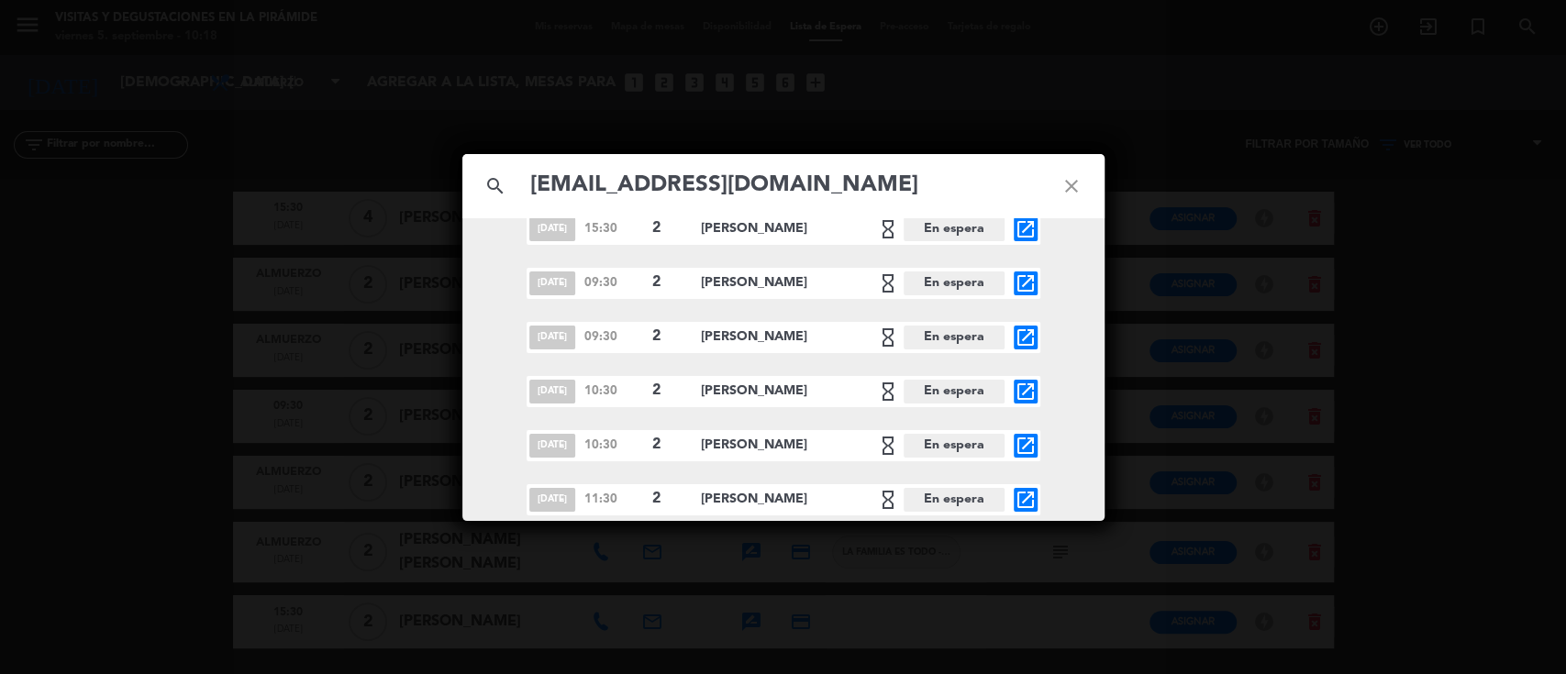
scroll to position [779, 0]
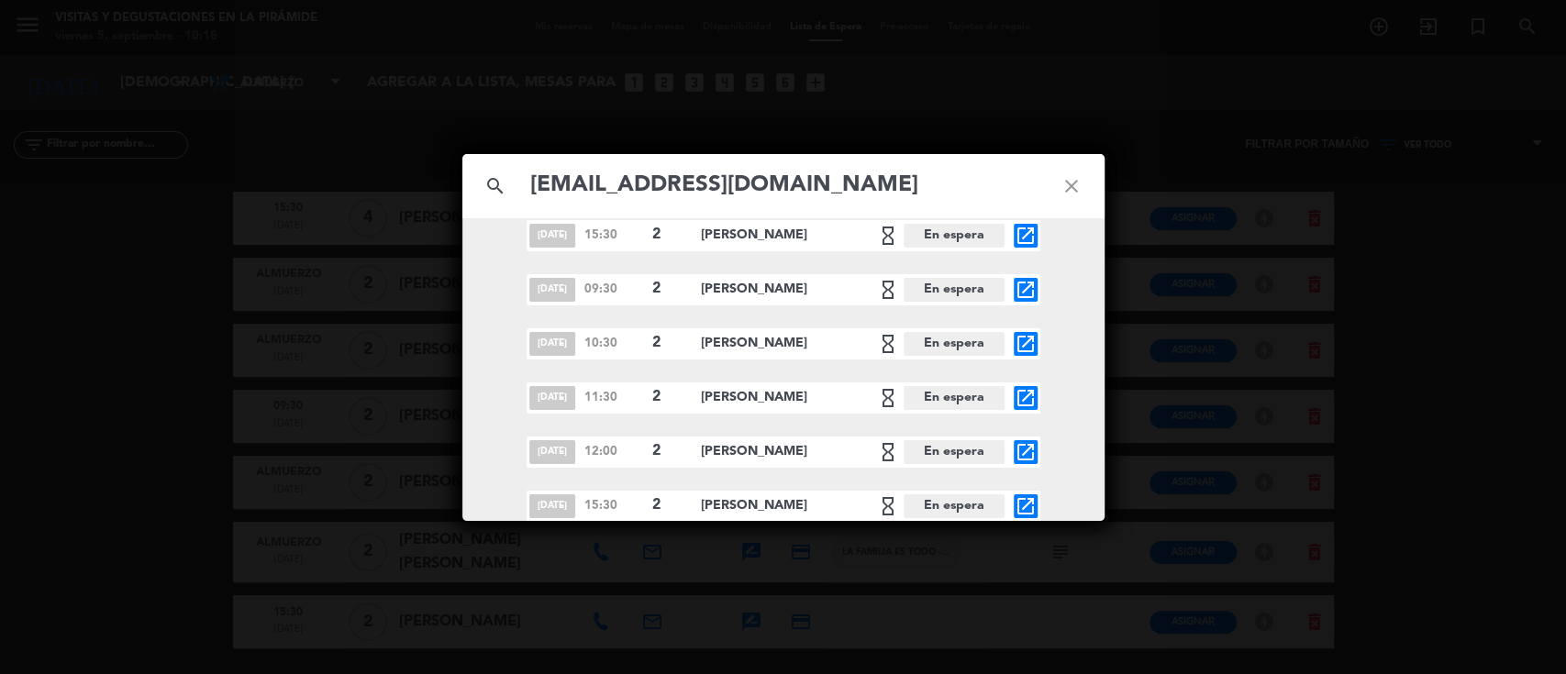
click at [1068, 183] on icon "close" at bounding box center [1072, 186] width 66 height 66
click at [1071, 181] on icon "close" at bounding box center [1072, 186] width 66 height 66
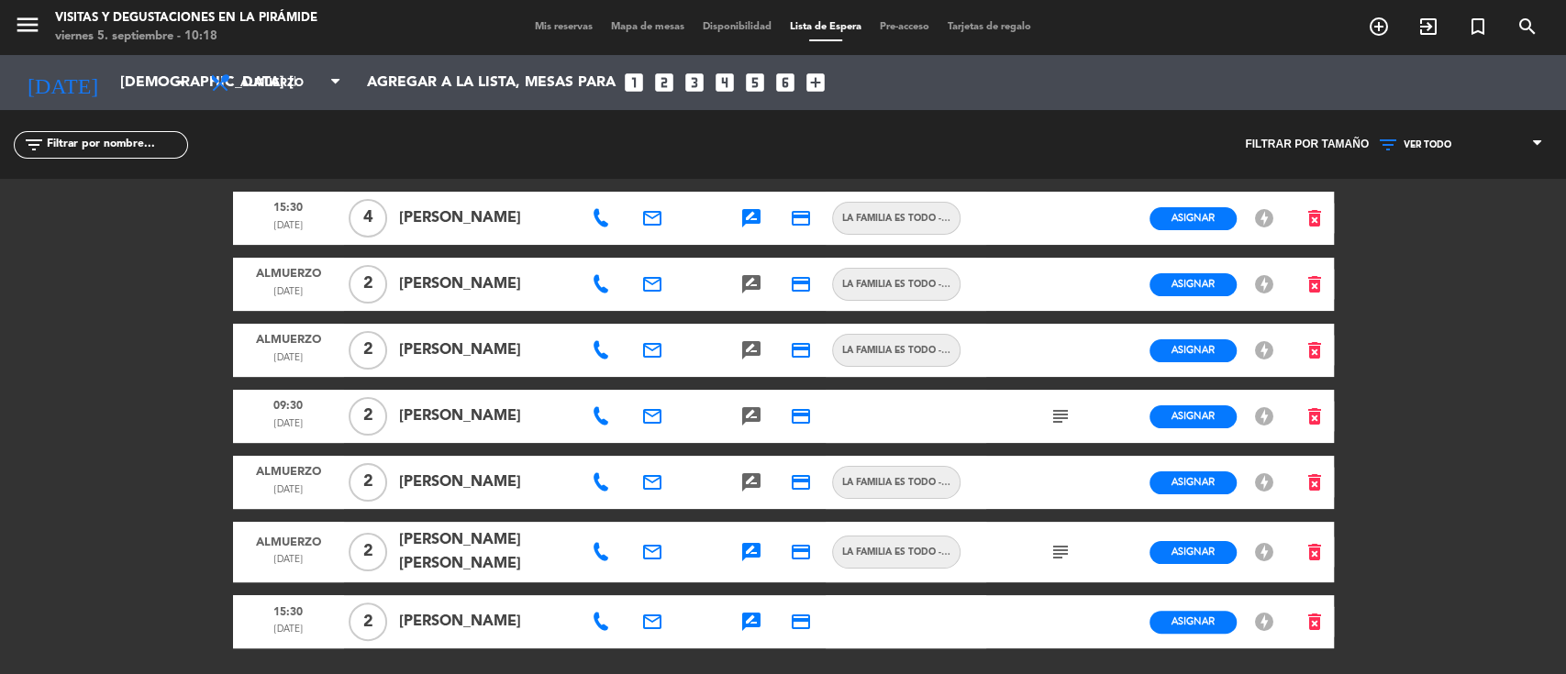
click at [600, 354] on icon at bounding box center [601, 350] width 18 height 18
click at [639, 308] on span "Copiar" at bounding box center [658, 317] width 39 height 19
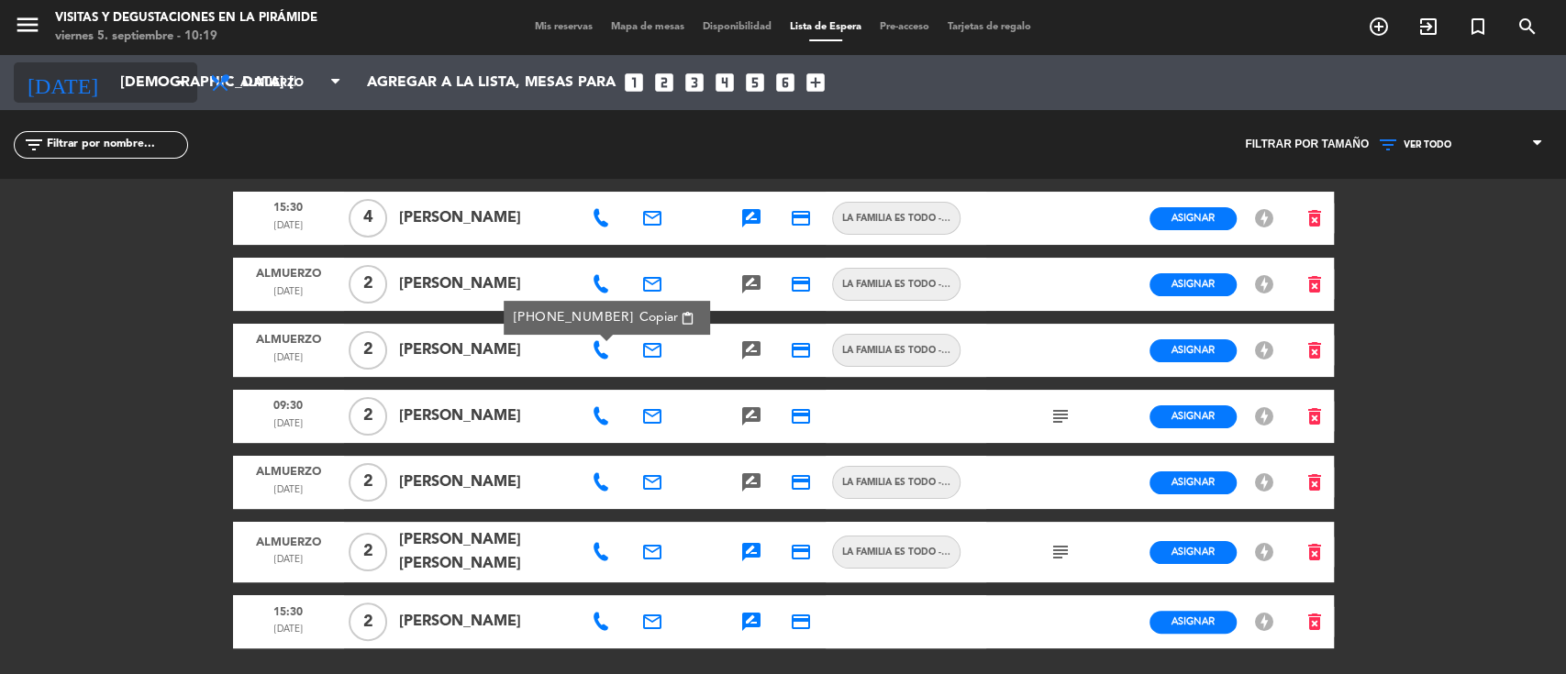
click at [153, 77] on input "[DEMOGRAPHIC_DATA] [DATE]" at bounding box center [208, 83] width 194 height 36
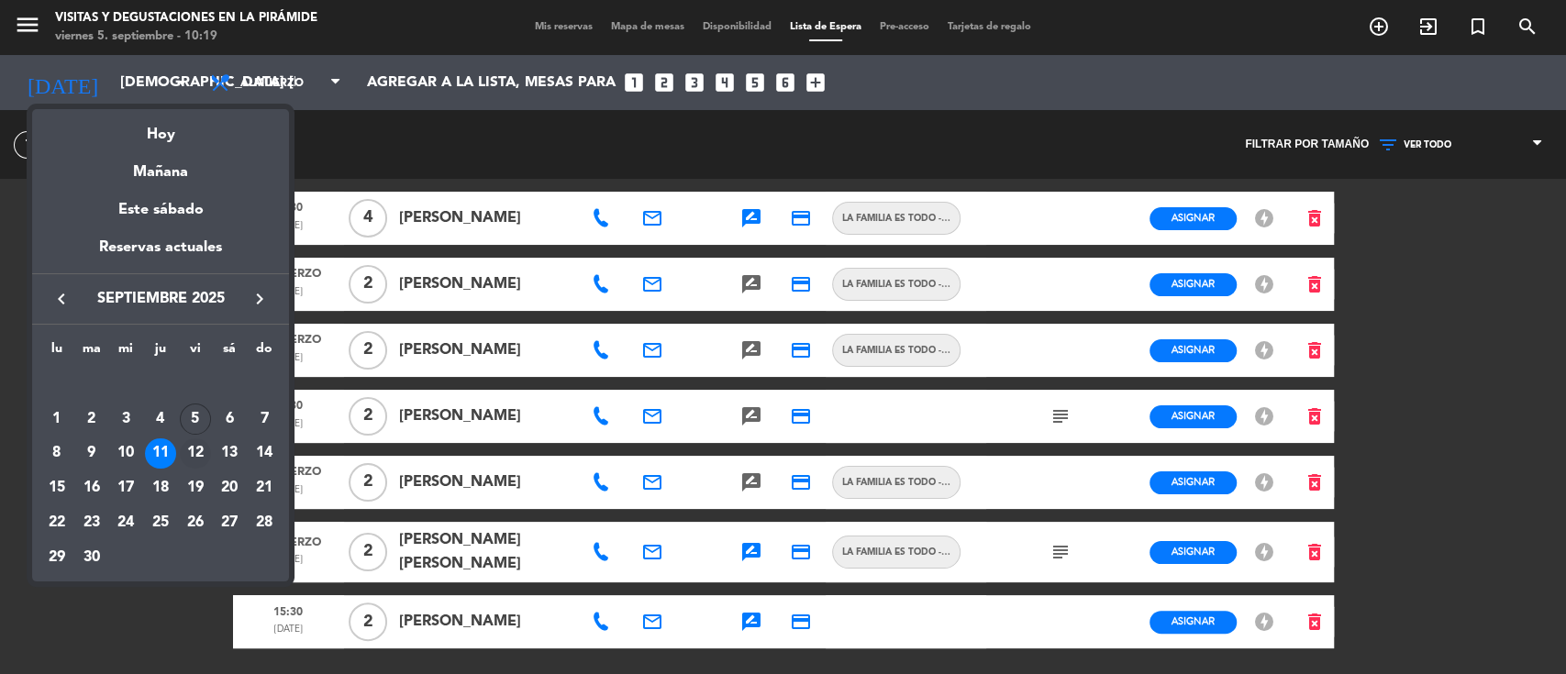
click at [195, 446] on div "12" at bounding box center [195, 454] width 31 height 31
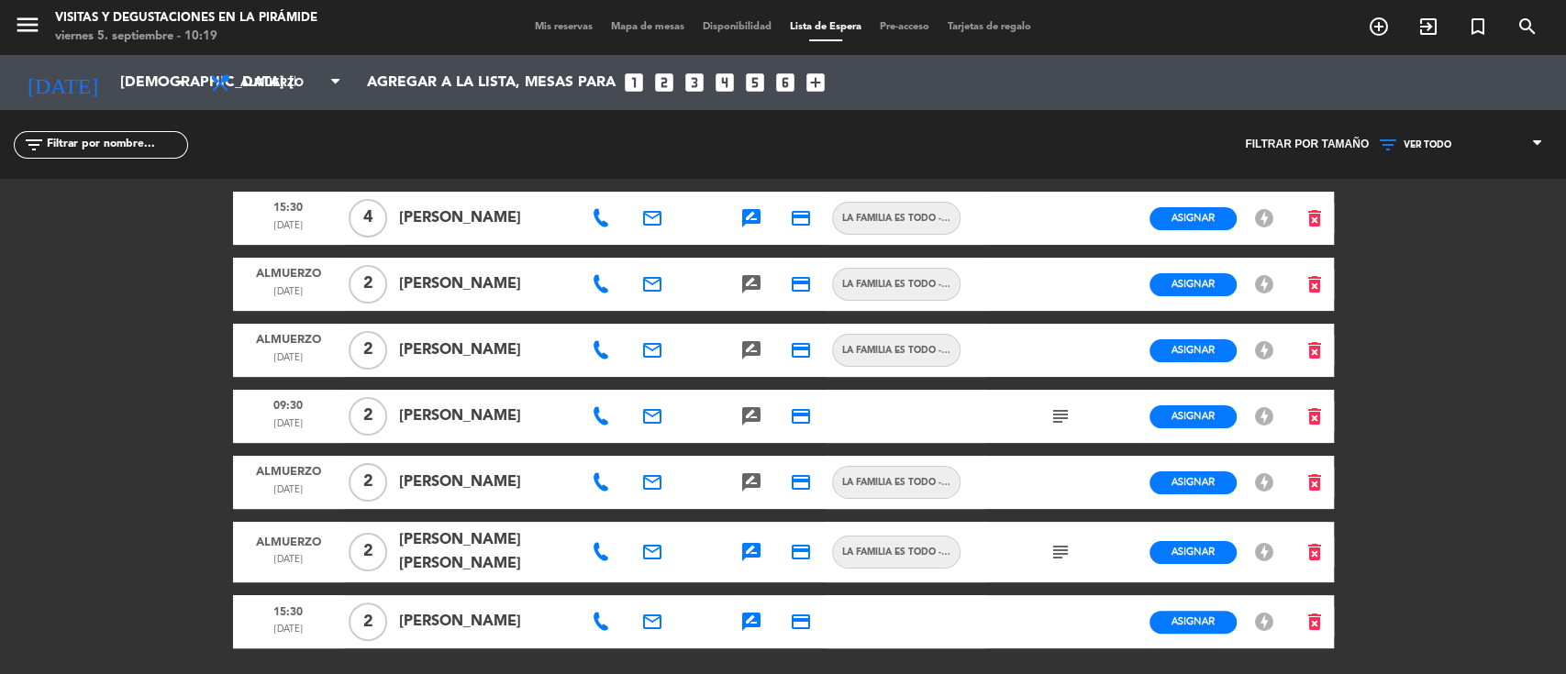
type input "vie. [DATE]"
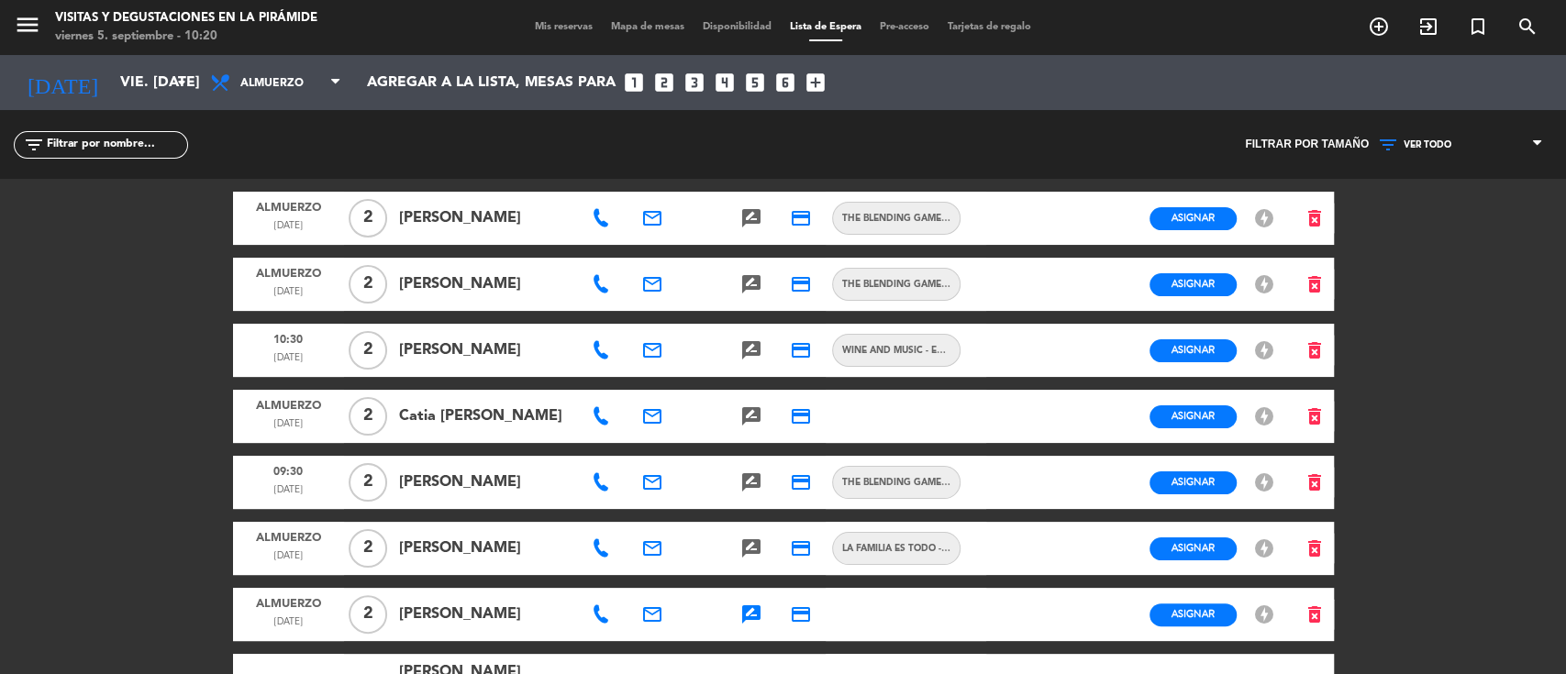
click at [1441, 127] on div "VER TODO 1 2 3 4 5 6 7 8+ VER TODO VER TODO 1 2 3 4 5 6 7 8+" at bounding box center [1460, 144] width 183 height 69
click at [541, 39] on div "menu Visitas y degustaciones en La Pirámide viernes 5. septiembre - 10:20 Mis r…" at bounding box center [783, 27] width 1566 height 55
click at [552, 32] on span "Mis reservas" at bounding box center [564, 27] width 76 height 10
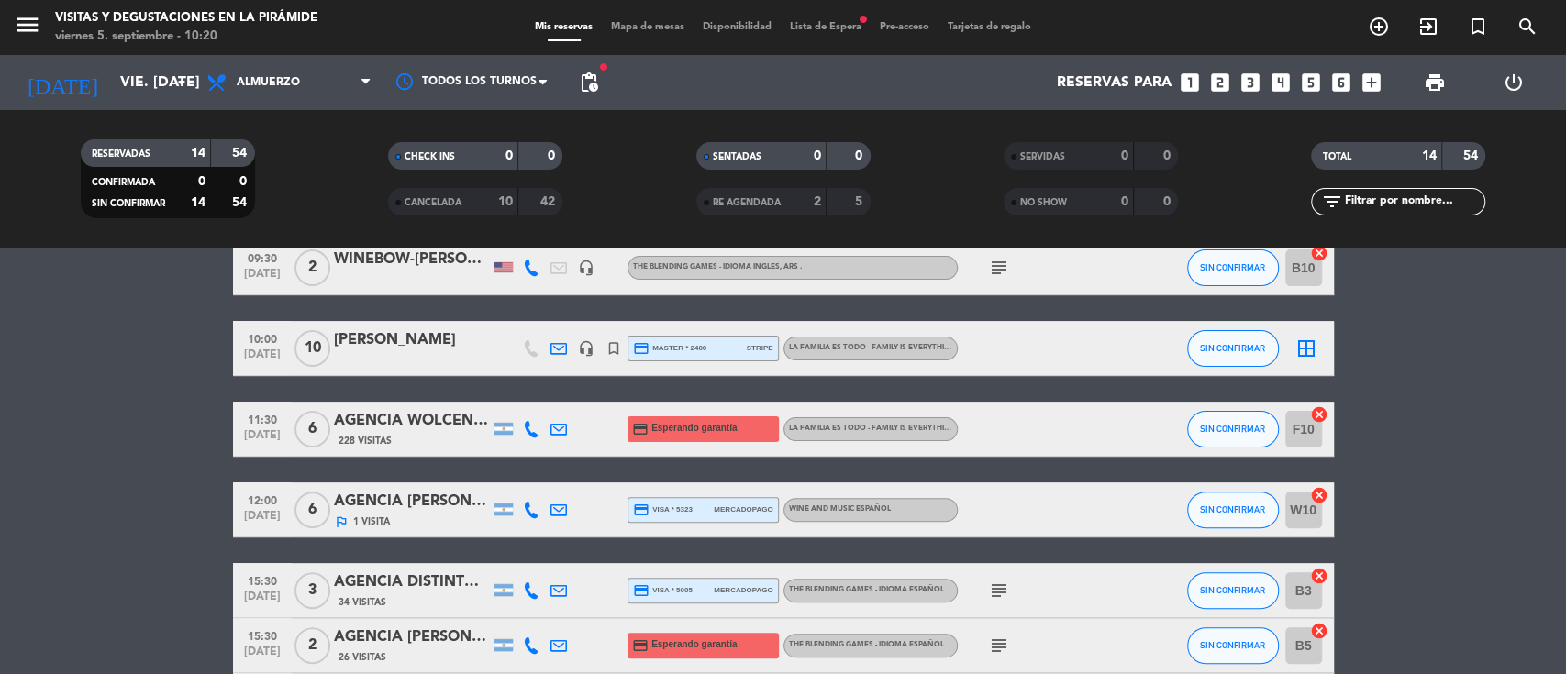
scroll to position [244, 0]
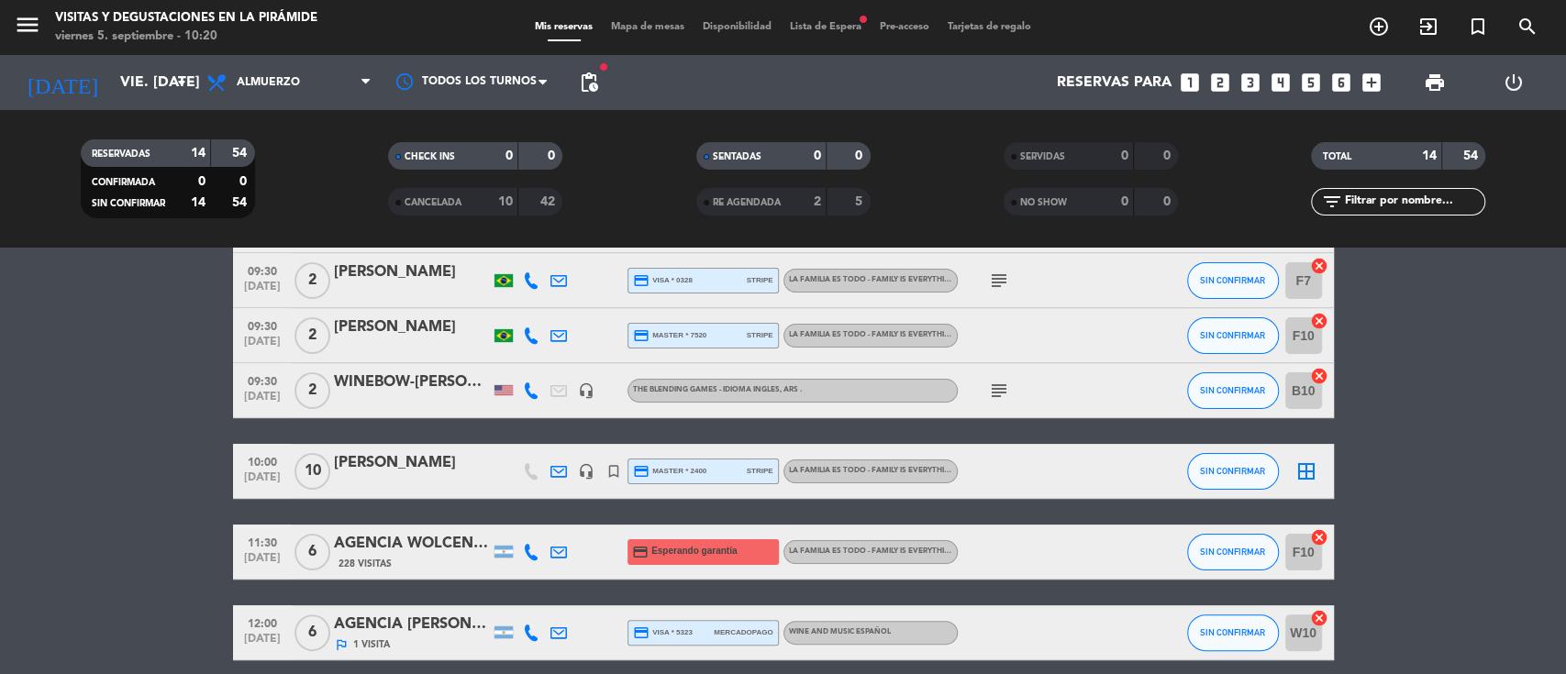
click at [557, 472] on icon at bounding box center [558, 471] width 17 height 17
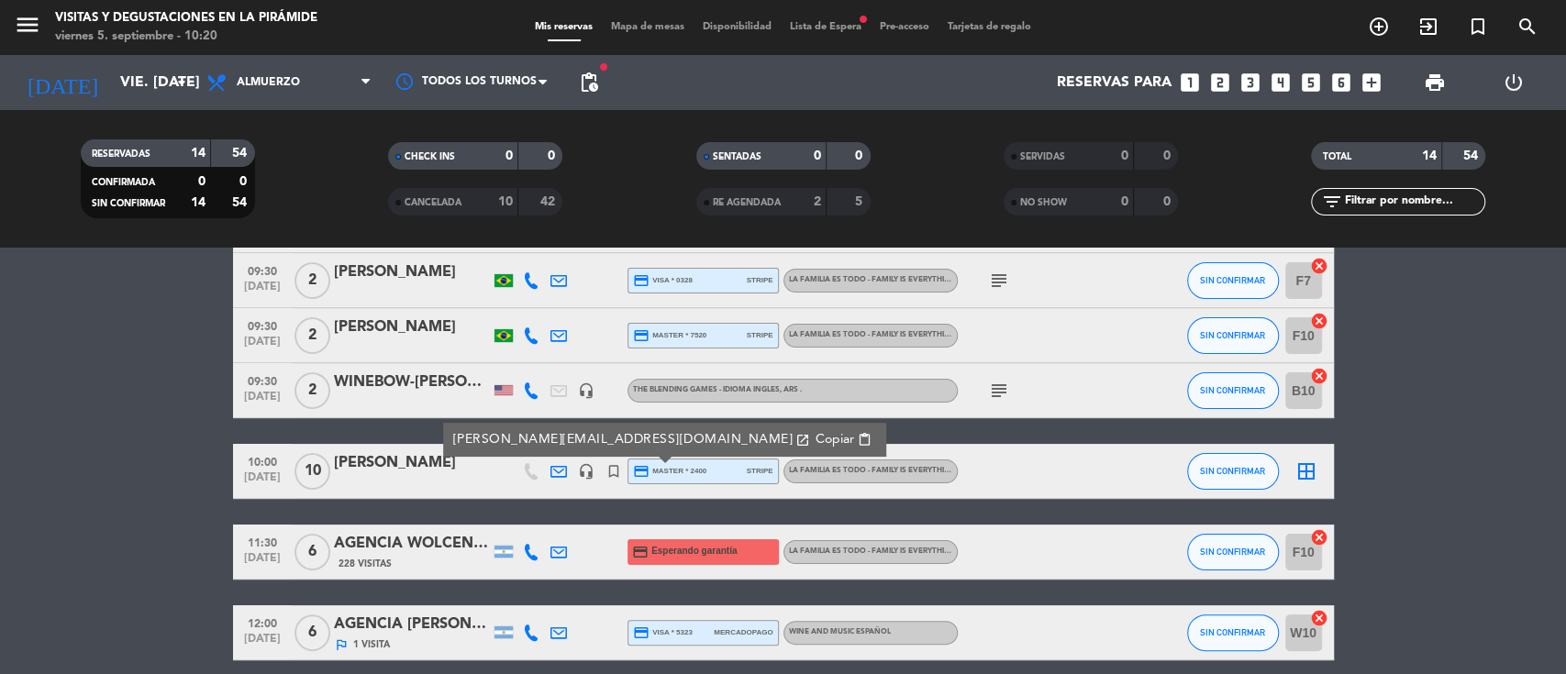
click at [48, 465] on bookings-row "09:30 [DATE] 5 AGENCIA Di [PERSON_NAME]- [PERSON_NAME] 10 Visitas credit_card v…" at bounding box center [783, 524] width 1566 height 873
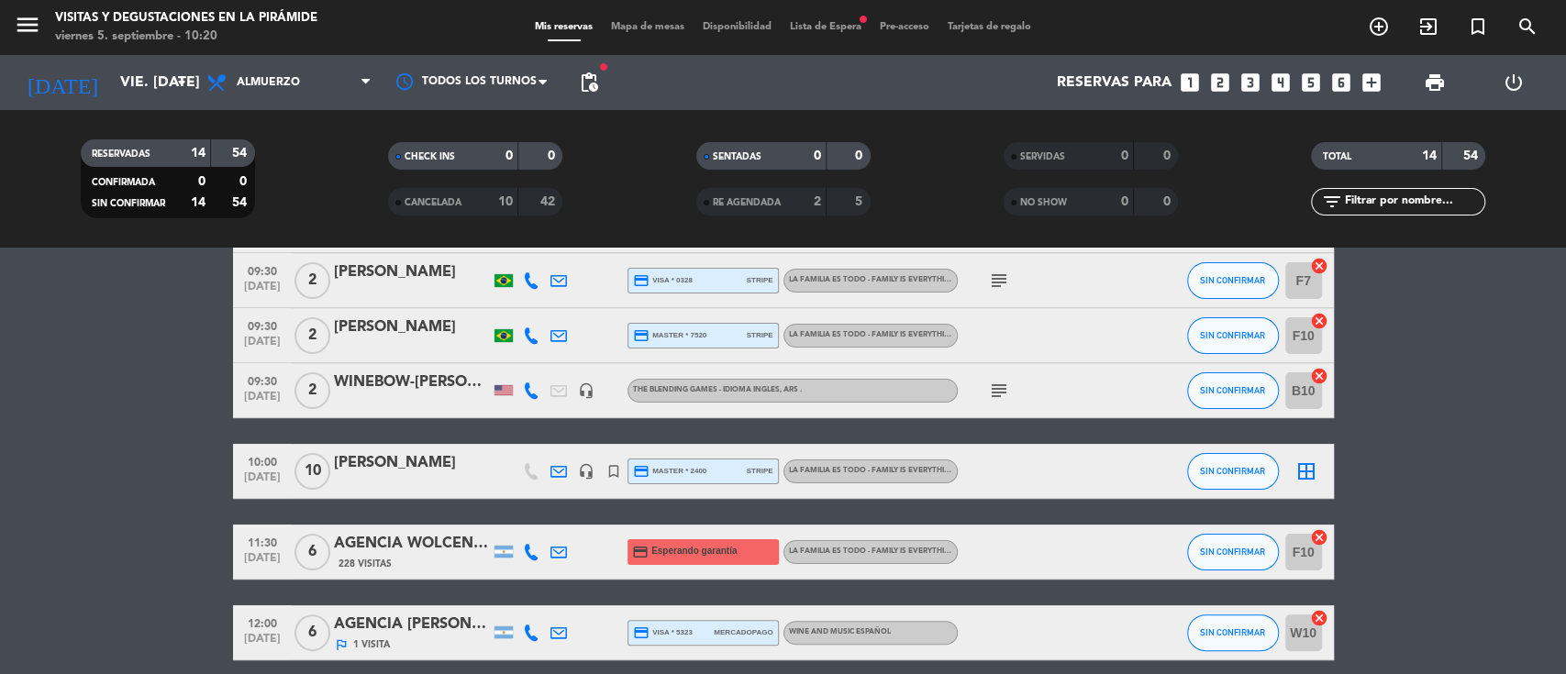
click at [558, 473] on icon at bounding box center [558, 471] width 17 height 17
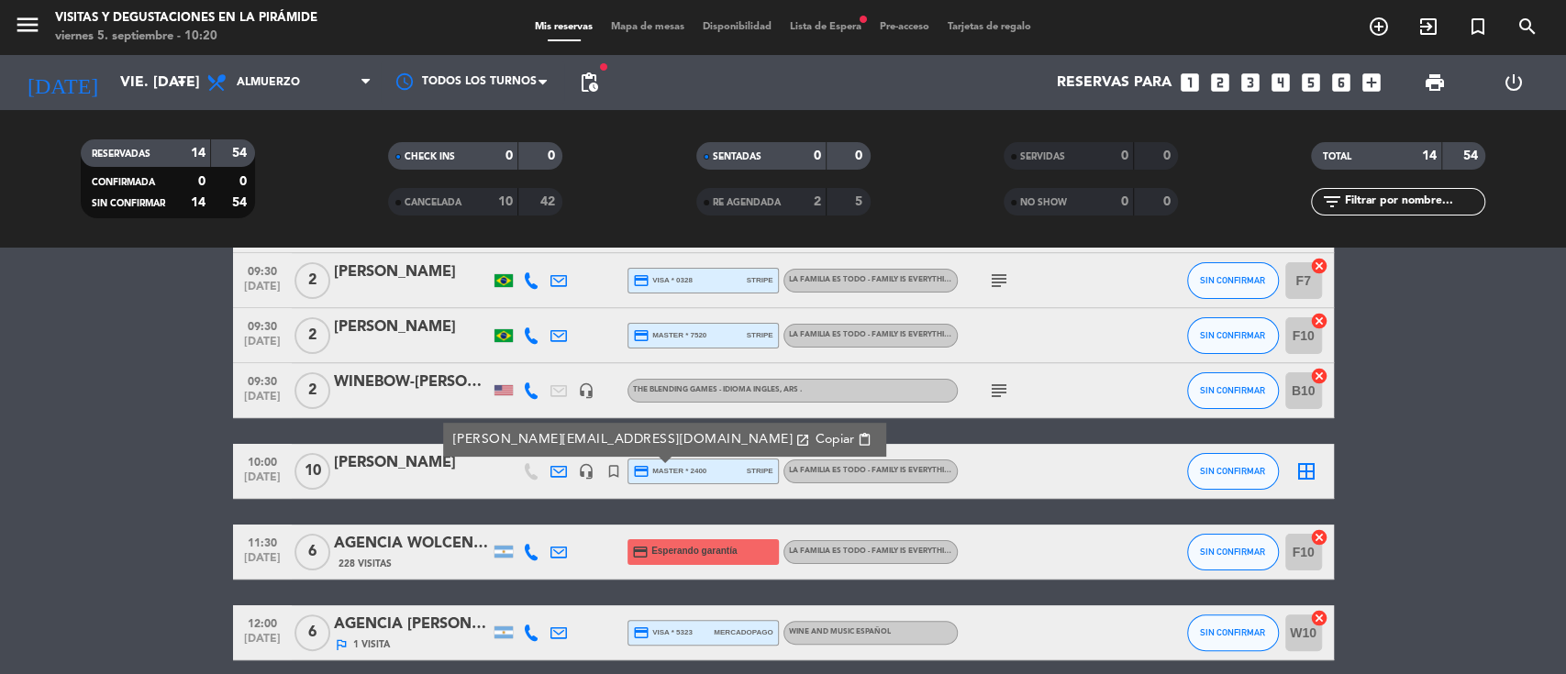
click at [816, 438] on span "Copiar" at bounding box center [835, 439] width 39 height 19
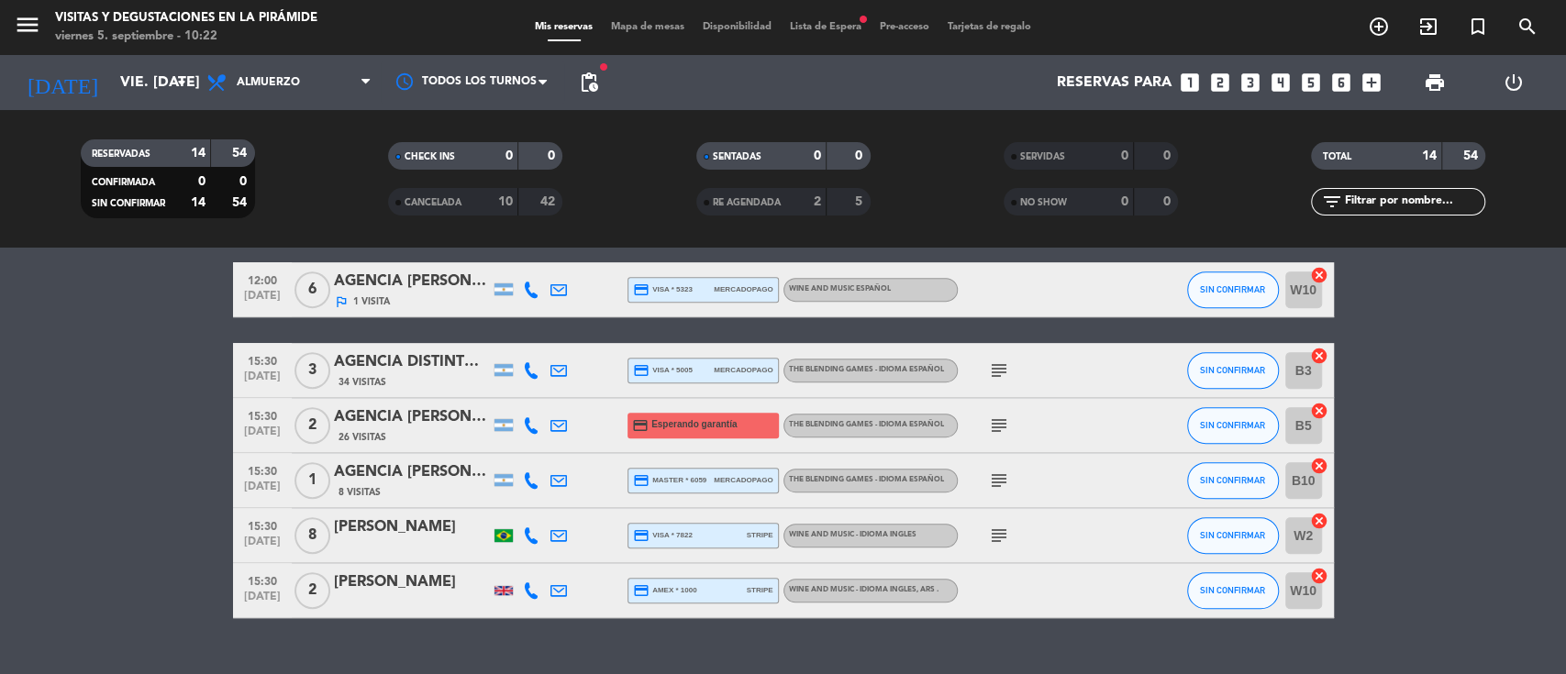
scroll to position [611, 0]
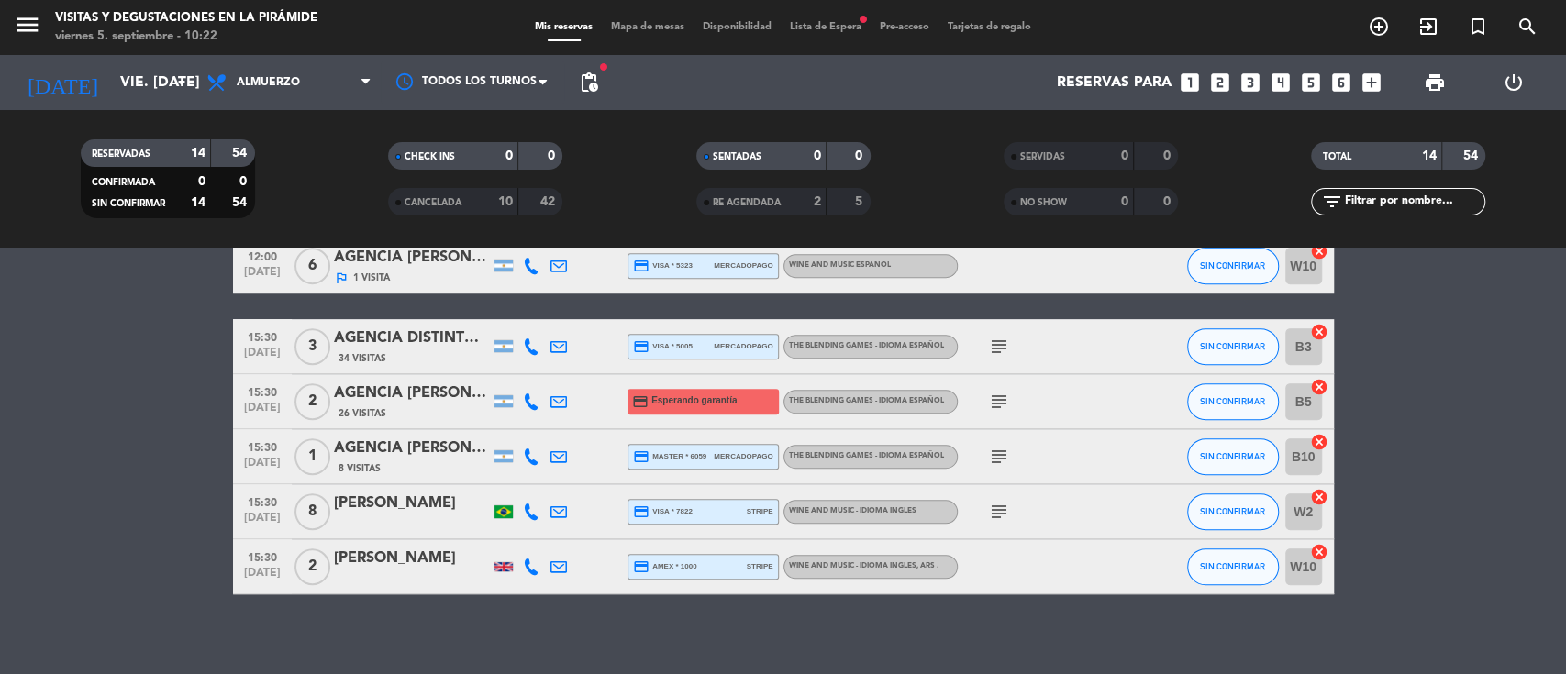
click at [848, 29] on span "Lista de Espera fiber_manual_record" at bounding box center [826, 27] width 90 height 10
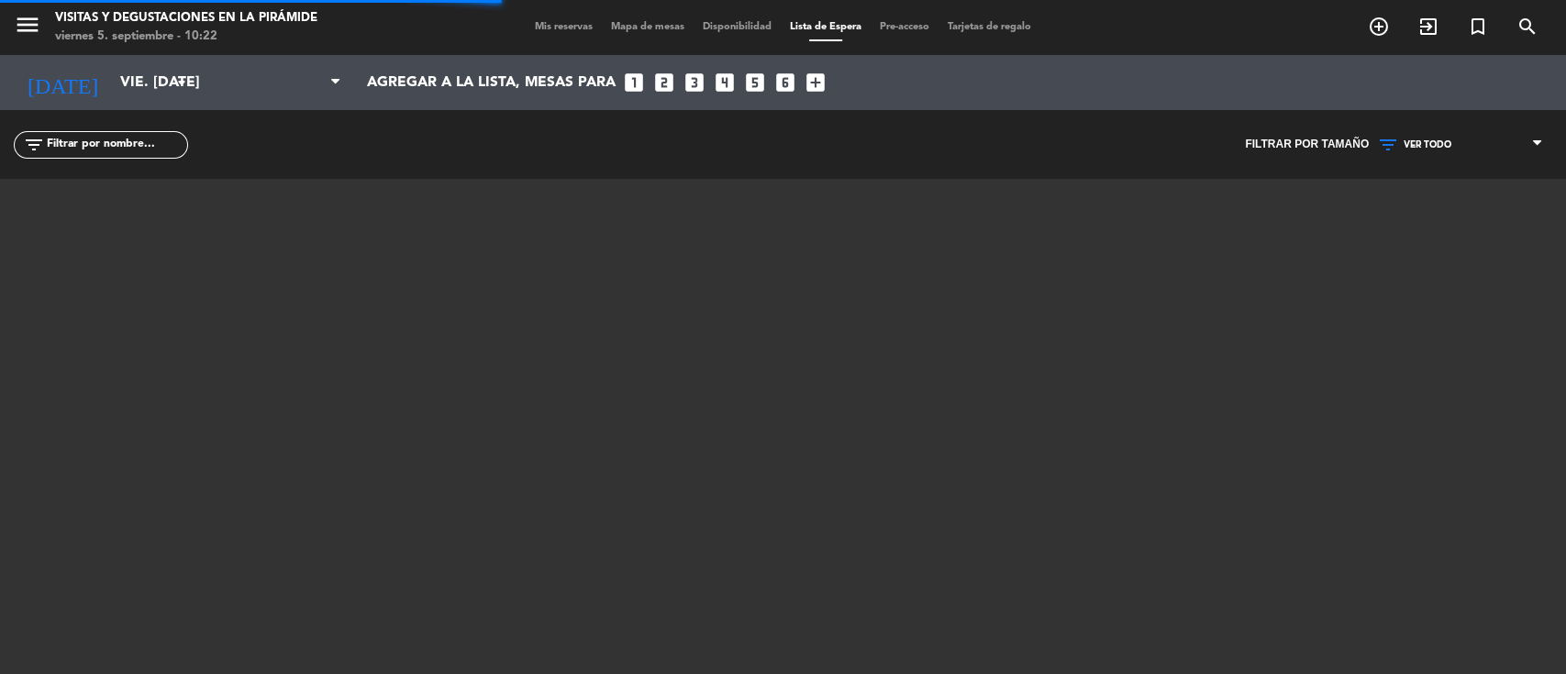
click at [1427, 149] on span "VER TODO" at bounding box center [1428, 144] width 48 height 11
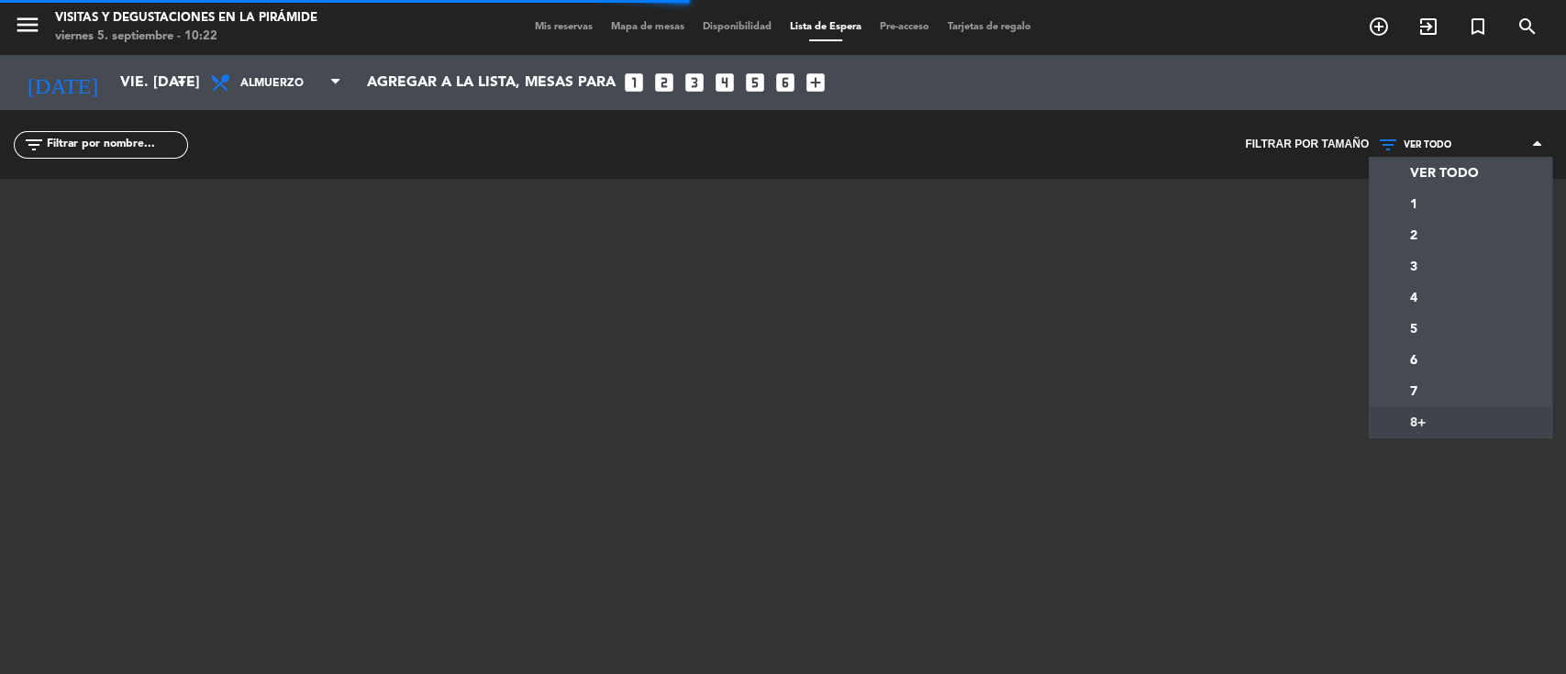
click at [1391, 428] on div "menu Visitas y degustaciones en La Pirámide viernes 5. septiembre - 10:22 Mis r…" at bounding box center [783, 337] width 1566 height 674
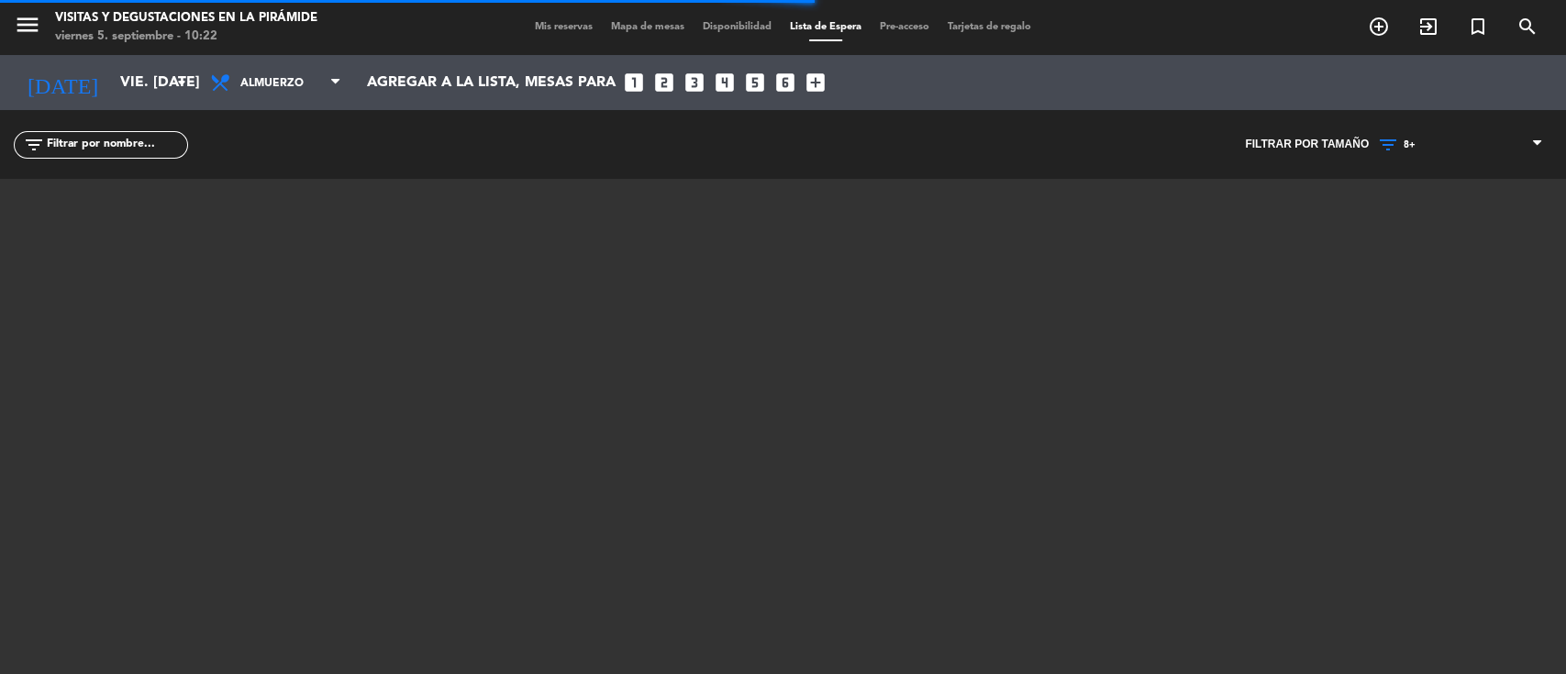
click at [1409, 139] on span "8+" at bounding box center [1410, 144] width 12 height 11
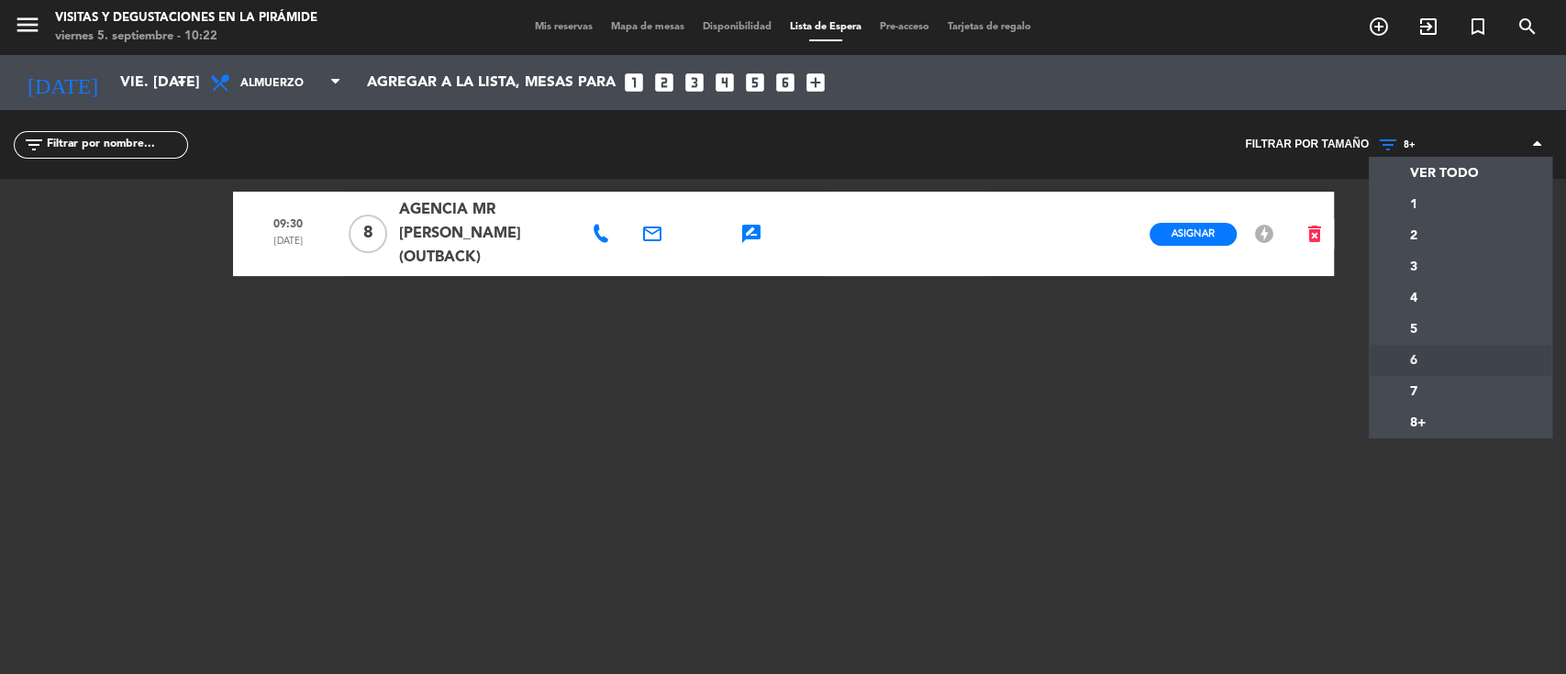
click at [688, 385] on div "09:30 [DATE] 8 AGENCIA MR [PERSON_NAME] (OUTBACK) email rate_review credit_card…" at bounding box center [783, 408] width 1101 height 459
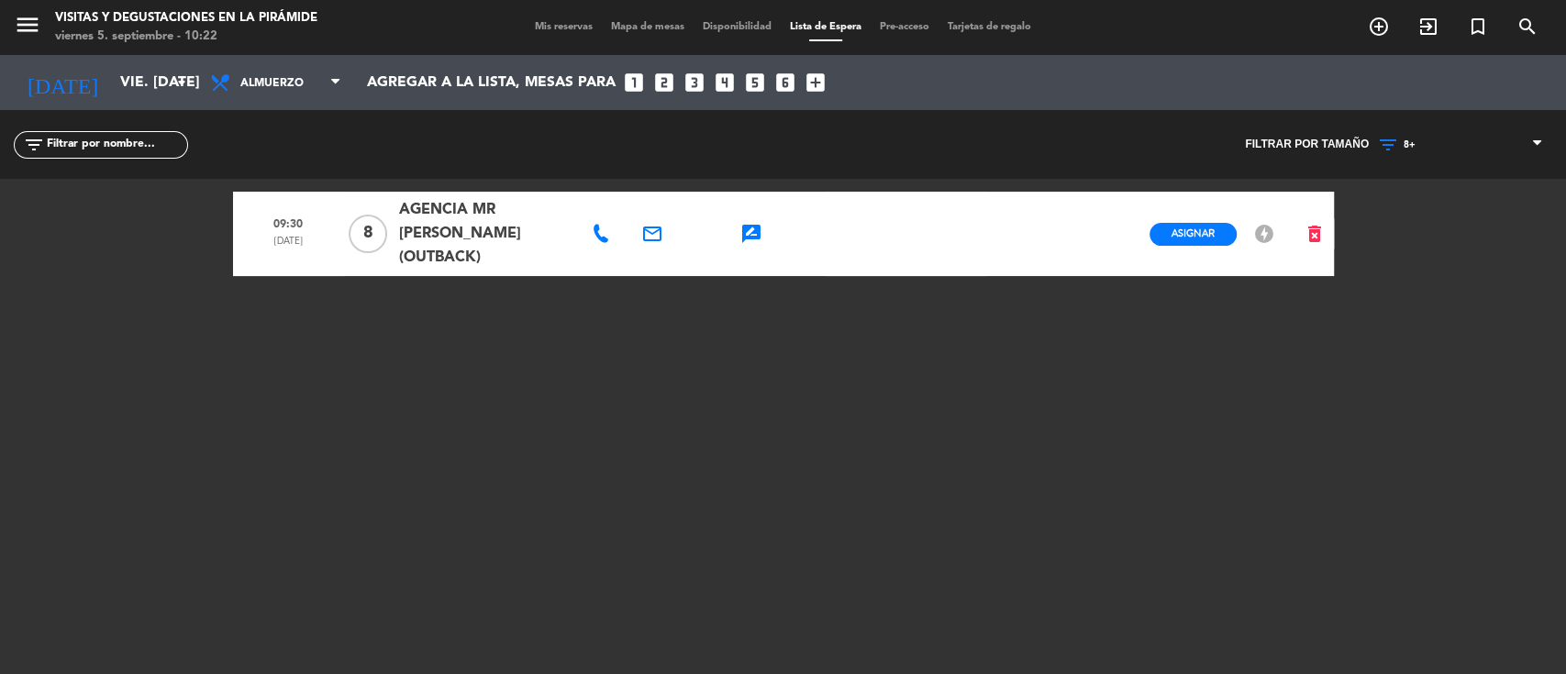
click at [747, 226] on icon "rate_review" at bounding box center [751, 234] width 22 height 22
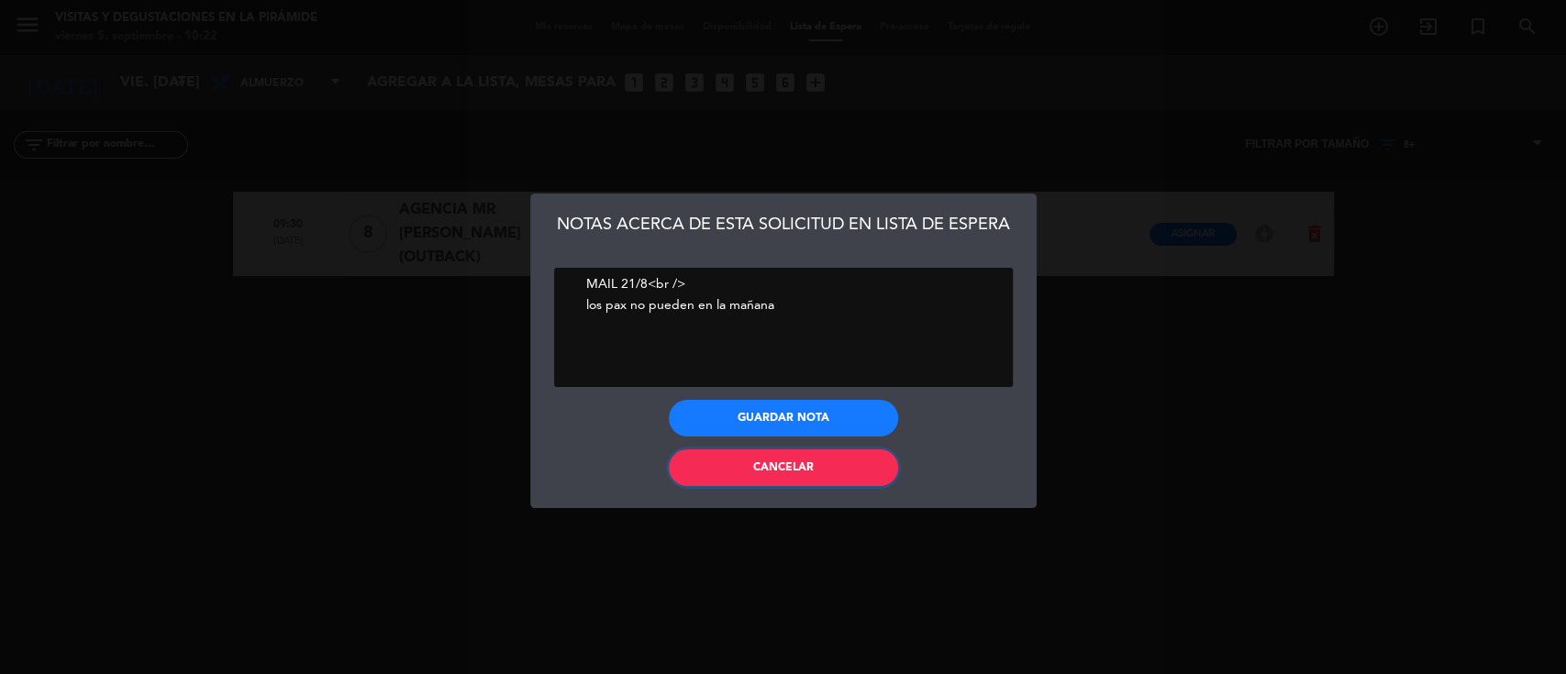
click at [718, 472] on button "Cancelar" at bounding box center [783, 468] width 229 height 37
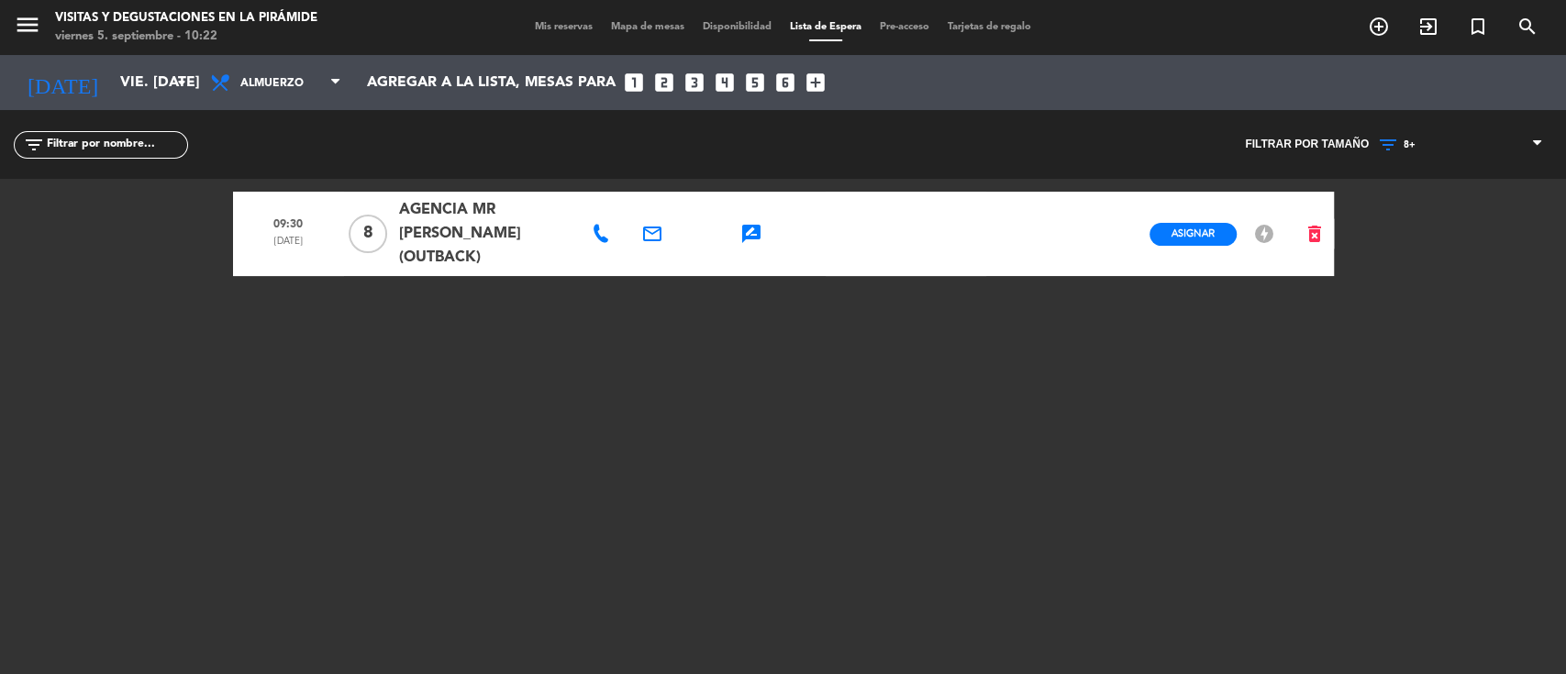
click at [1399, 139] on icon at bounding box center [1390, 145] width 27 height 22
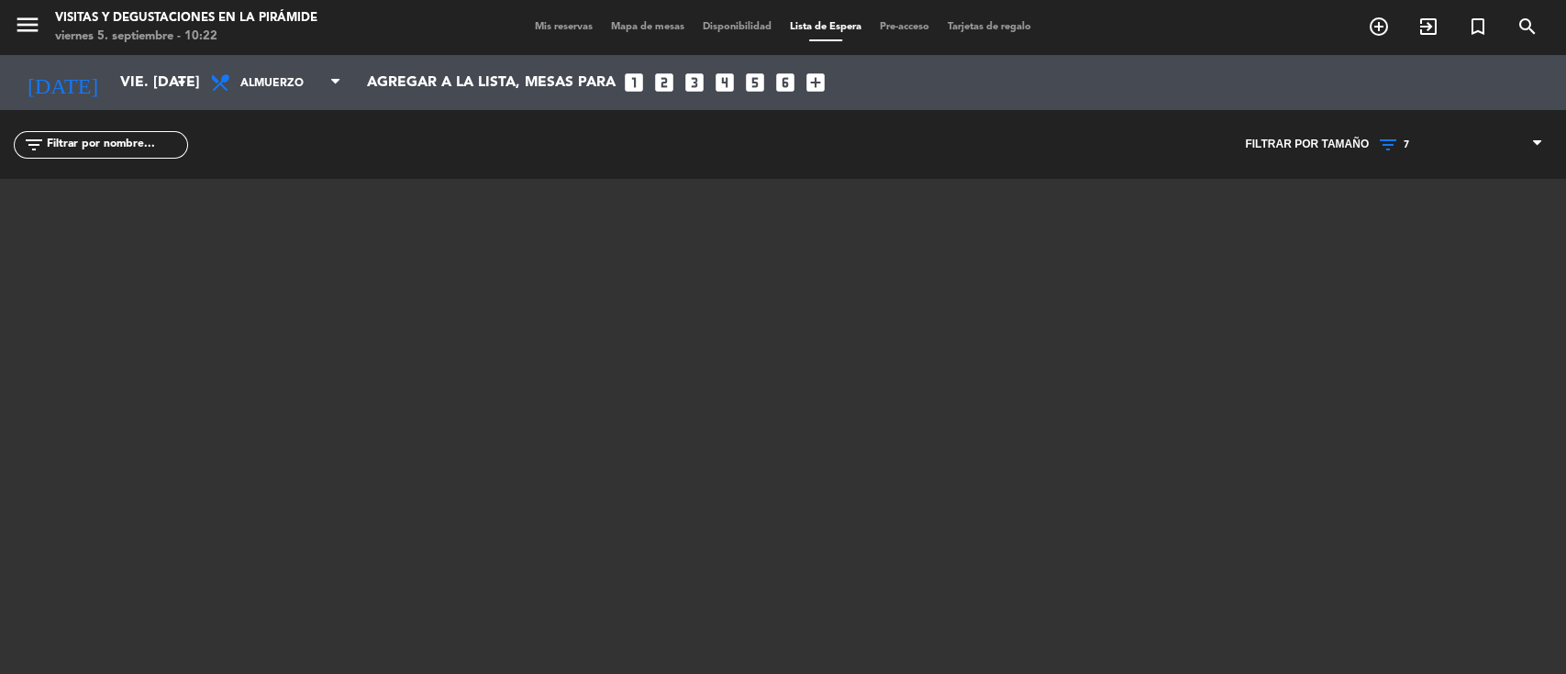
click at [1402, 376] on div "menu Visitas y degustaciones en La Pirámide viernes 5. septiembre - 10:22 Mis r…" at bounding box center [783, 337] width 1566 height 674
click at [1407, 139] on span "7" at bounding box center [1407, 144] width 6 height 11
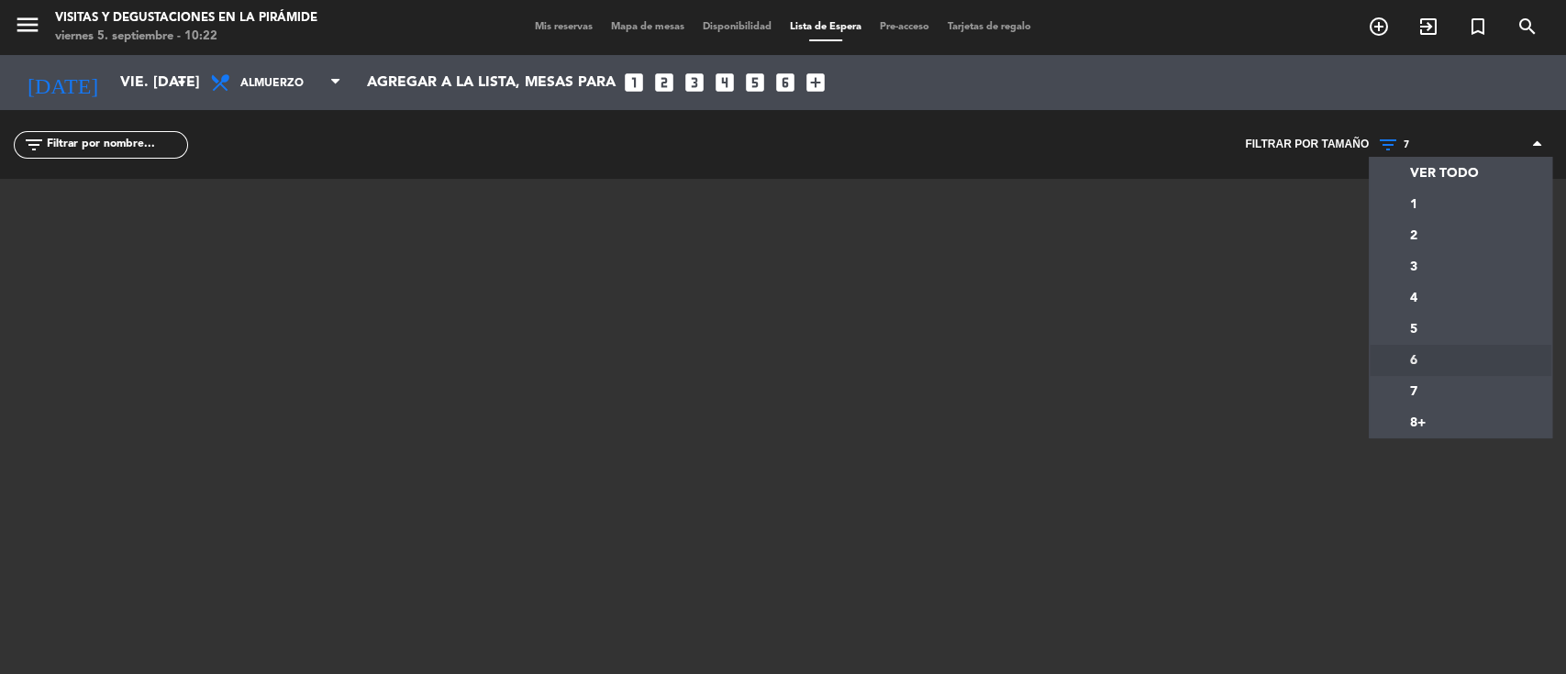
click at [1406, 353] on div "menu Visitas y degustaciones en La Pirámide viernes 5. septiembre - 10:22 Mis r…" at bounding box center [783, 337] width 1566 height 674
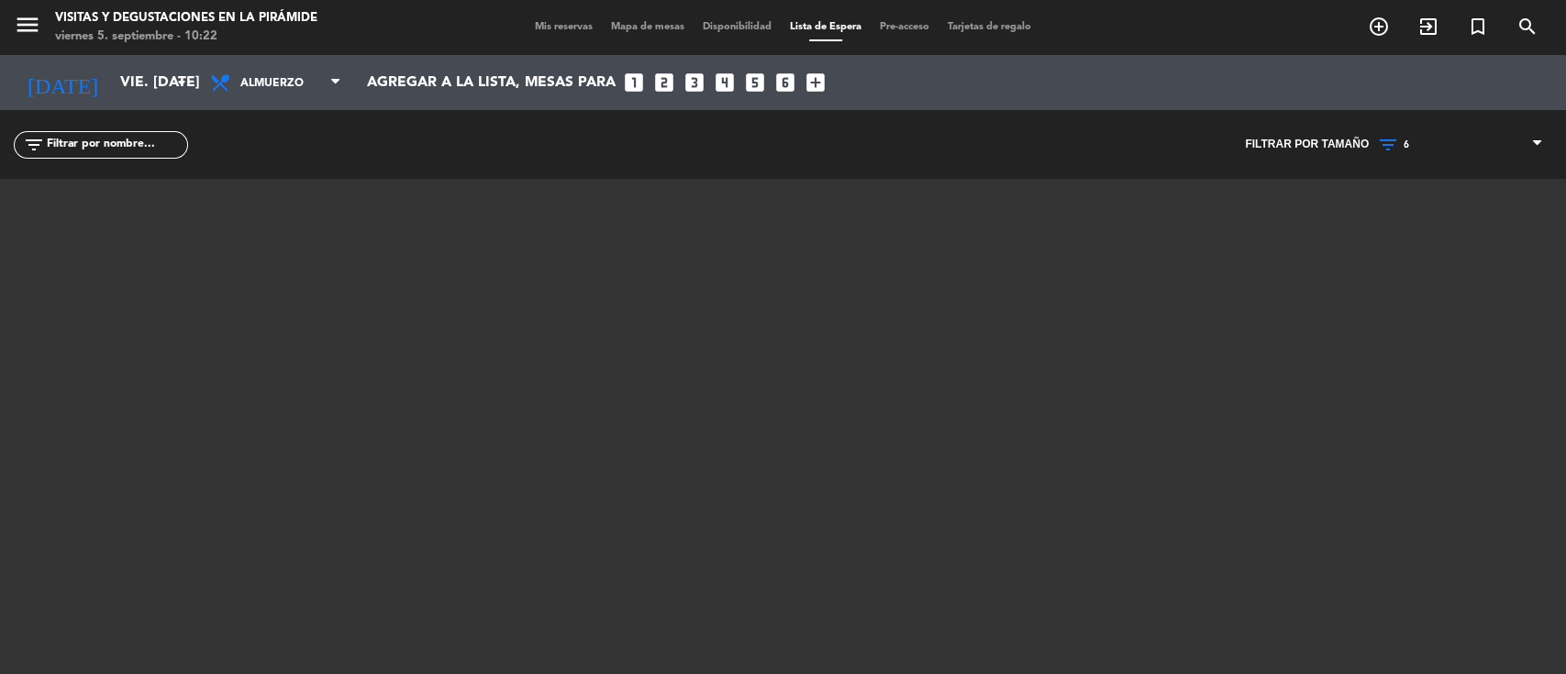
click at [1397, 141] on icon at bounding box center [1390, 145] width 27 height 22
click at [1405, 338] on div "menu Visitas y degustaciones en La Pirámide viernes 5. septiembre - 10:22 Mis r…" at bounding box center [783, 337] width 1566 height 674
click at [1406, 145] on span "5" at bounding box center [1407, 144] width 6 height 11
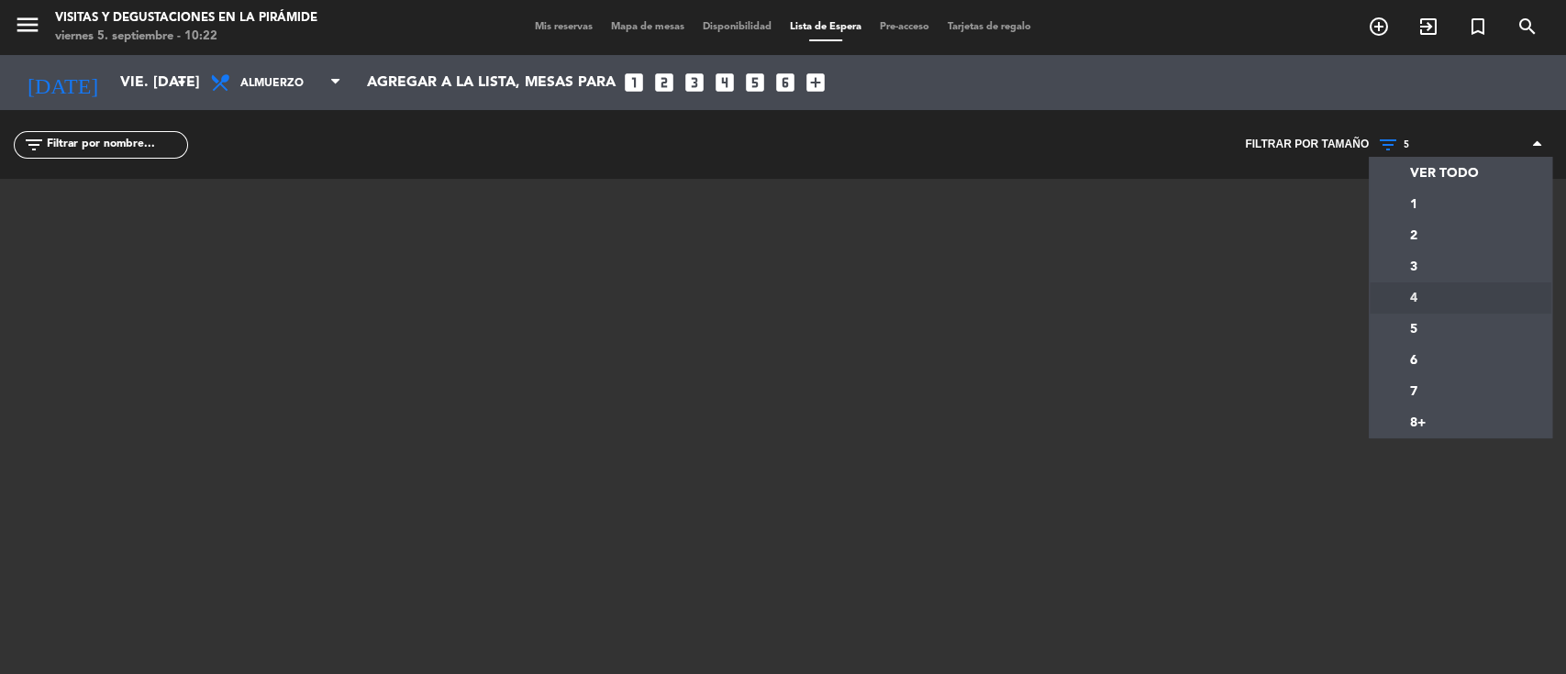
click at [1409, 296] on div "menu Visitas y degustaciones en La Pirámide viernes 5. septiembre - 10:22 Mis r…" at bounding box center [783, 337] width 1566 height 674
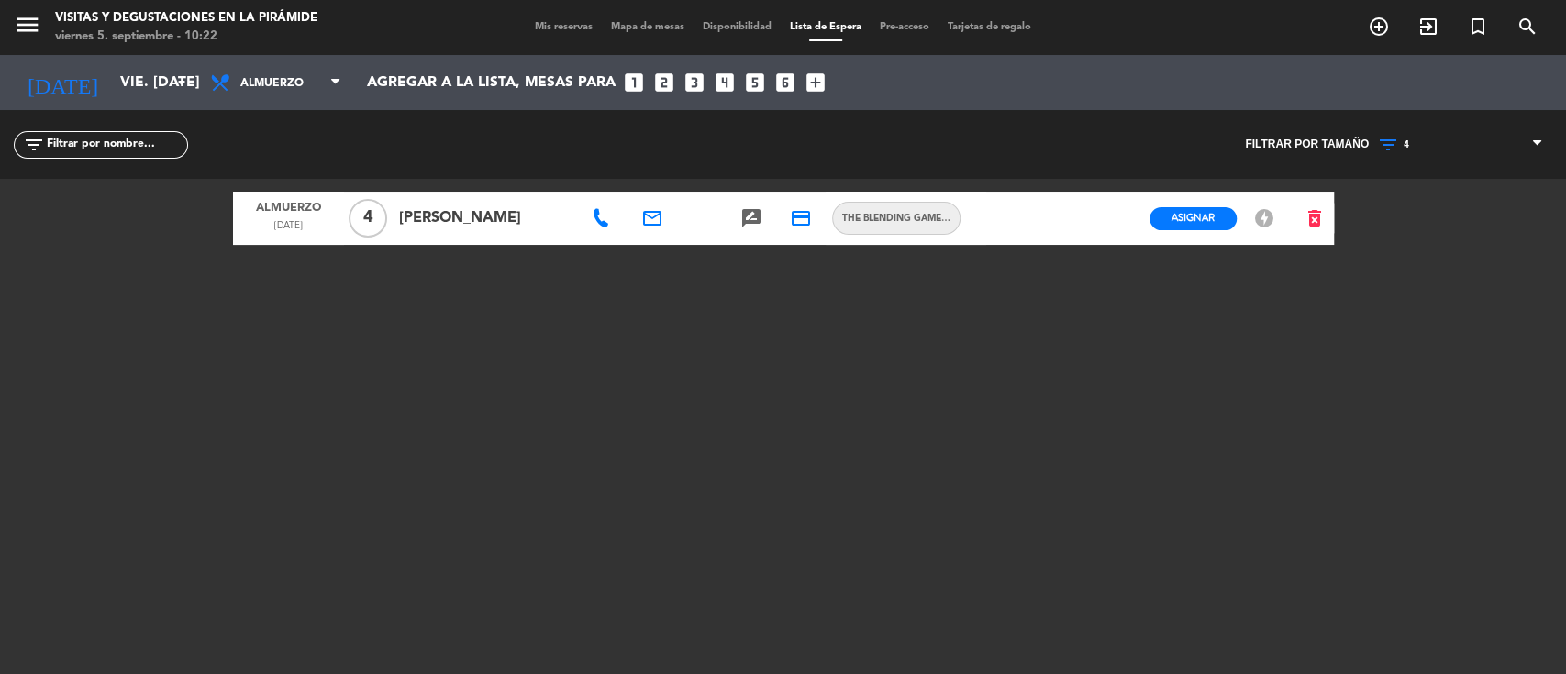
click at [602, 223] on icon at bounding box center [601, 218] width 18 height 18
click at [647, 185] on span "Copiar" at bounding box center [658, 185] width 39 height 19
click at [654, 206] on div "email" at bounding box center [653, 218] width 50 height 53
click at [648, 209] on icon "email" at bounding box center [652, 218] width 22 height 22
click at [759, 182] on span "Copiar" at bounding box center [778, 183] width 39 height 19
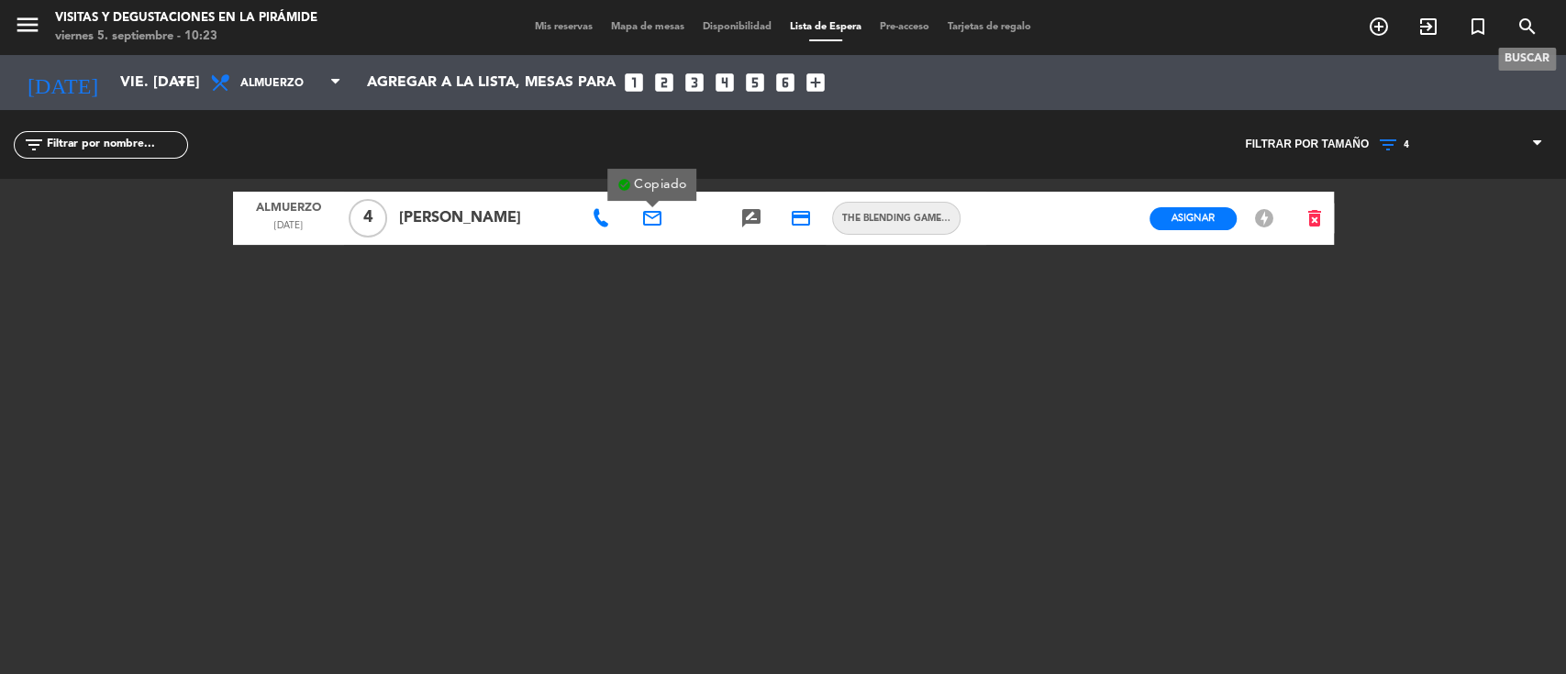
click at [1536, 27] on icon "search" at bounding box center [1528, 27] width 22 height 22
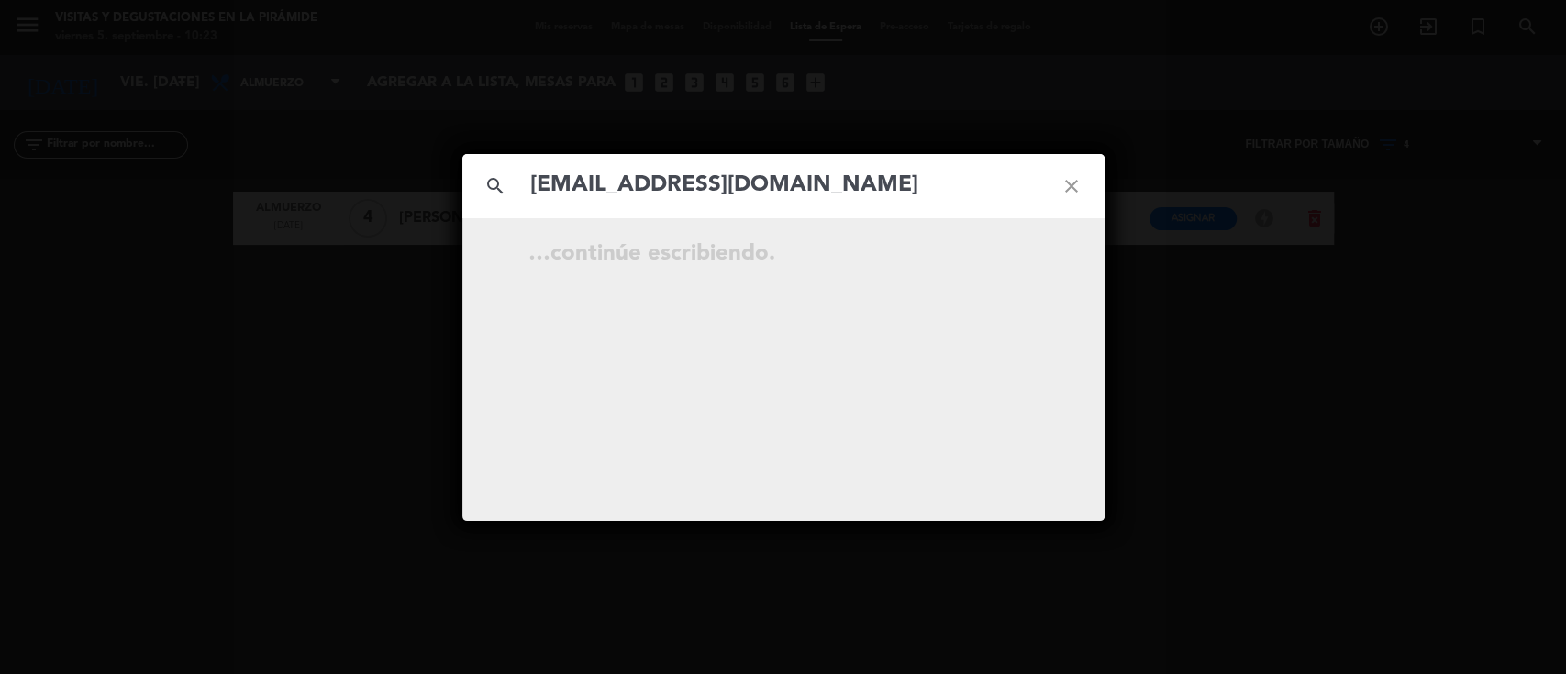
type input "[EMAIL_ADDRESS][DOMAIN_NAME]"
click at [1081, 182] on icon "close" at bounding box center [1072, 186] width 66 height 66
click at [1080, 182] on icon "close" at bounding box center [1072, 186] width 66 height 66
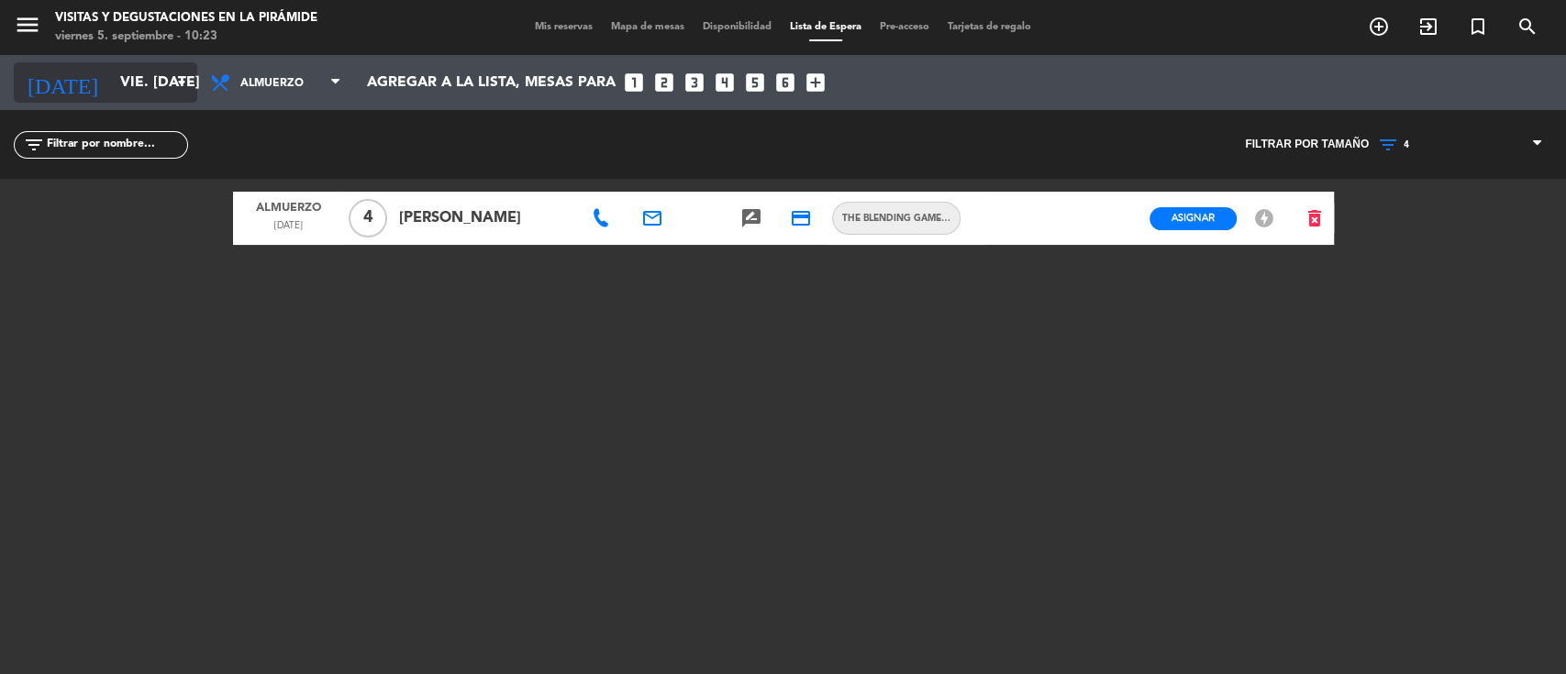
click at [111, 77] on input "vie. [DATE]" at bounding box center [208, 83] width 194 height 36
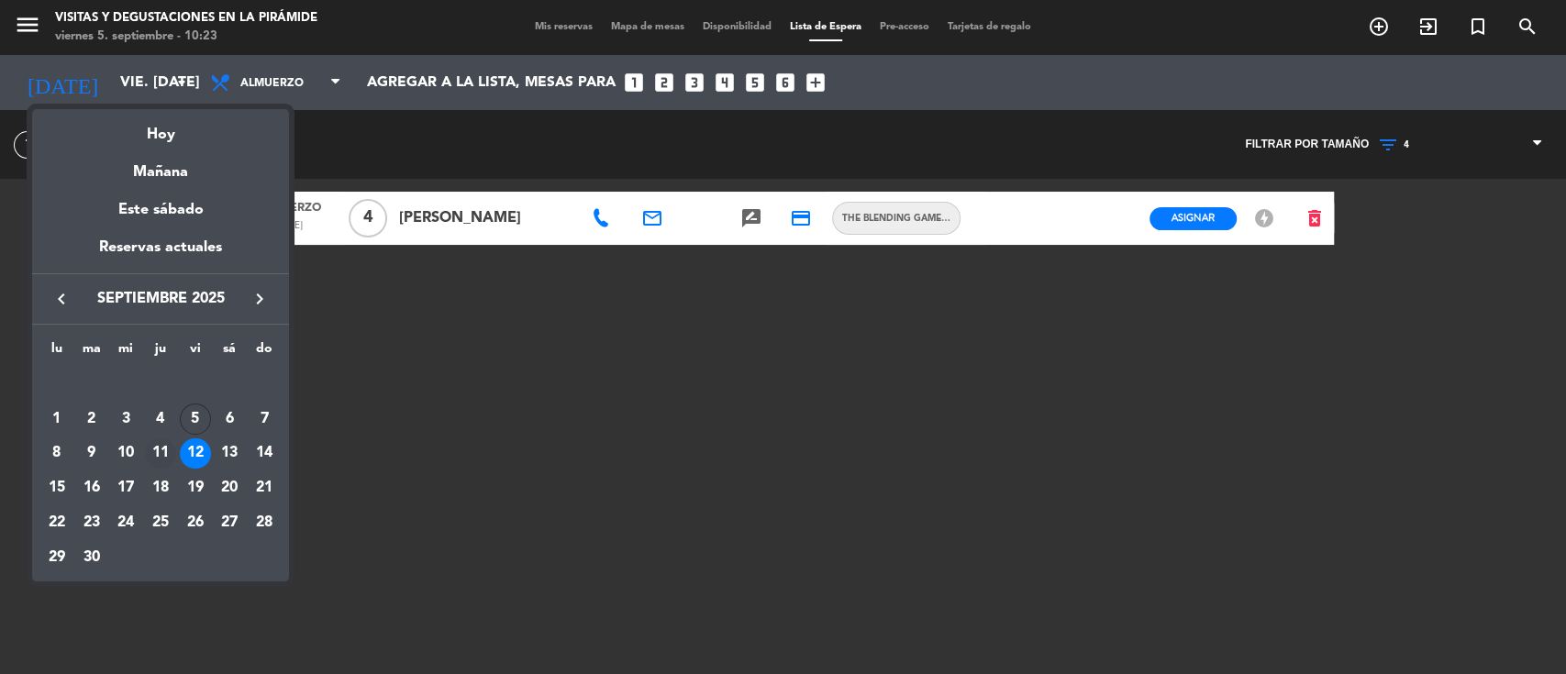
click at [161, 447] on div "11" at bounding box center [160, 454] width 31 height 31
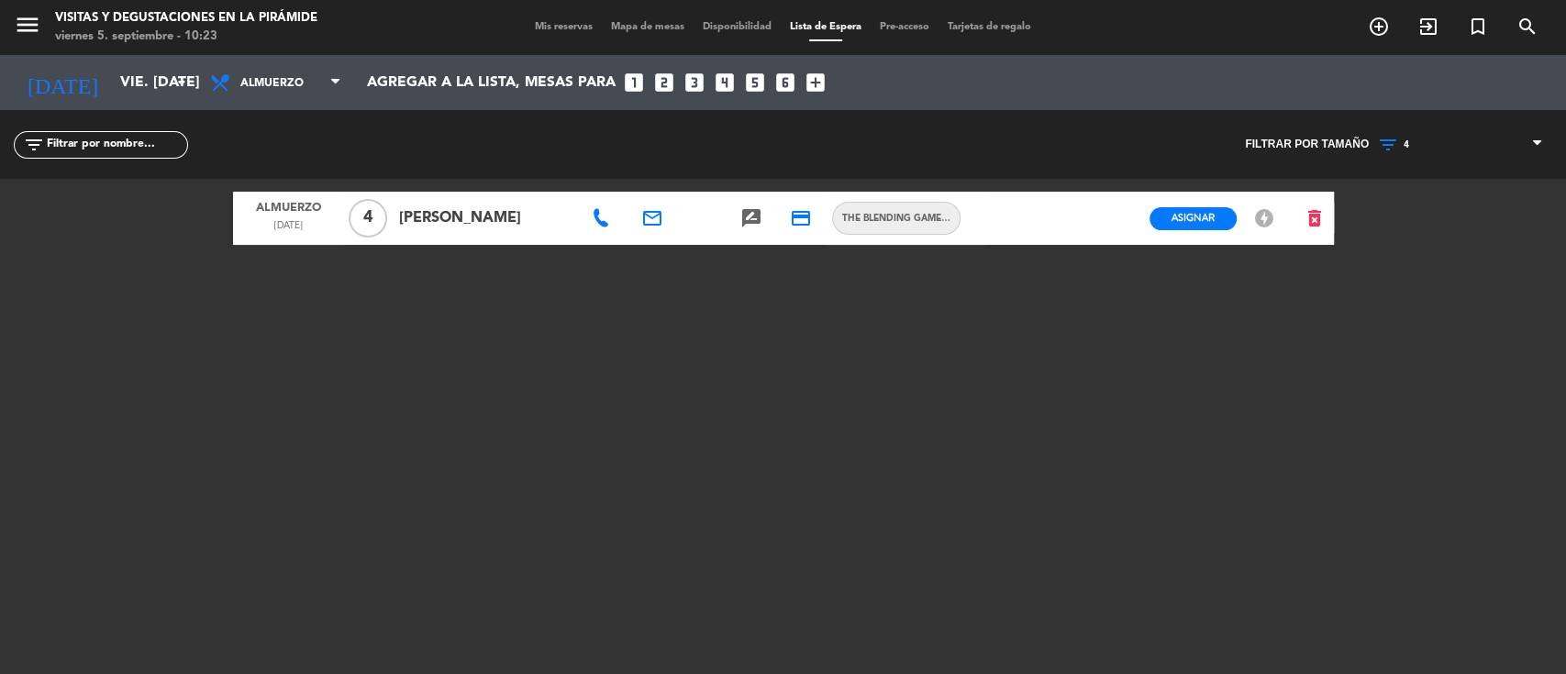
type input "[DEMOGRAPHIC_DATA] [DATE]"
click at [1189, 211] on span "Asignar" at bounding box center [1193, 218] width 43 height 14
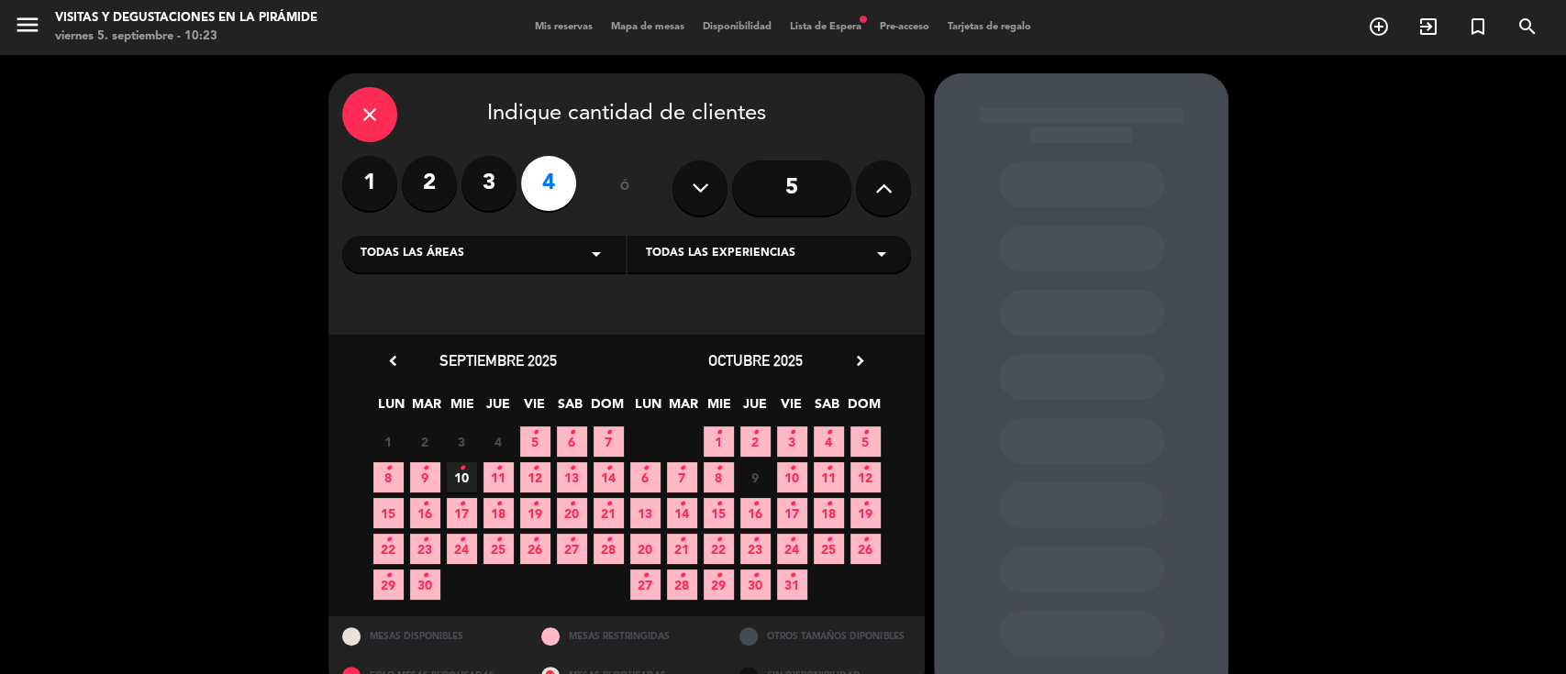
drag, startPoint x: 497, startPoint y: 473, endPoint x: 521, endPoint y: 462, distance: 26.3
click at [496, 472] on icon "•" at bounding box center [498, 468] width 6 height 29
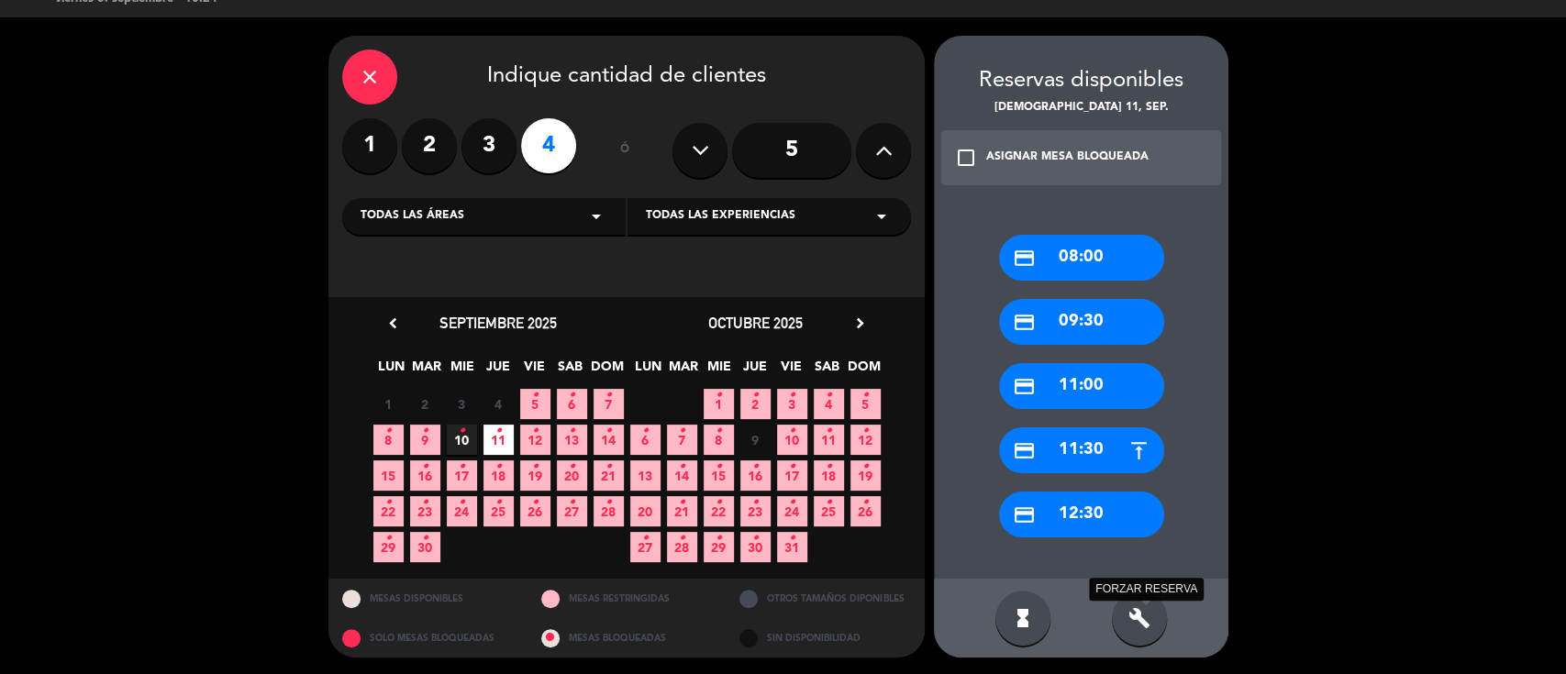
click at [1138, 613] on icon "build" at bounding box center [1139, 618] width 22 height 22
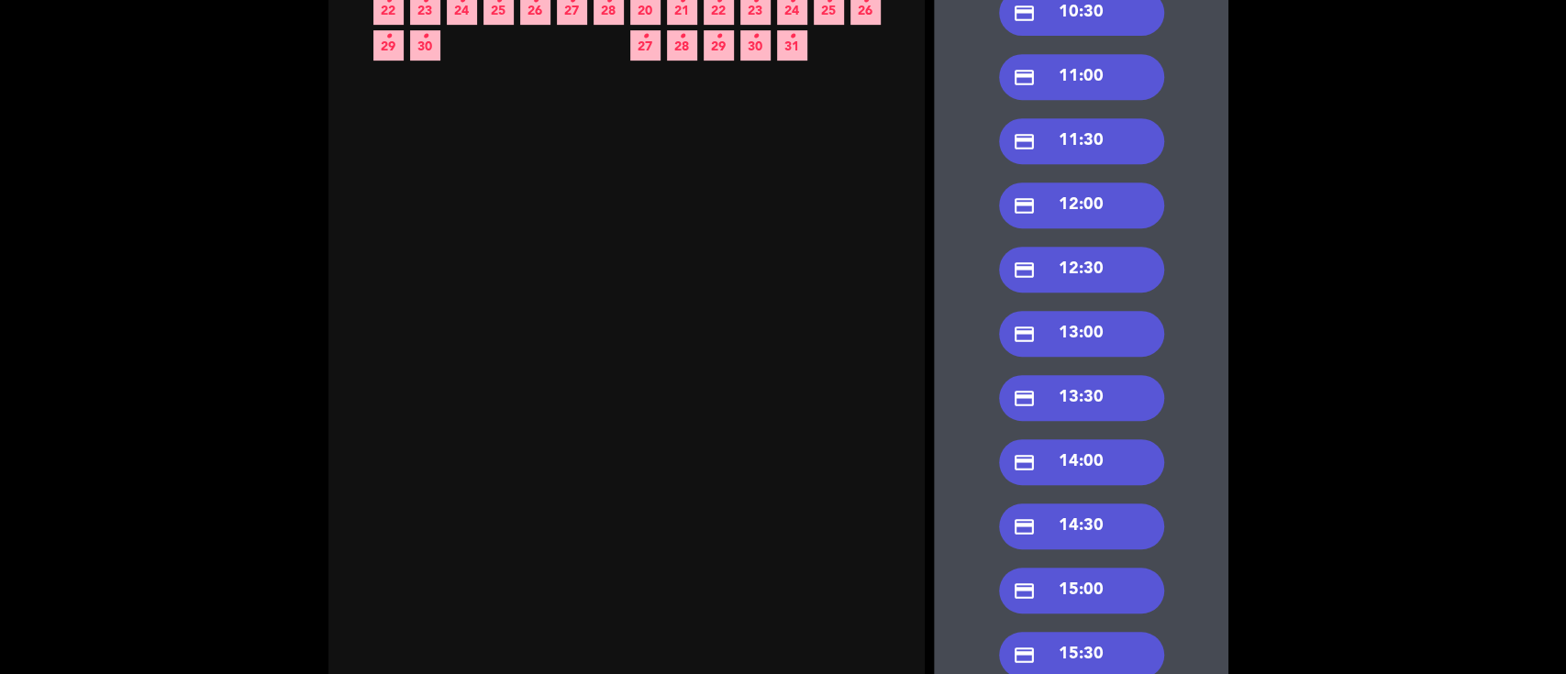
scroll to position [650, 0]
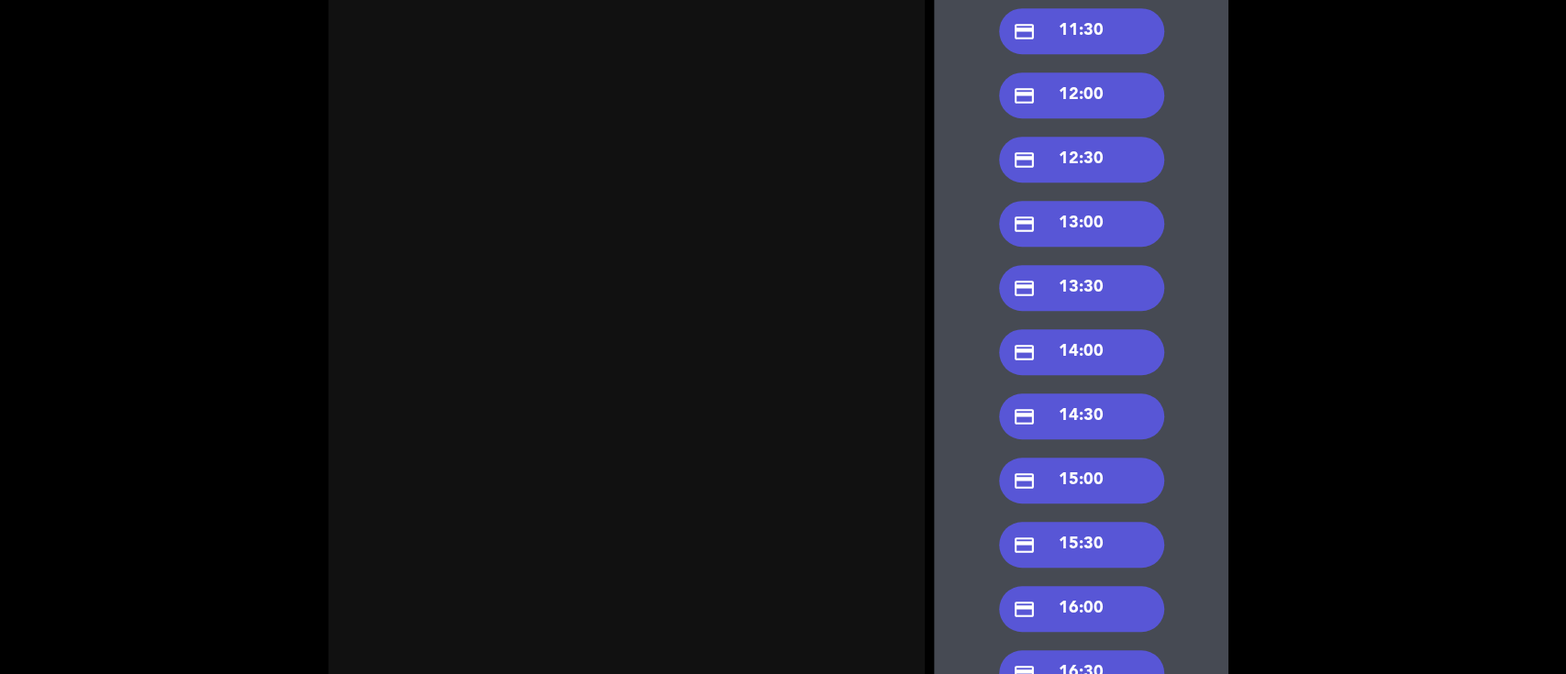
click at [1079, 556] on div "credit_card 15:30" at bounding box center [1081, 545] width 165 height 46
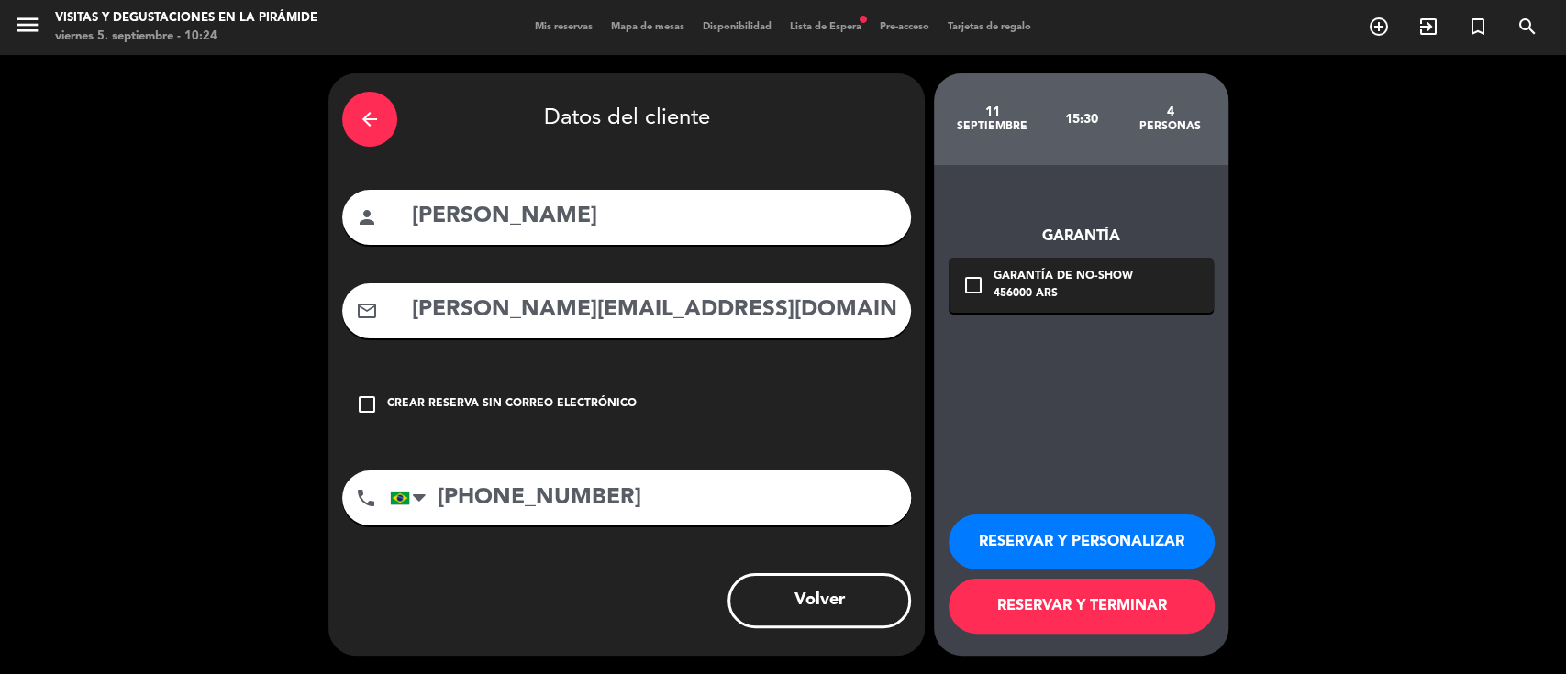
drag, startPoint x: 695, startPoint y: 322, endPoint x: 375, endPoint y: 288, distance: 321.1
click at [375, 288] on div "mail_outline [PERSON_NAME][EMAIL_ADDRESS][DOMAIN_NAME]" at bounding box center [626, 310] width 569 height 55
click at [1146, 534] on button "RESERVAR Y PERSONALIZAR" at bounding box center [1082, 542] width 266 height 55
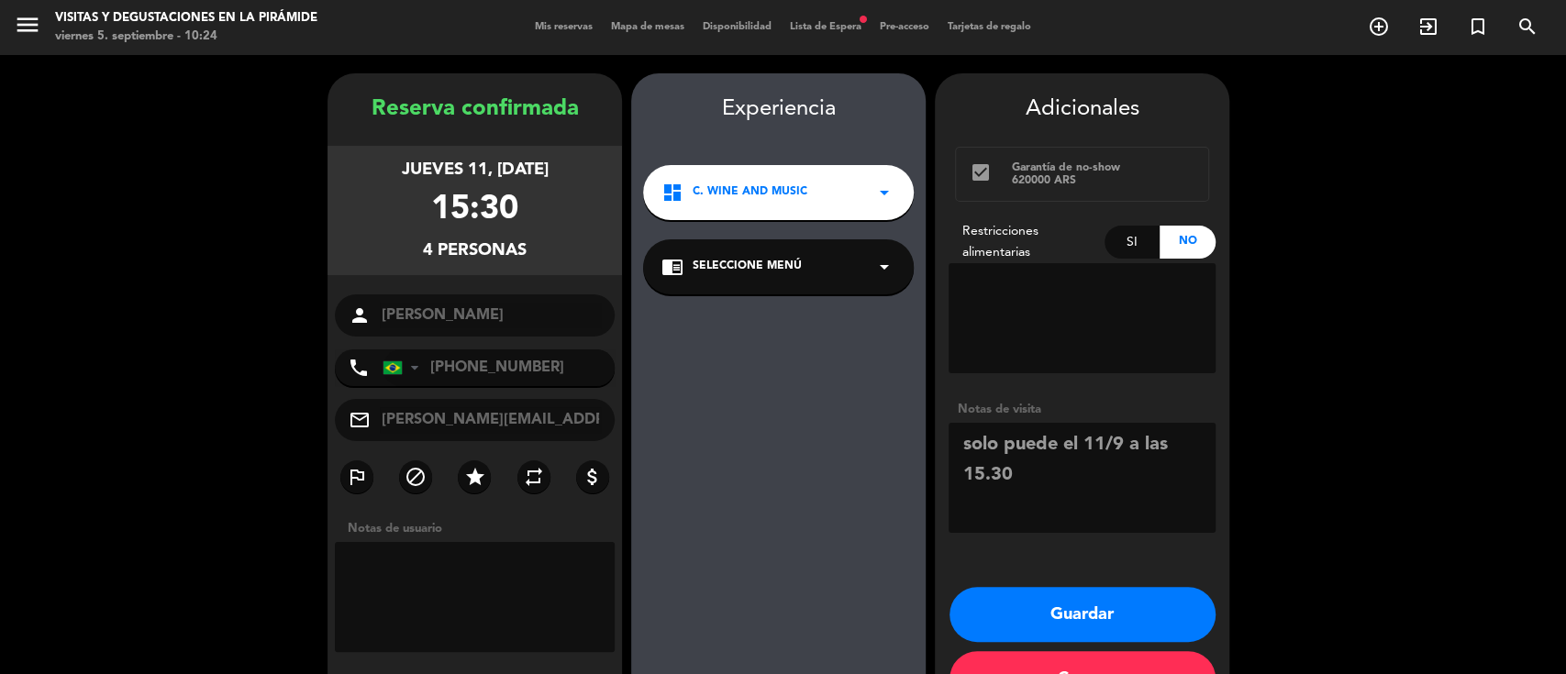
scroll to position [59, 0]
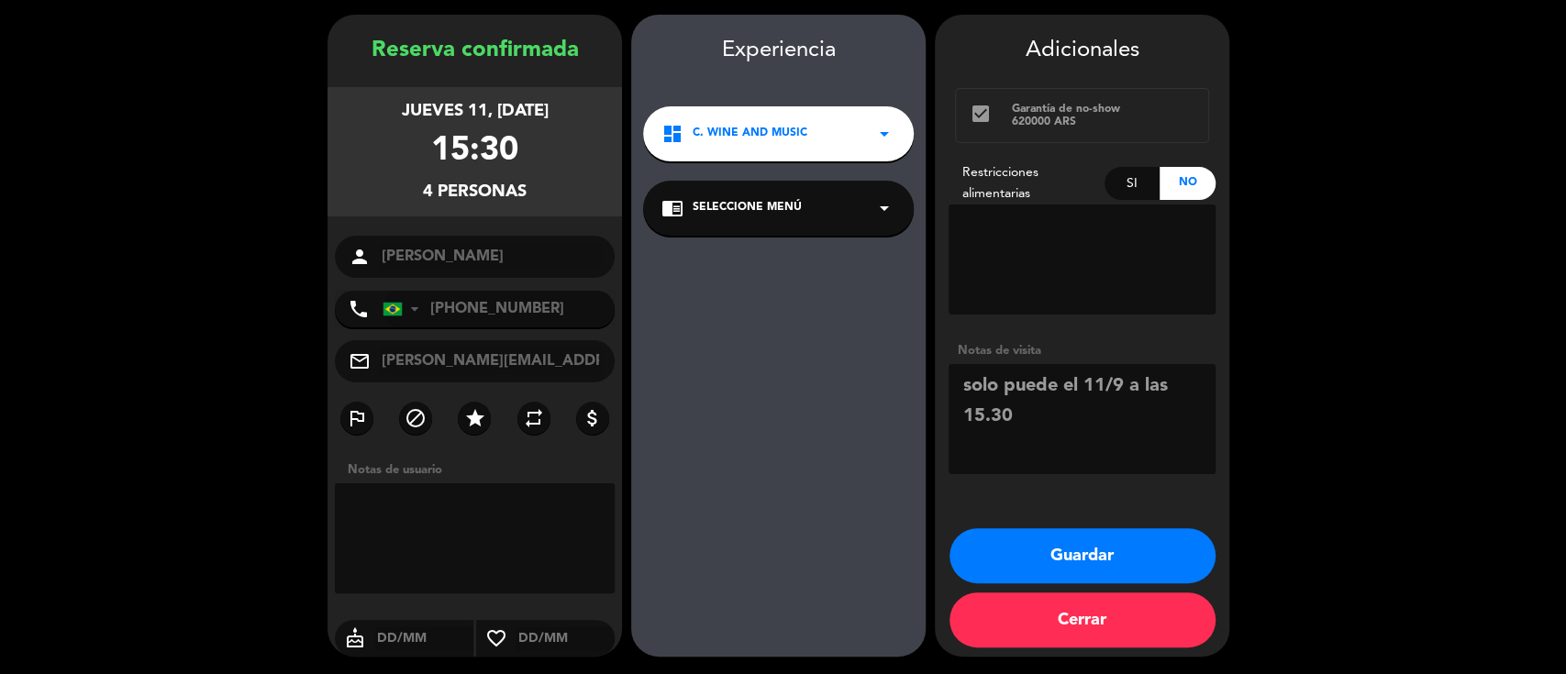
click at [727, 208] on span "Seleccione Menú" at bounding box center [747, 208] width 109 height 18
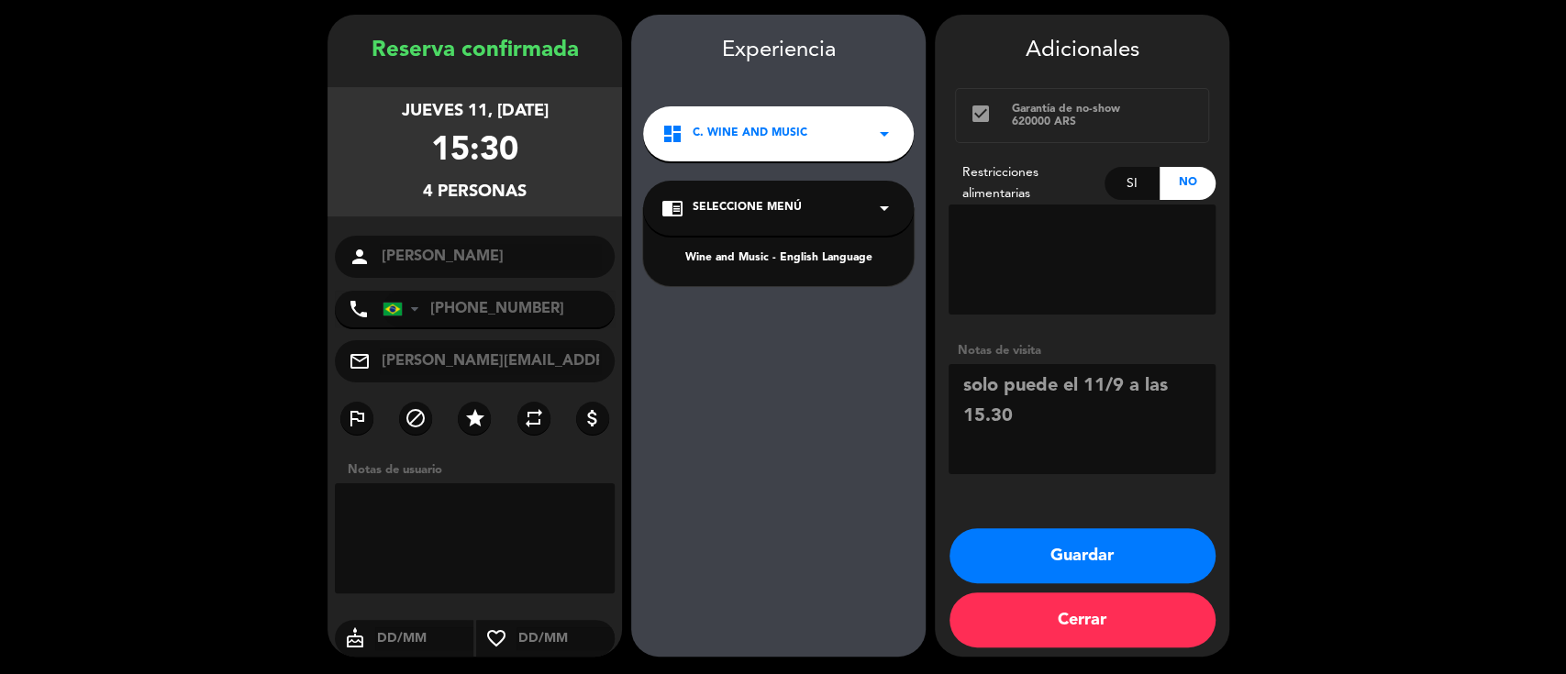
click at [734, 261] on div "Wine and Music - English Language" at bounding box center [778, 259] width 234 height 18
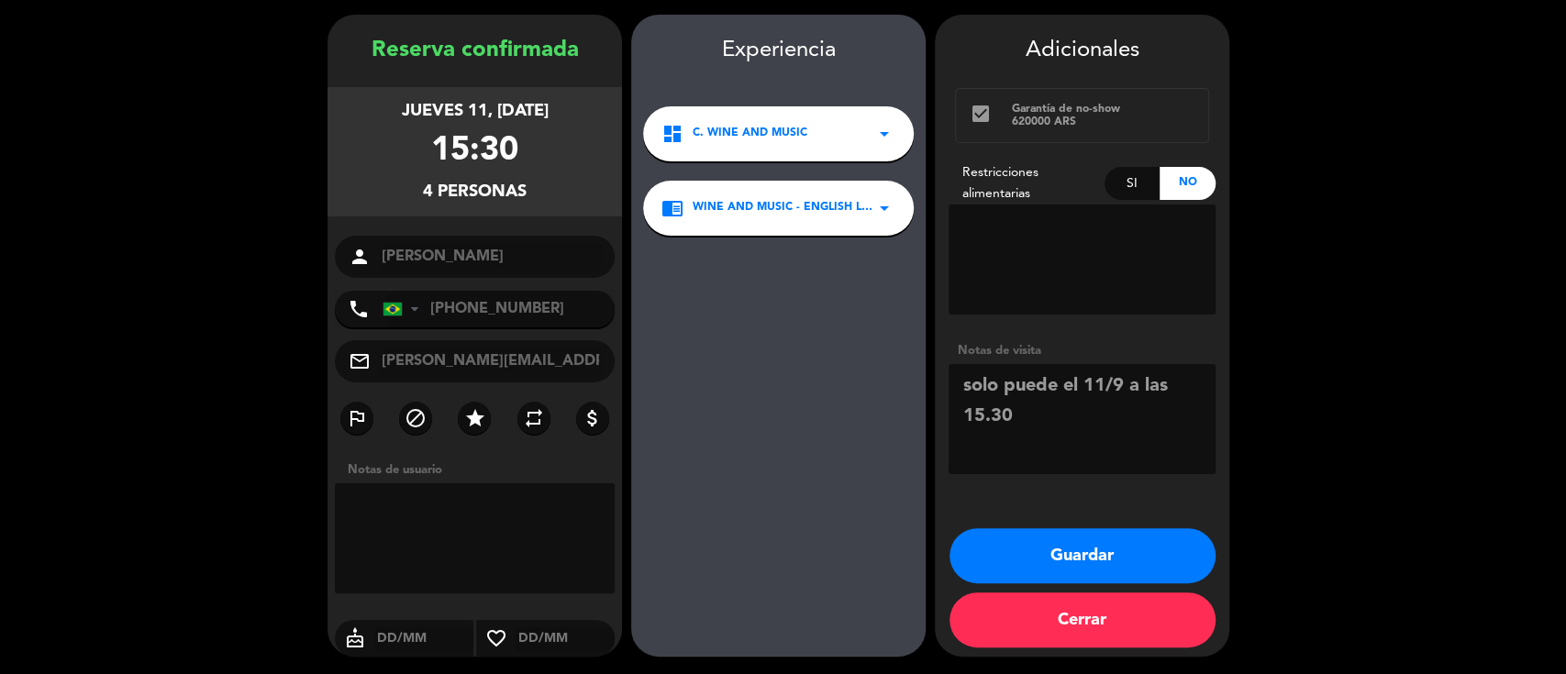
drag, startPoint x: 1066, startPoint y: 547, endPoint x: 1039, endPoint y: 545, distance: 27.6
click at [1065, 547] on button "Guardar" at bounding box center [1083, 555] width 266 height 55
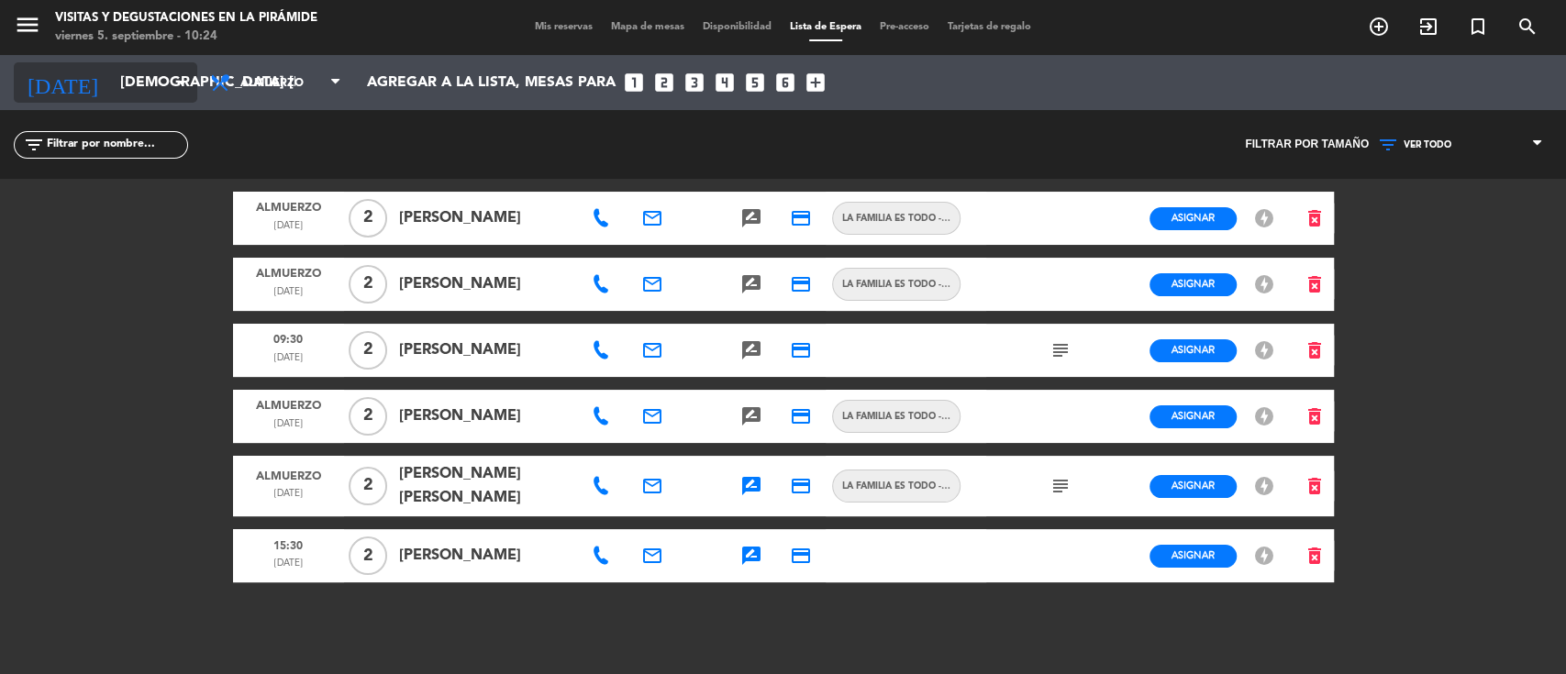
click at [132, 81] on input "[DEMOGRAPHIC_DATA] [DATE]" at bounding box center [208, 83] width 194 height 36
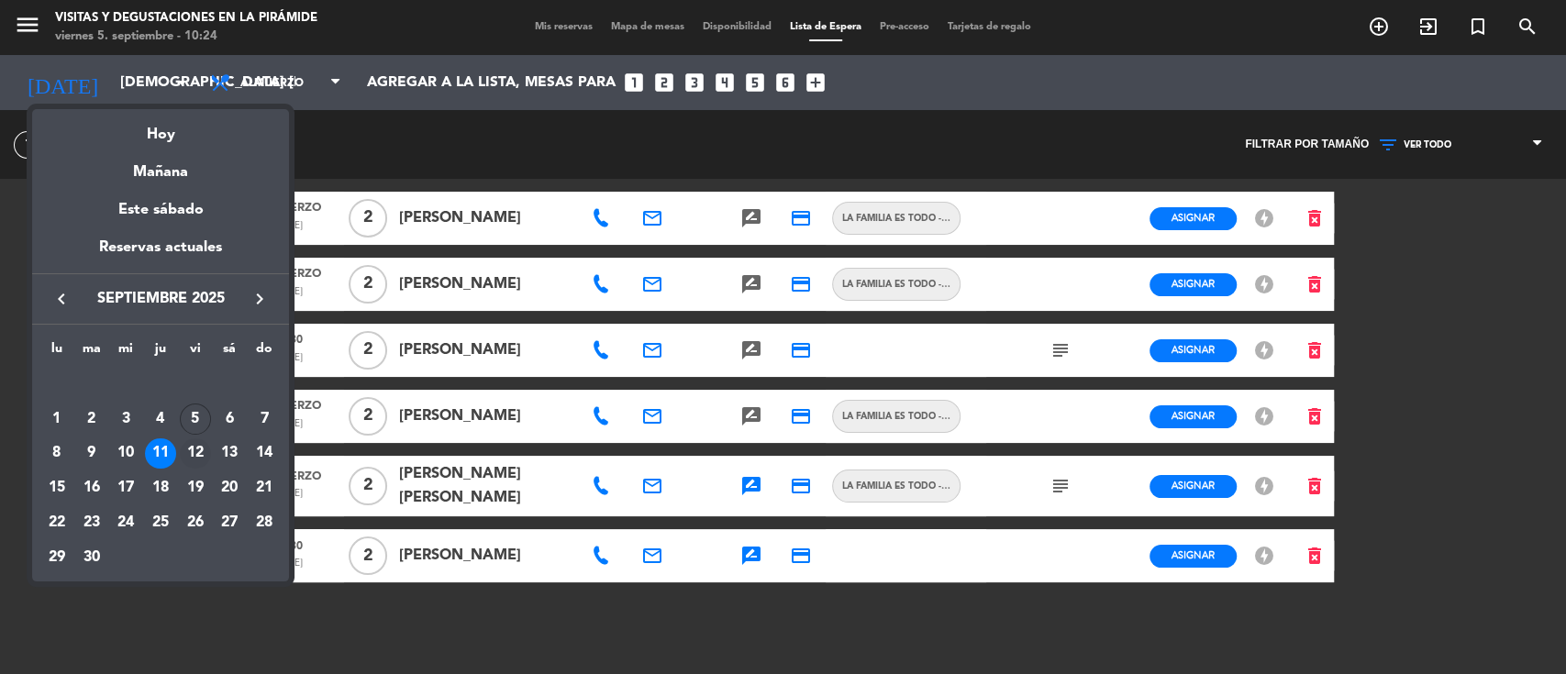
click at [194, 451] on div "12" at bounding box center [195, 454] width 31 height 31
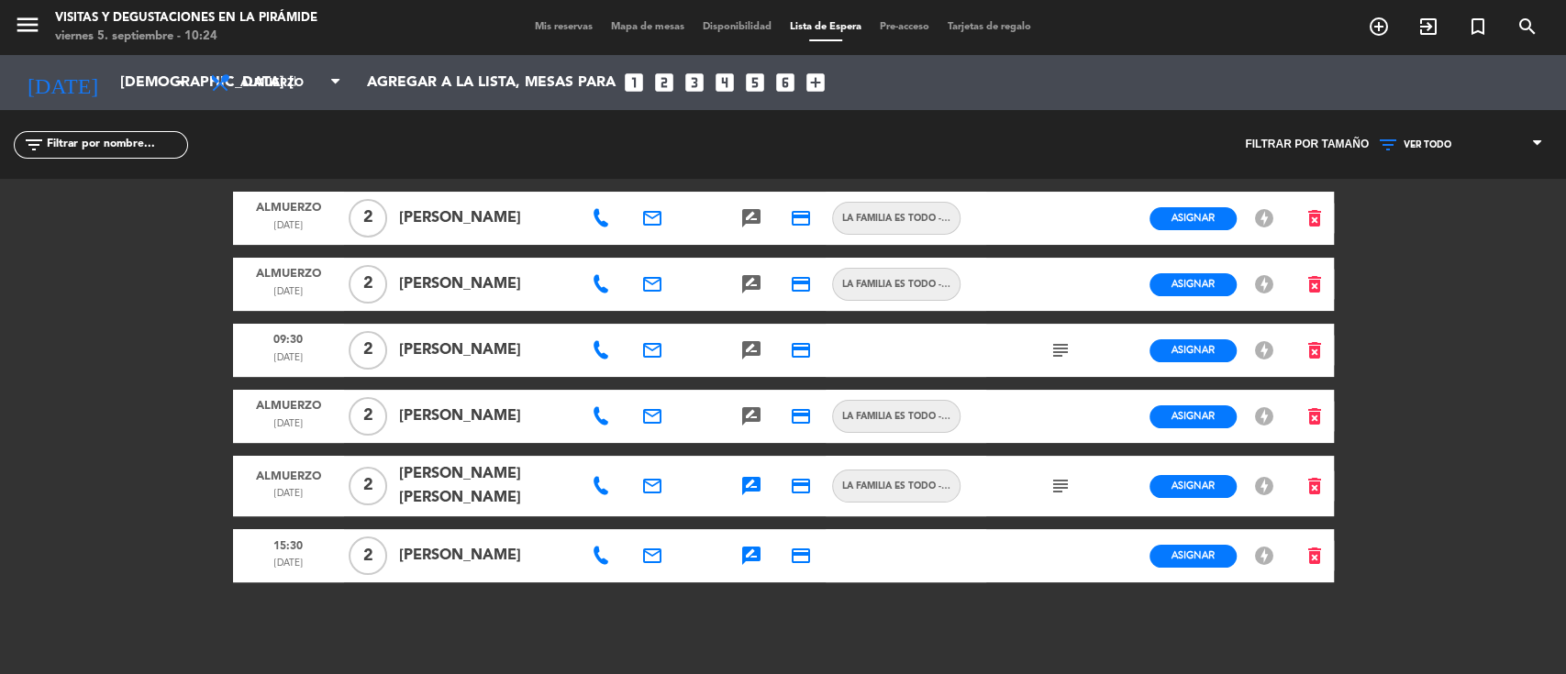
type input "vie. [DATE]"
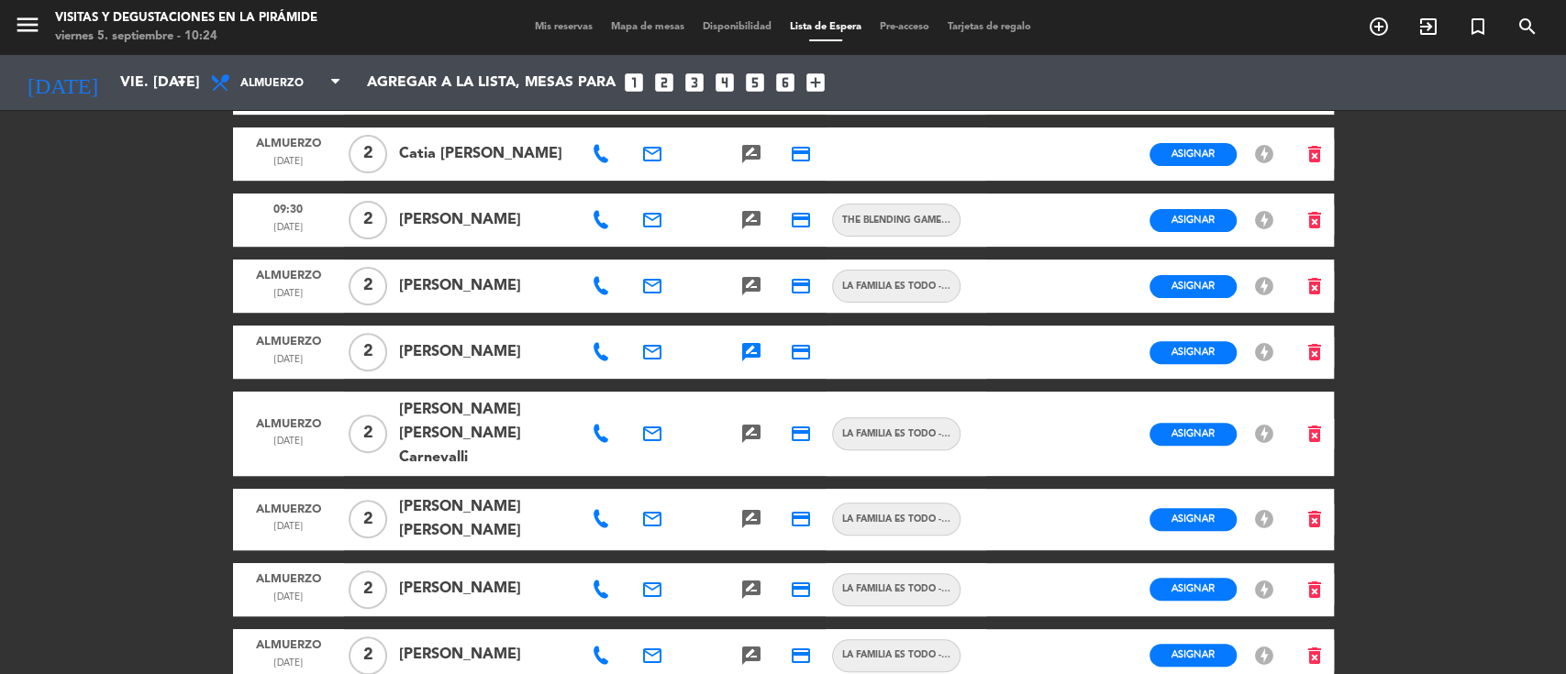
scroll to position [244, 0]
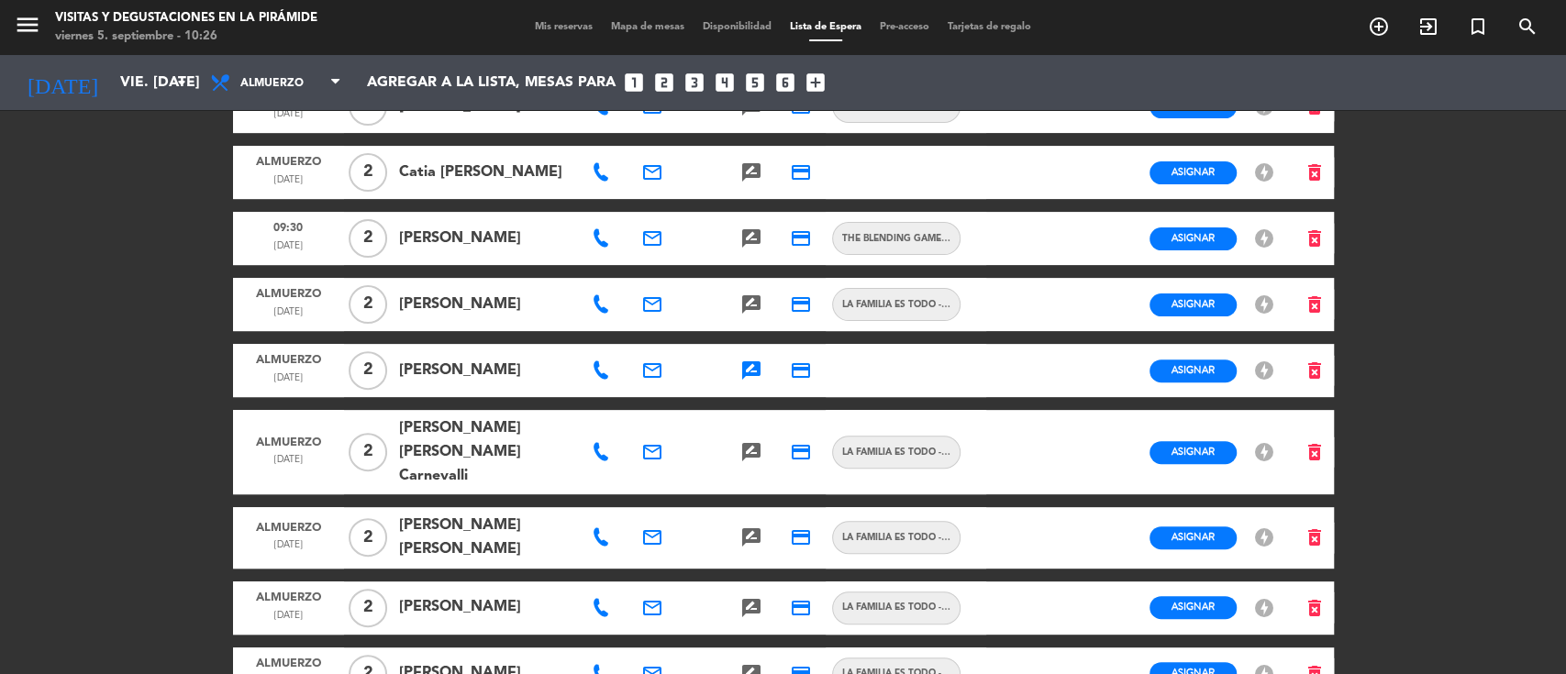
click at [533, 28] on span "Mis reservas" at bounding box center [564, 27] width 76 height 10
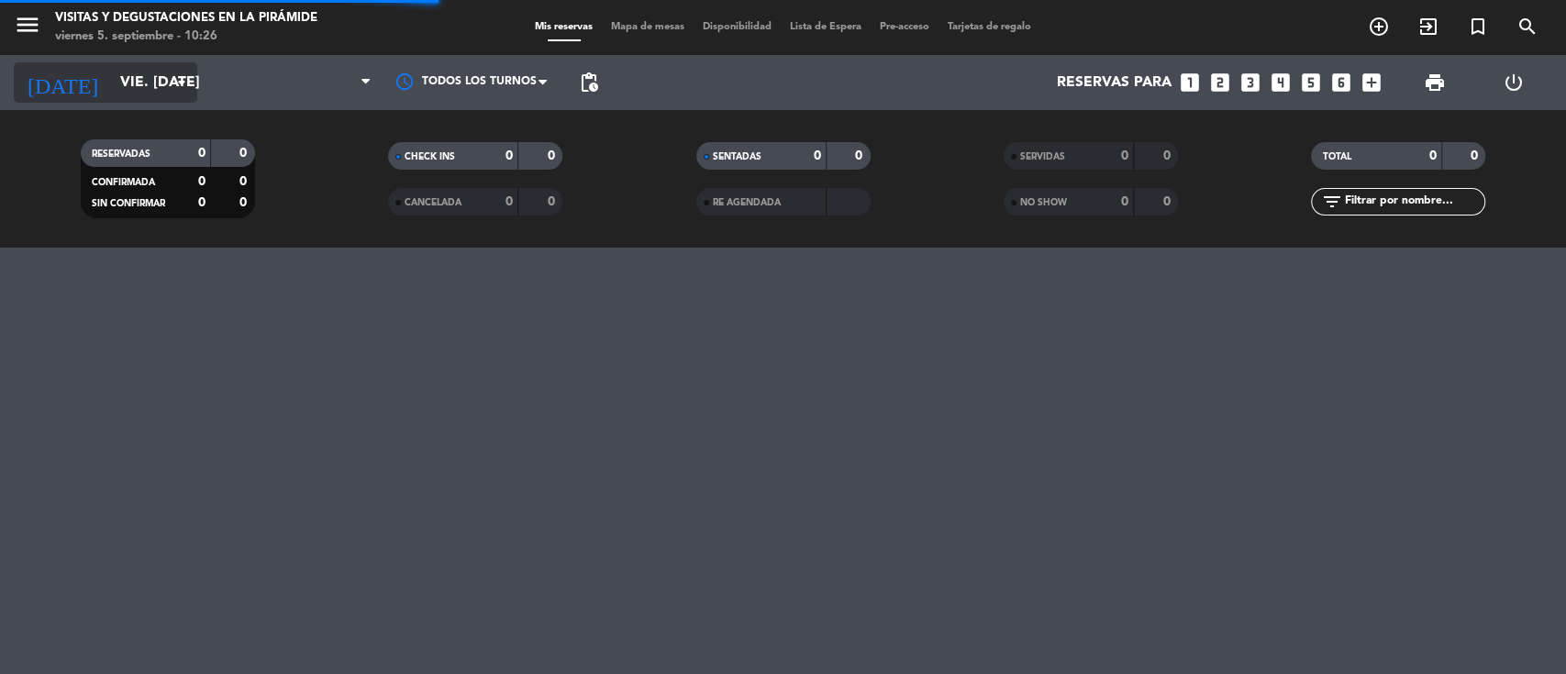
click at [156, 77] on input "vie. [DATE]" at bounding box center [208, 83] width 194 height 36
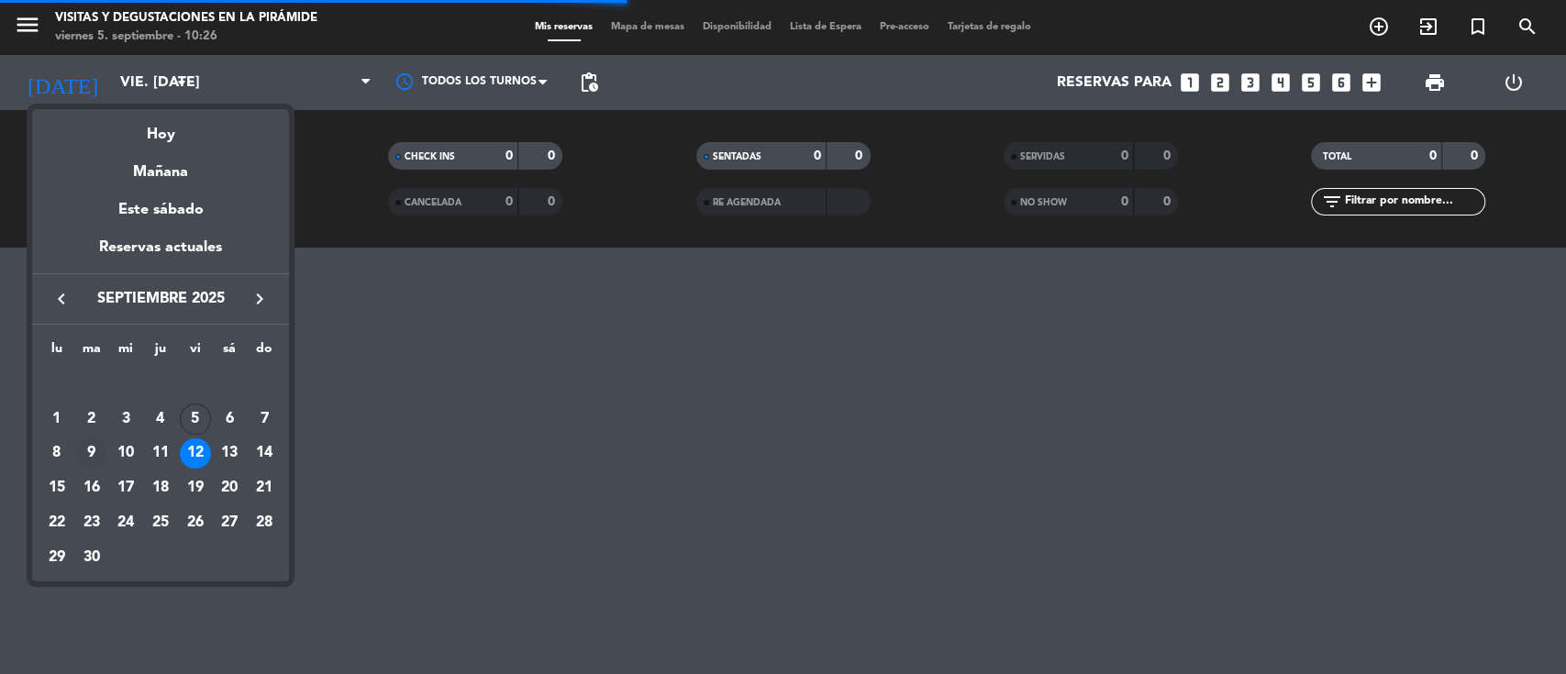
click at [98, 440] on div "9" at bounding box center [91, 454] width 31 height 31
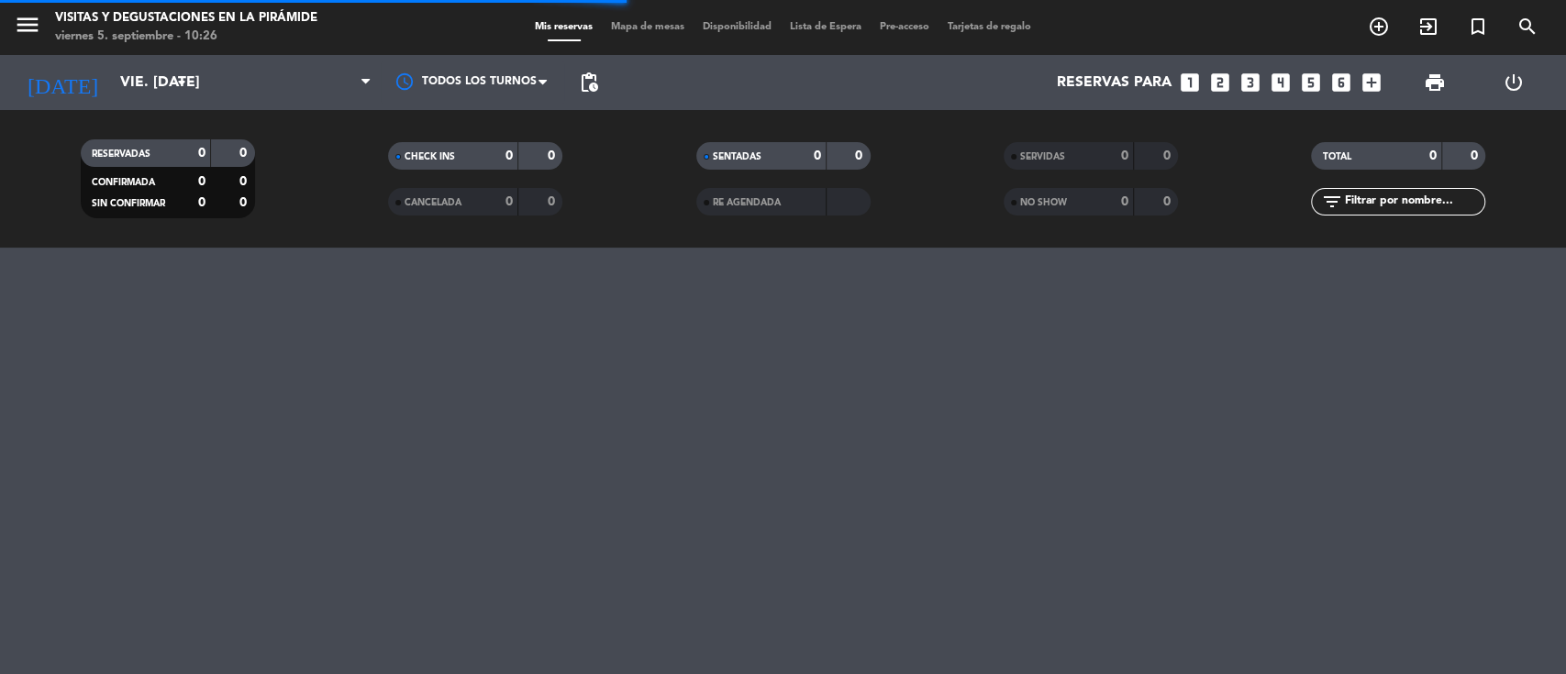
type input "[DATE] sep."
